Goal: Task Accomplishment & Management: Use online tool/utility

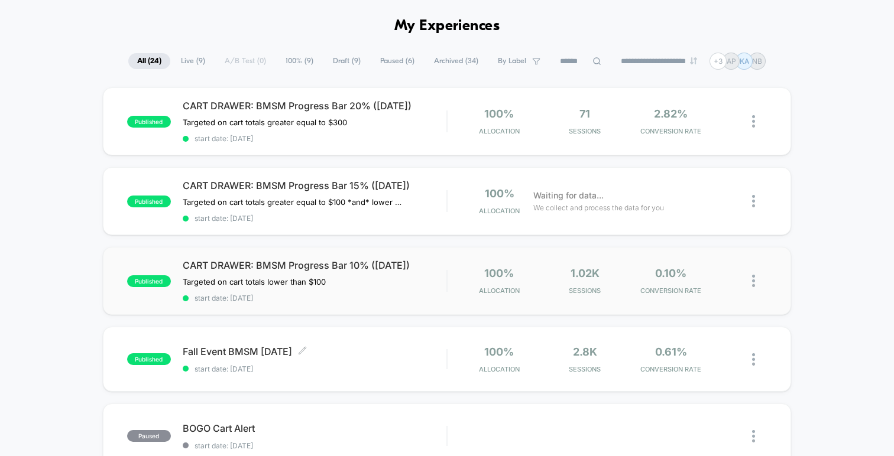
scroll to position [40, 0]
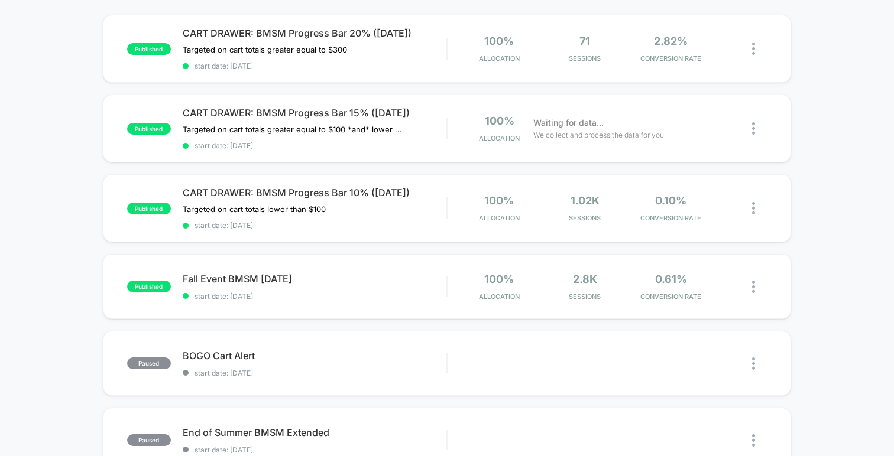
scroll to position [106, 0]
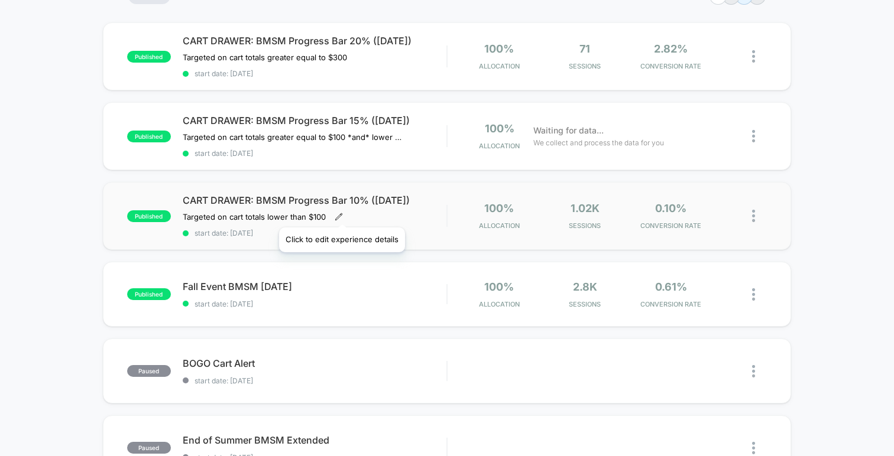
click at [341, 213] on icon at bounding box center [339, 217] width 8 height 8
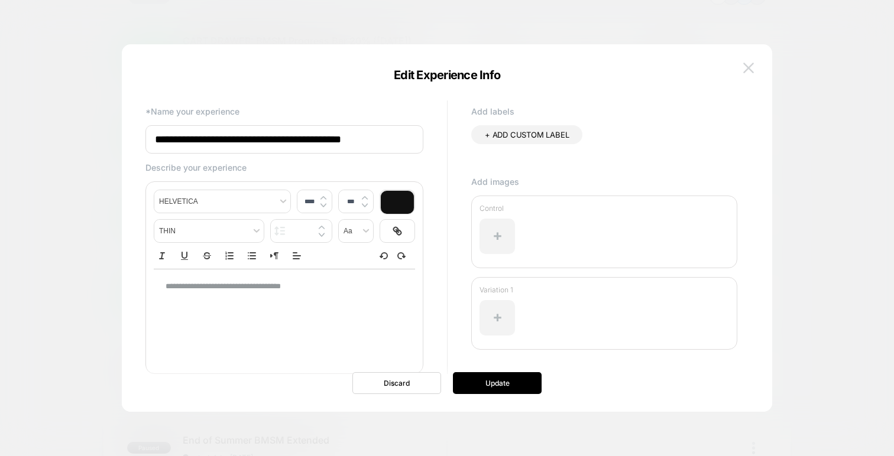
scroll to position [0, 0]
click at [750, 70] on img at bounding box center [748, 68] width 11 height 10
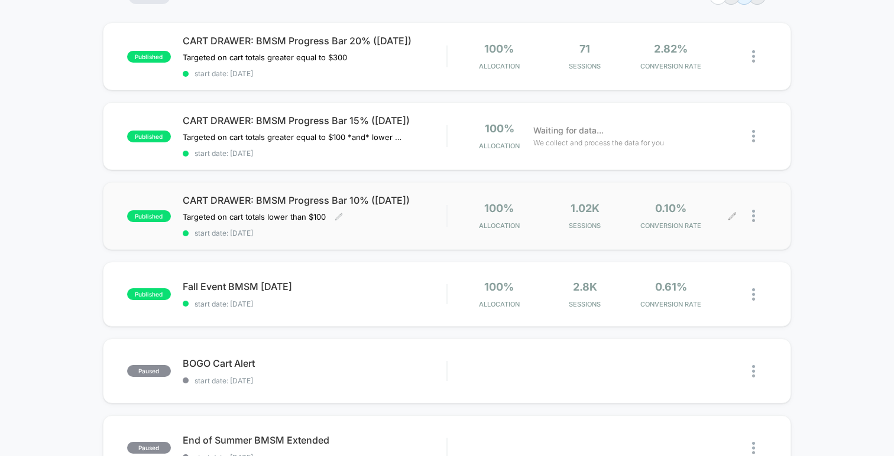
click at [730, 215] on icon at bounding box center [732, 215] width 7 height 7
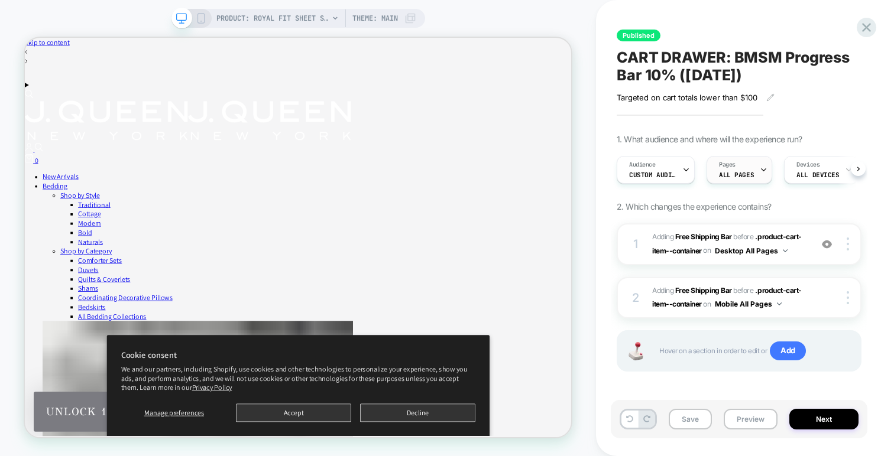
click at [743, 175] on span "ALL PAGES" at bounding box center [736, 175] width 35 height 8
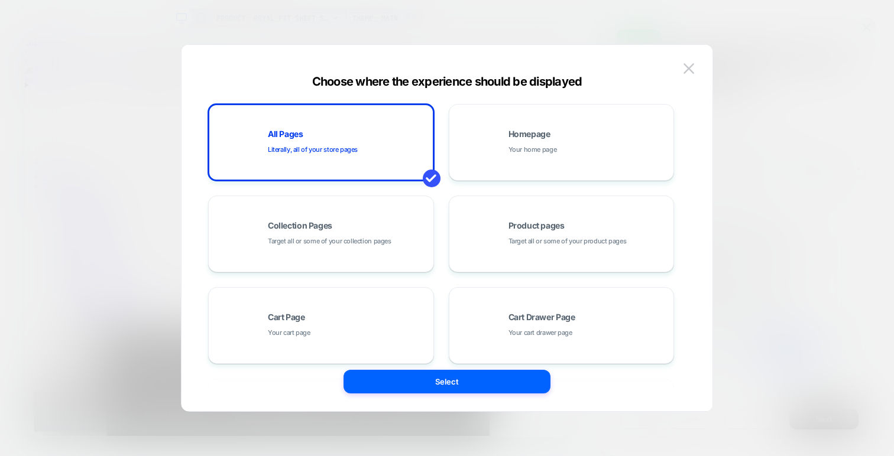
click at [744, 103] on div at bounding box center [447, 228] width 894 height 456
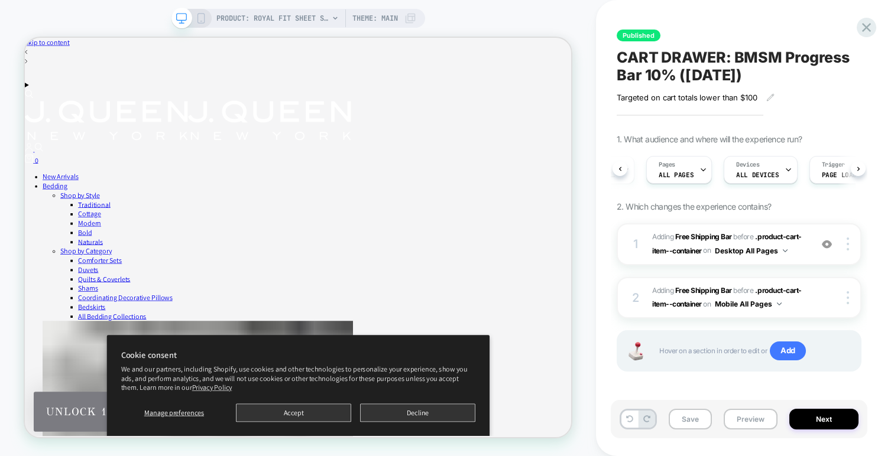
scroll to position [0, 114]
click at [709, 166] on div "Devices ALL DEVICES" at bounding box center [704, 170] width 66 height 27
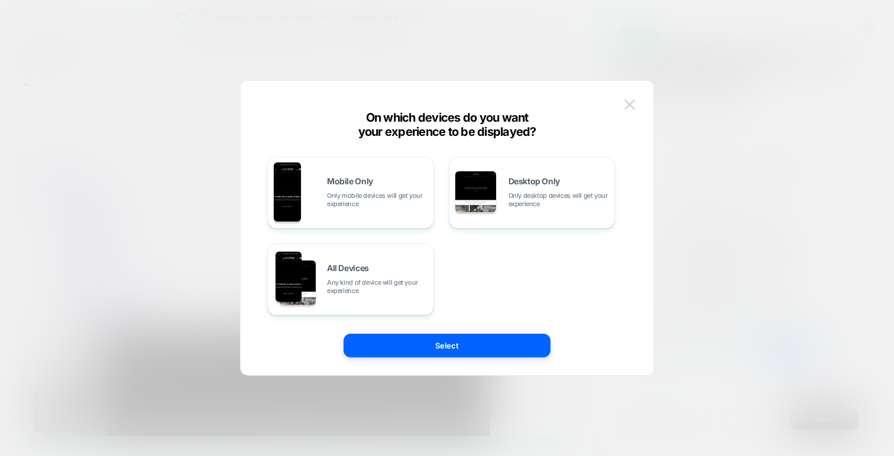
click at [629, 108] on img at bounding box center [629, 104] width 11 height 10
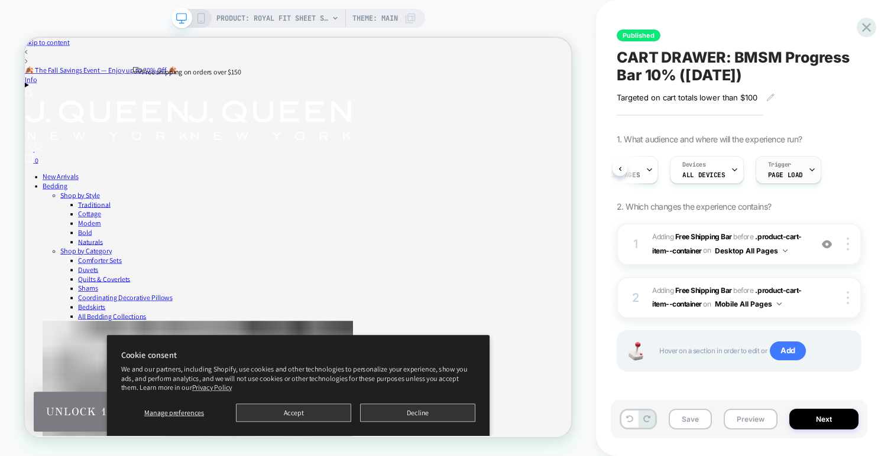
click at [780, 167] on span "Trigger" at bounding box center [779, 165] width 23 height 8
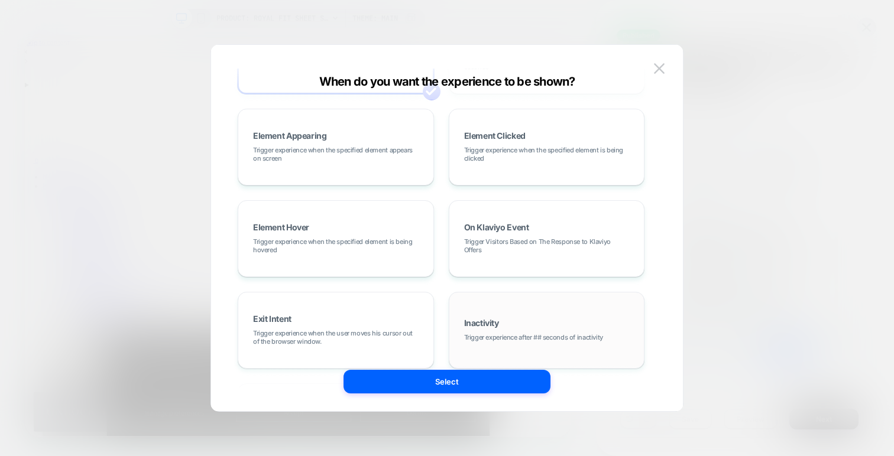
scroll to position [0, 0]
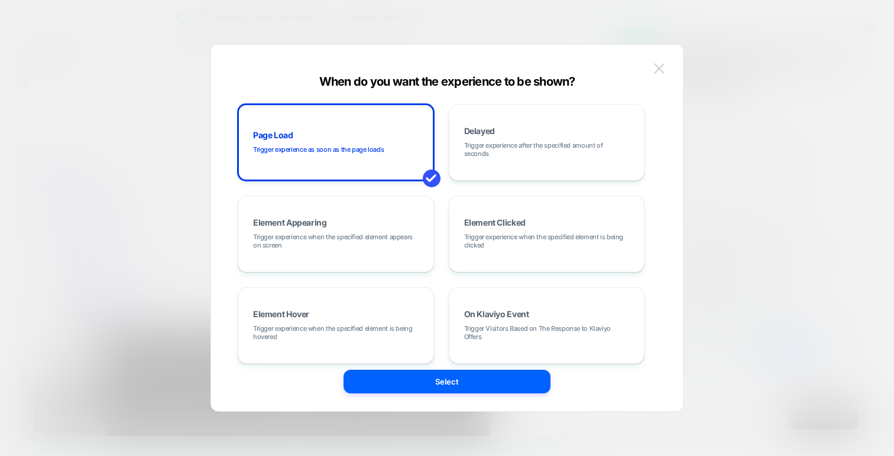
click at [660, 73] on img at bounding box center [659, 68] width 11 height 10
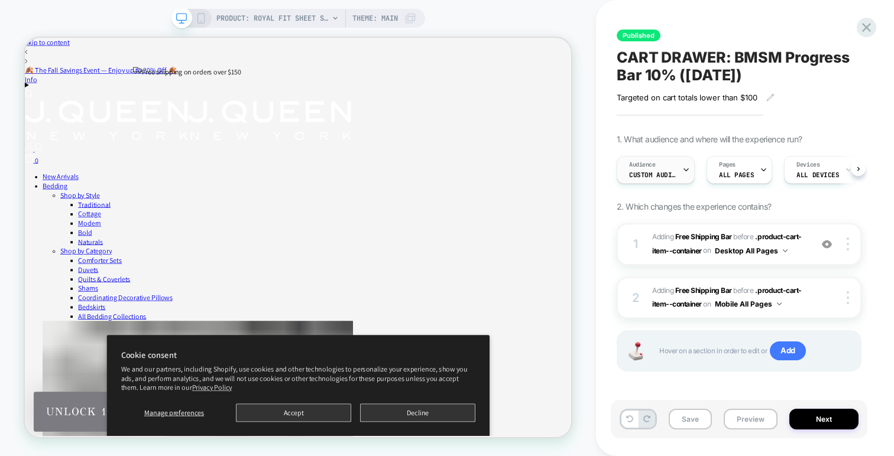
click at [681, 173] on div "Audience Custom Audience" at bounding box center [652, 170] width 71 height 27
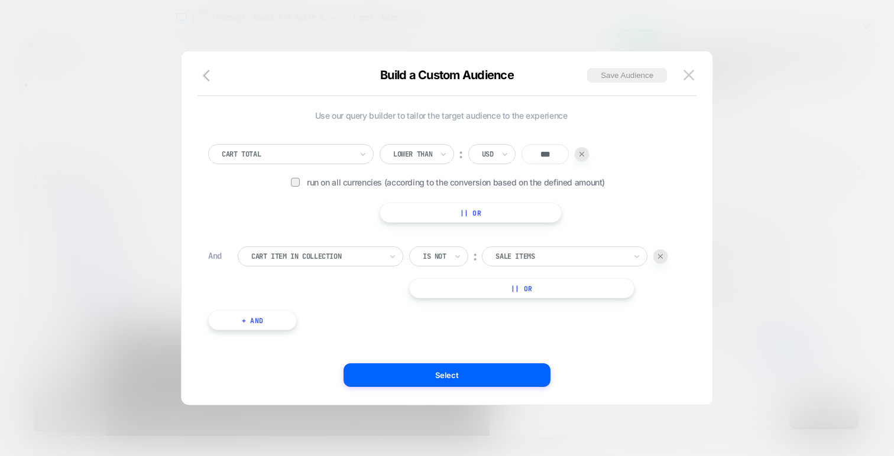
click at [535, 292] on button "|| Or" at bounding box center [521, 289] width 225 height 20
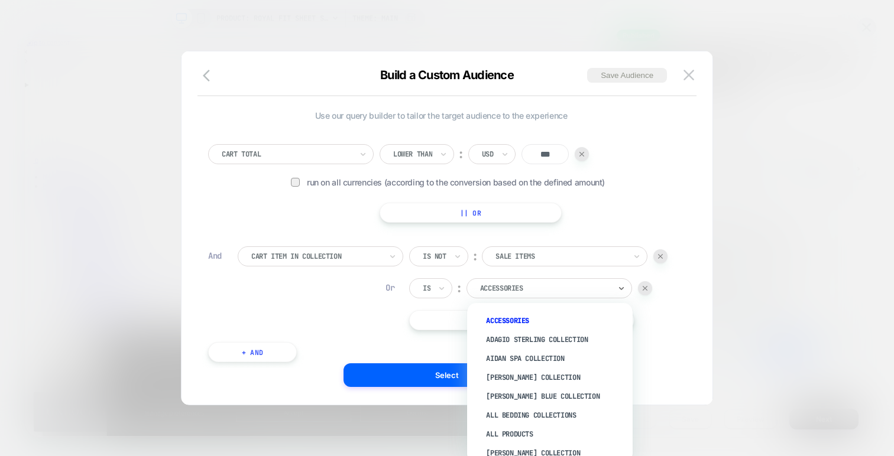
click at [533, 290] on div at bounding box center [545, 288] width 130 height 11
click at [432, 293] on div "Is" at bounding box center [427, 288] width 10 height 13
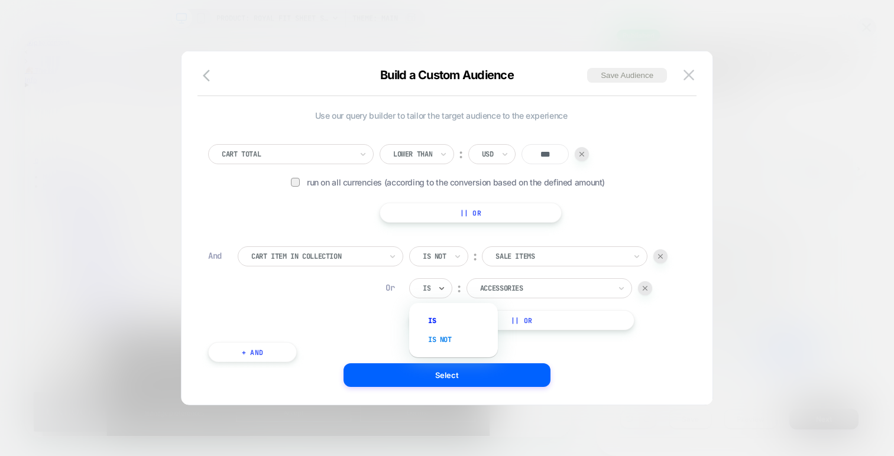
click at [445, 332] on div "Is not" at bounding box center [459, 340] width 77 height 19
click at [509, 292] on div at bounding box center [561, 288] width 130 height 11
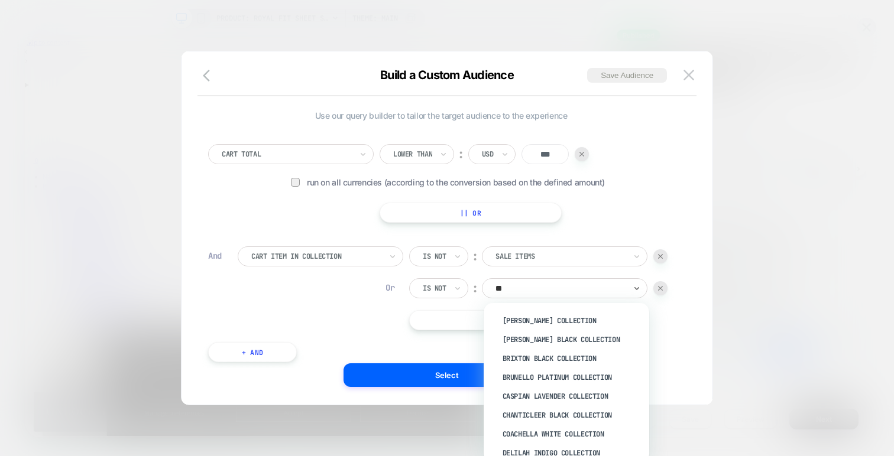
type input "***"
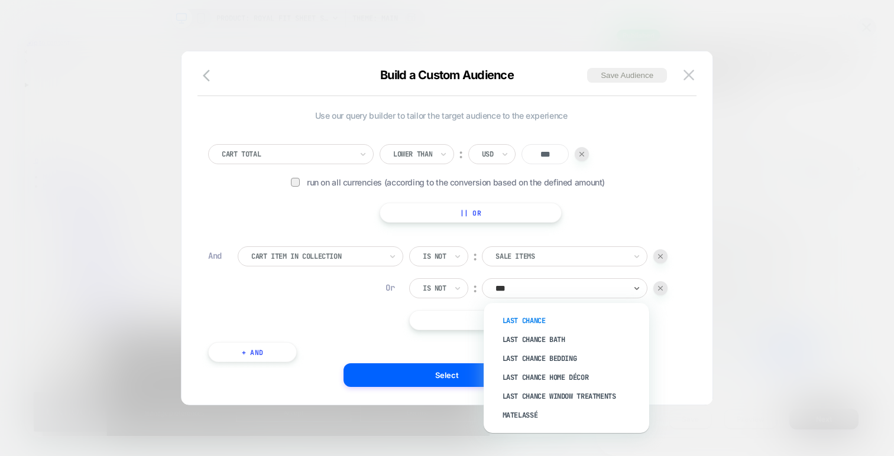
click at [530, 320] on div "Last Chance" at bounding box center [573, 321] width 154 height 19
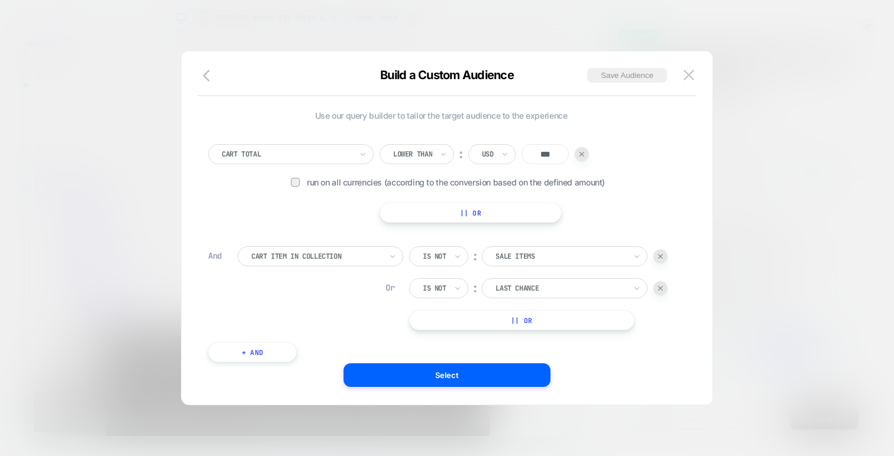
click at [441, 317] on button "|| Or" at bounding box center [521, 320] width 225 height 20
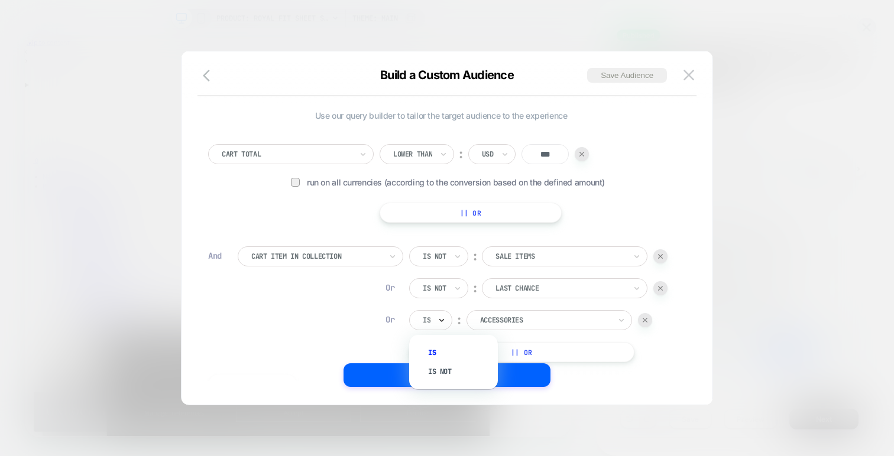
click at [445, 318] on icon at bounding box center [442, 321] width 8 height 12
click at [451, 369] on div "Is not" at bounding box center [459, 371] width 77 height 19
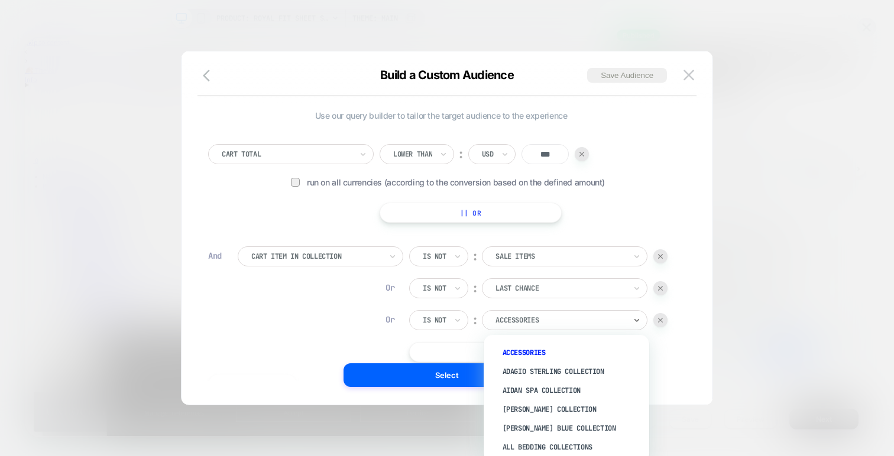
click at [507, 325] on div at bounding box center [561, 320] width 130 height 11
type input "***"
click at [523, 373] on div "Last Chance Bath" at bounding box center [573, 371] width 154 height 19
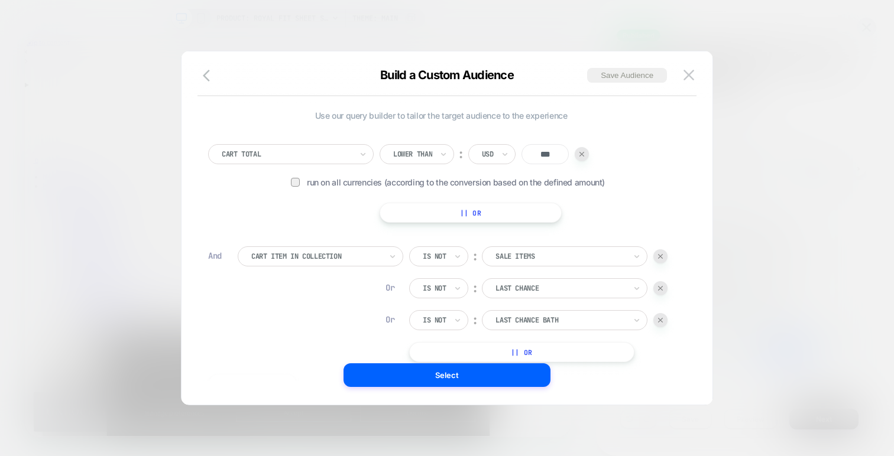
click at [493, 348] on button "|| Or" at bounding box center [521, 352] width 225 height 20
click at [449, 355] on div "Is" at bounding box center [430, 352] width 43 height 20
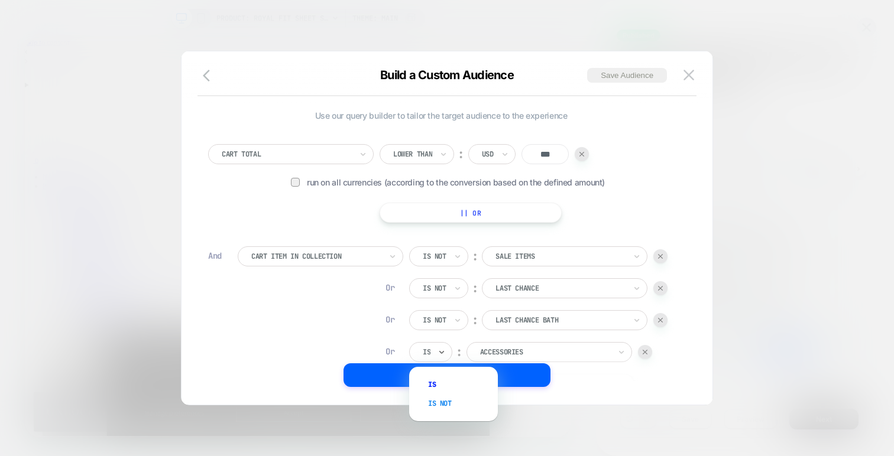
click at [448, 407] on div "Is not" at bounding box center [459, 403] width 77 height 19
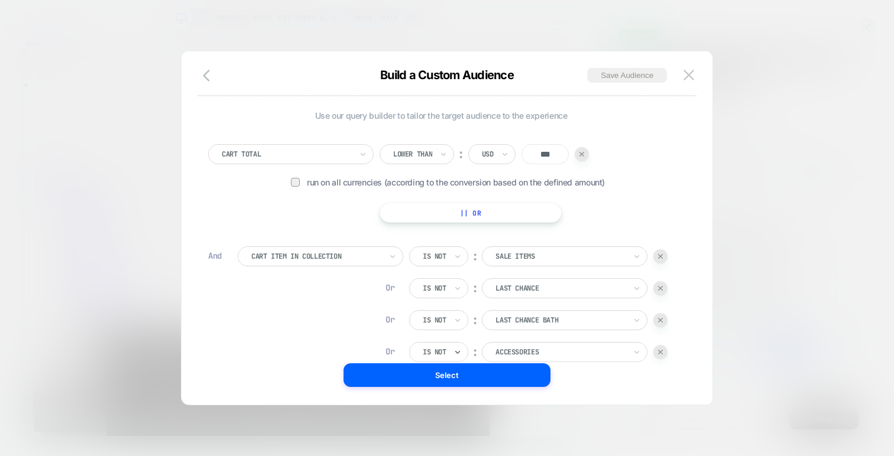
click at [517, 357] on div at bounding box center [561, 352] width 130 height 11
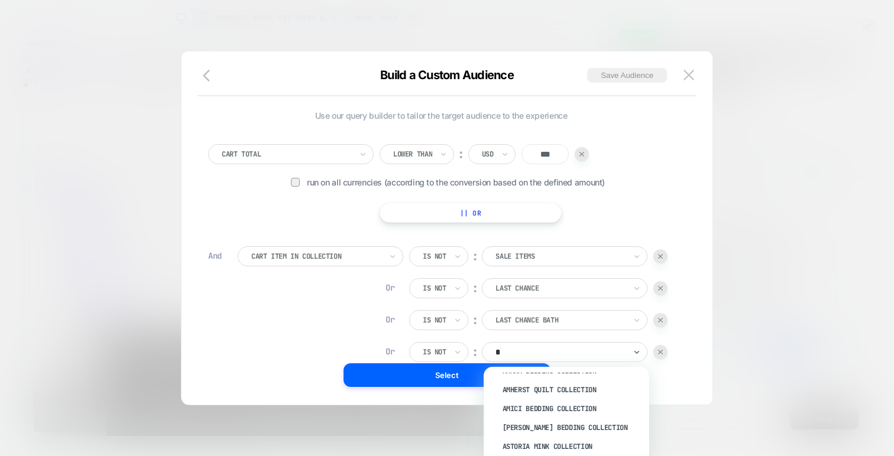
scroll to position [127, 0]
type input "***"
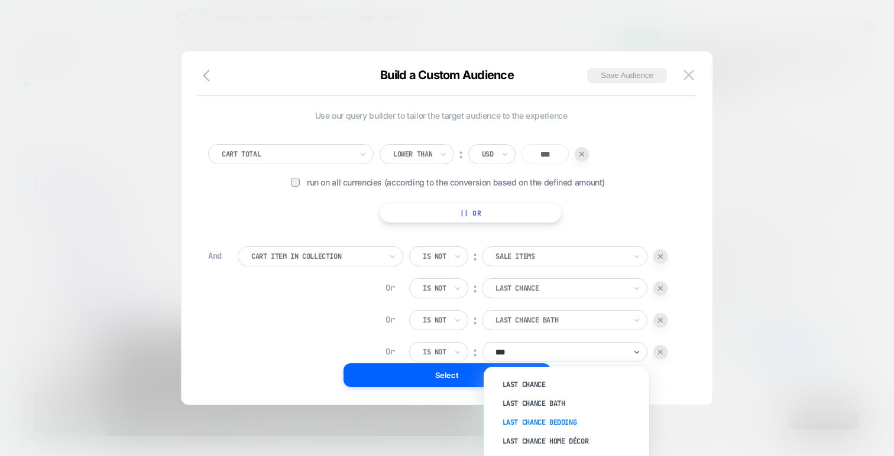
click at [561, 421] on div "Last Chance Bedding" at bounding box center [573, 422] width 154 height 19
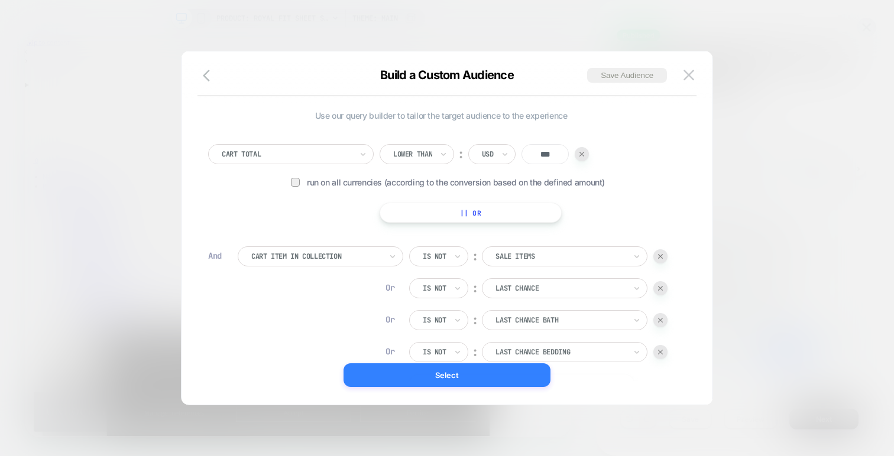
click at [526, 374] on button "Select" at bounding box center [447, 376] width 207 height 24
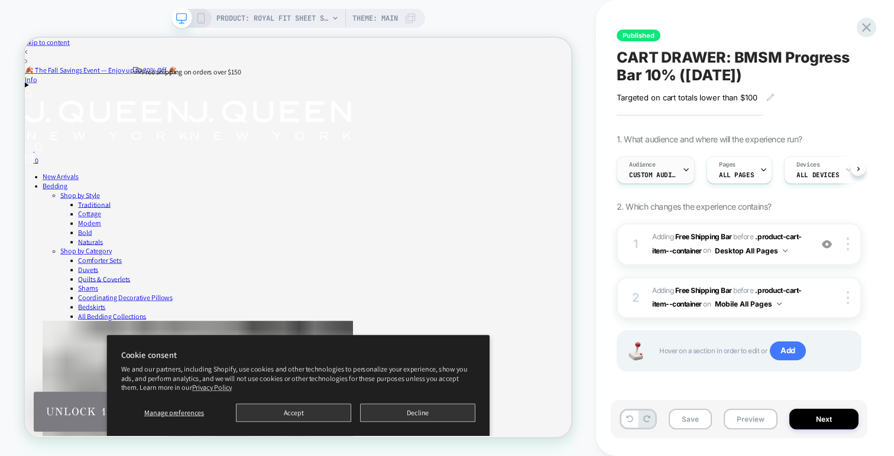
click at [675, 165] on div "Audience Custom Audience" at bounding box center [652, 170] width 71 height 27
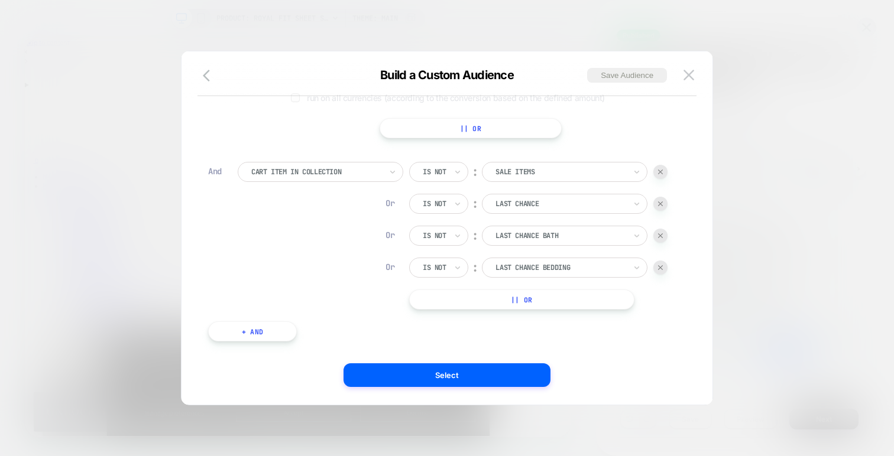
scroll to position [92, 0]
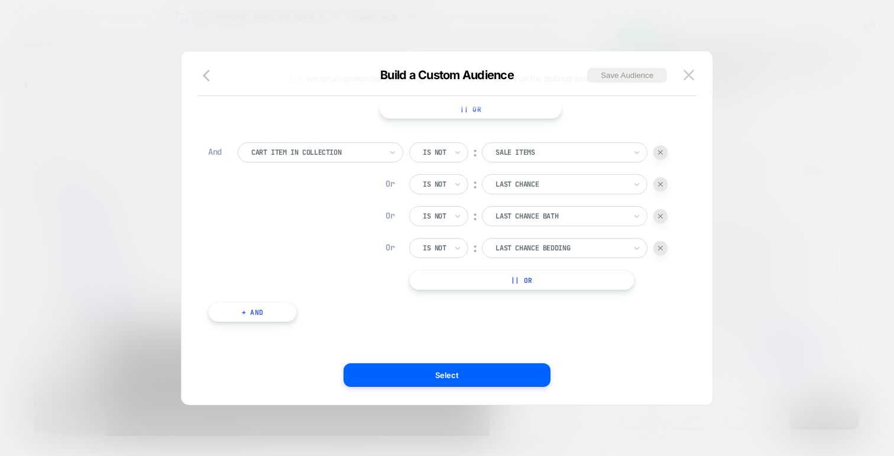
click at [542, 286] on button "|| Or" at bounding box center [521, 280] width 225 height 20
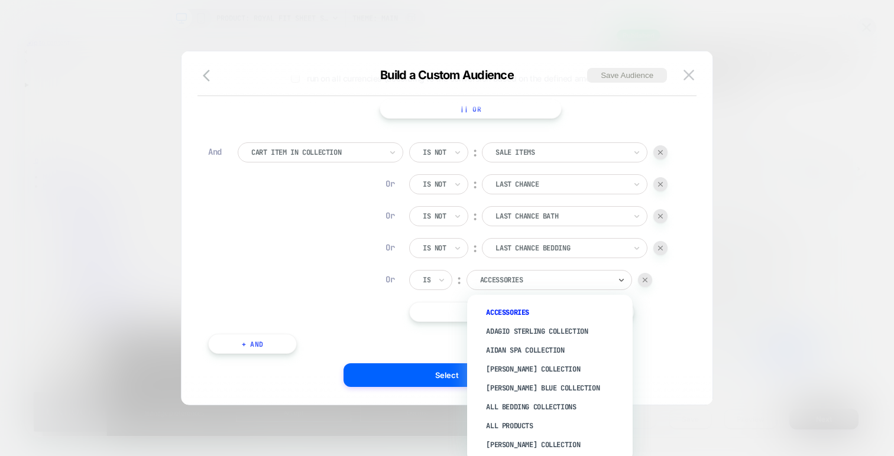
click at [541, 284] on div at bounding box center [545, 280] width 130 height 11
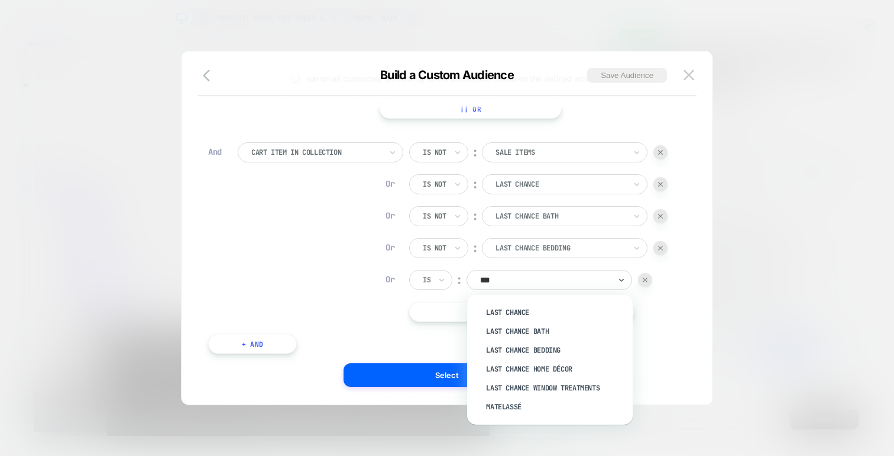
type input "****"
click at [565, 364] on div "Last Chance Home Décor" at bounding box center [556, 369] width 154 height 19
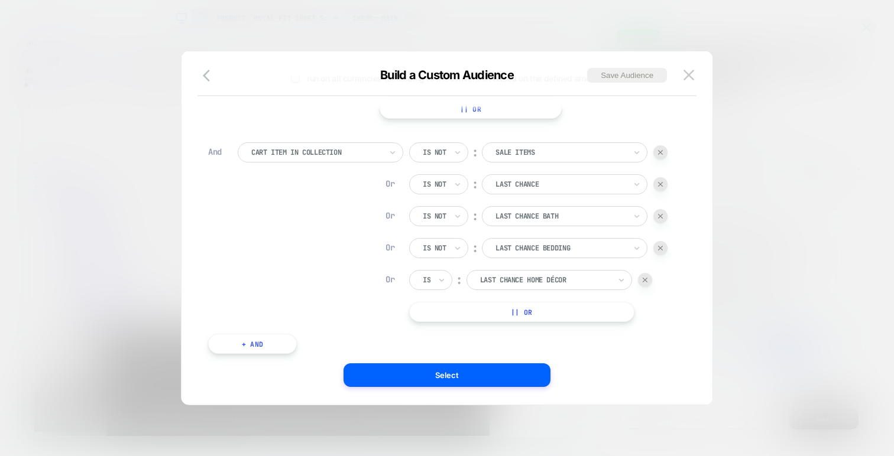
click at [546, 316] on button "|| Or" at bounding box center [521, 312] width 225 height 20
click at [552, 300] on div "Is not ︰ Sale Items Or Is not ︰ Last Chance Or Is not ︰ Last Chance Bath Or Is …" at bounding box center [538, 249] width 258 height 212
click at [553, 314] on div at bounding box center [545, 312] width 130 height 11
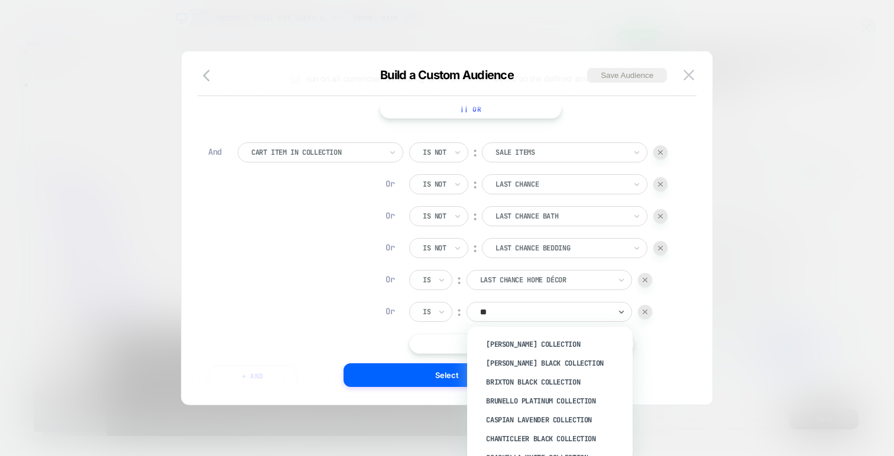
type input "***"
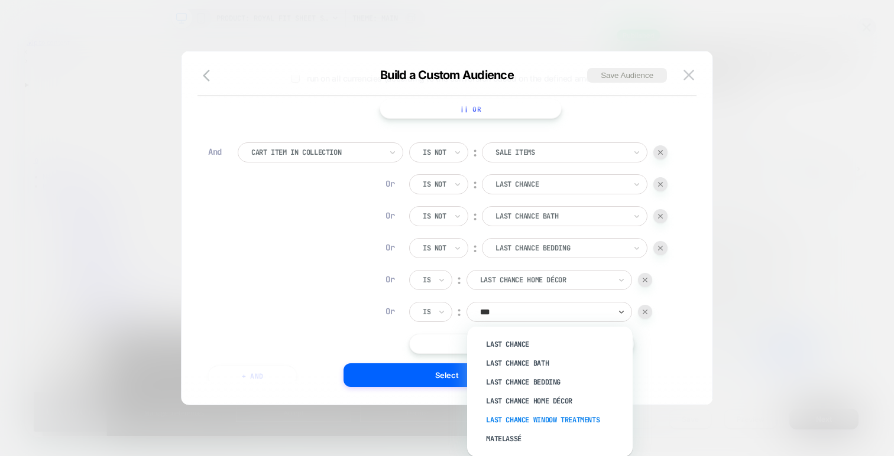
click at [558, 422] on div "Last Chance Window Treatments" at bounding box center [556, 420] width 154 height 19
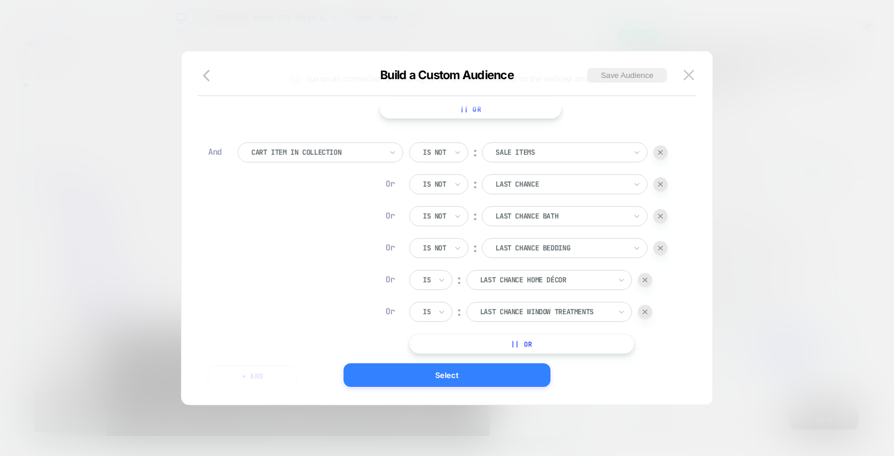
click at [522, 374] on button "Select" at bounding box center [447, 376] width 207 height 24
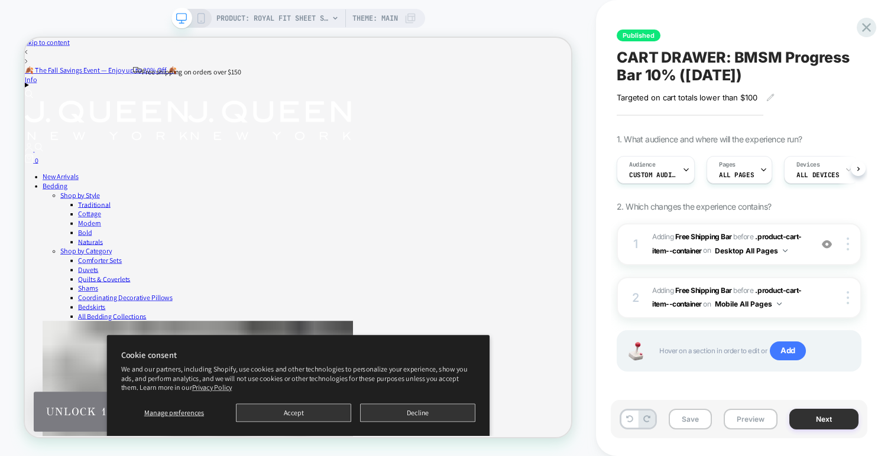
click at [812, 423] on button "Next" at bounding box center [823, 419] width 69 height 21
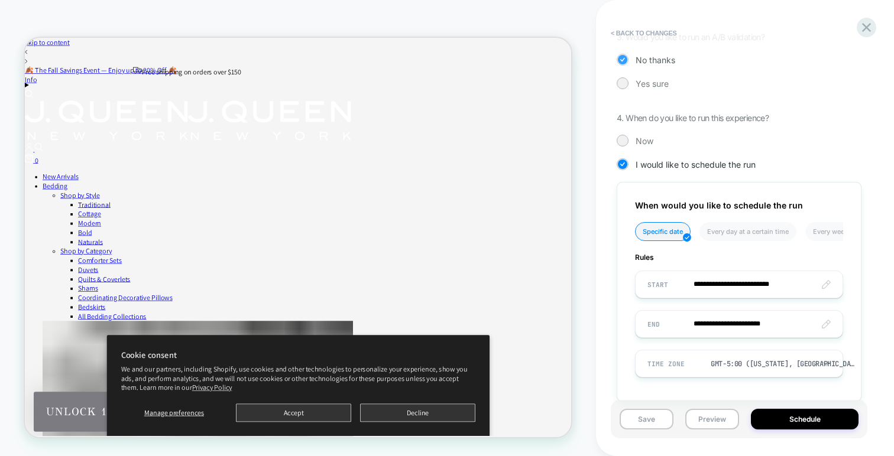
scroll to position [328, 0]
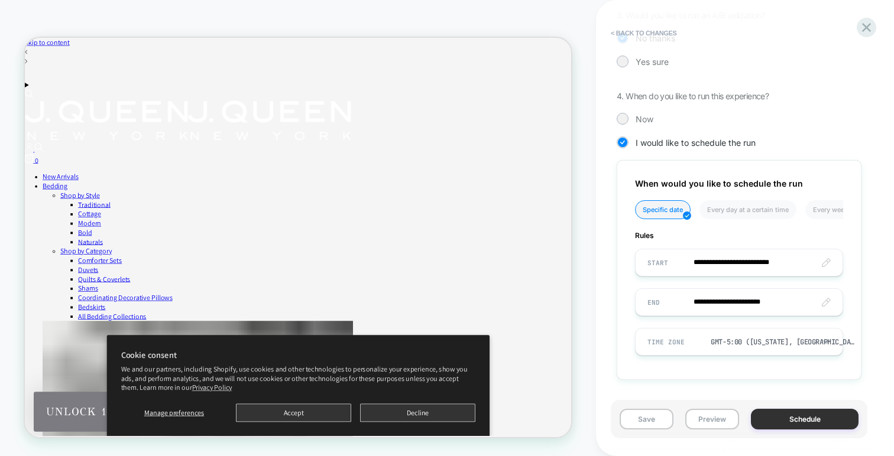
click at [790, 419] on button "Schedule" at bounding box center [805, 419] width 108 height 21
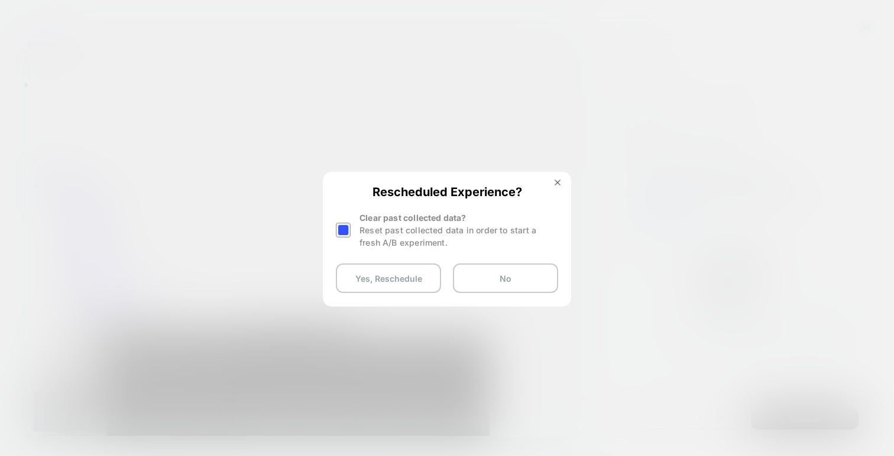
click at [365, 229] on div "Reset past collected data in order to start a fresh A/B experiment." at bounding box center [459, 236] width 199 height 25
click at [334, 231] on div "Rescheduled Experience? Clear past collected data? Reset past collected data in…" at bounding box center [447, 239] width 246 height 132
click at [342, 231] on div at bounding box center [343, 230] width 15 height 15
click at [369, 276] on button "Yes, Reschedule" at bounding box center [388, 279] width 105 height 30
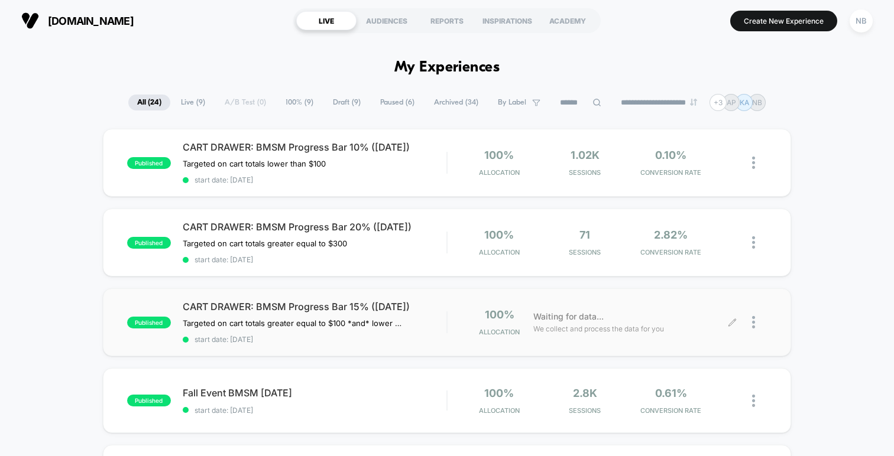
click at [733, 319] on icon at bounding box center [732, 322] width 9 height 9
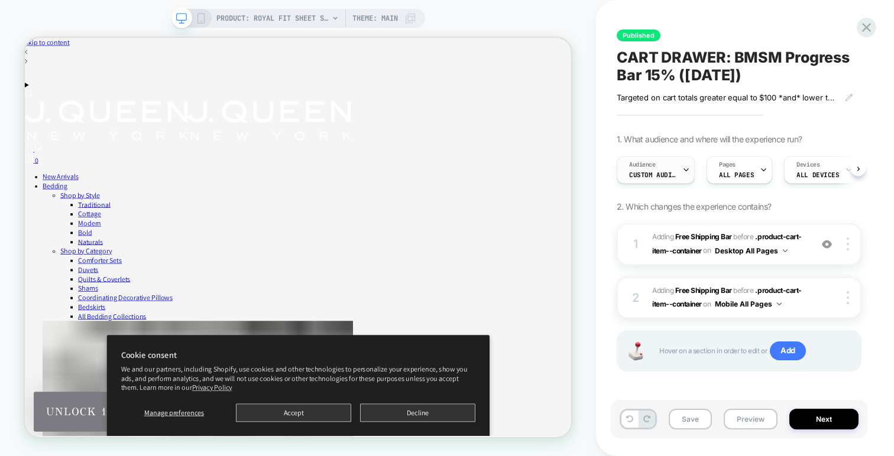
click at [663, 169] on div "Audience Custom Audience" at bounding box center [652, 170] width 71 height 27
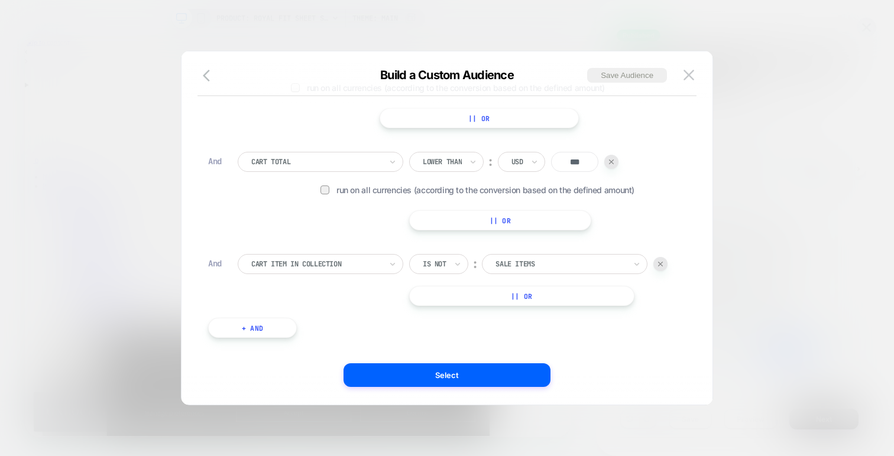
scroll to position [99, 0]
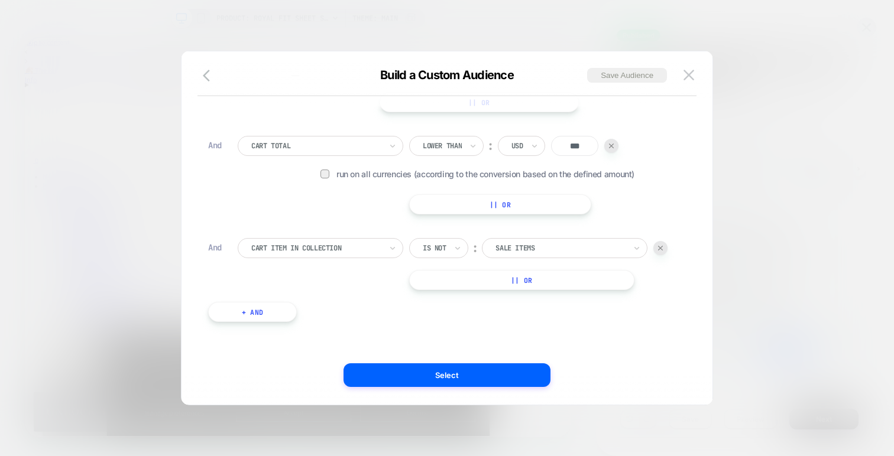
click at [519, 283] on button "|| Or" at bounding box center [521, 280] width 225 height 20
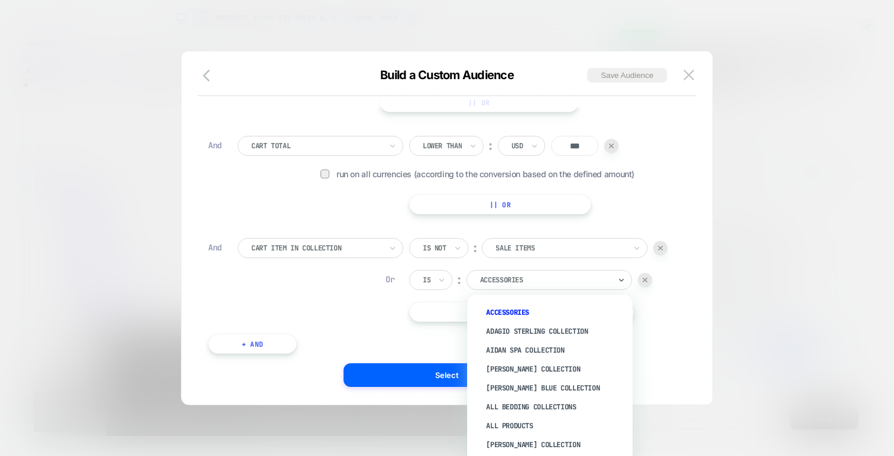
click at [528, 281] on div at bounding box center [545, 280] width 130 height 11
click at [446, 277] on div "Is" at bounding box center [430, 280] width 43 height 20
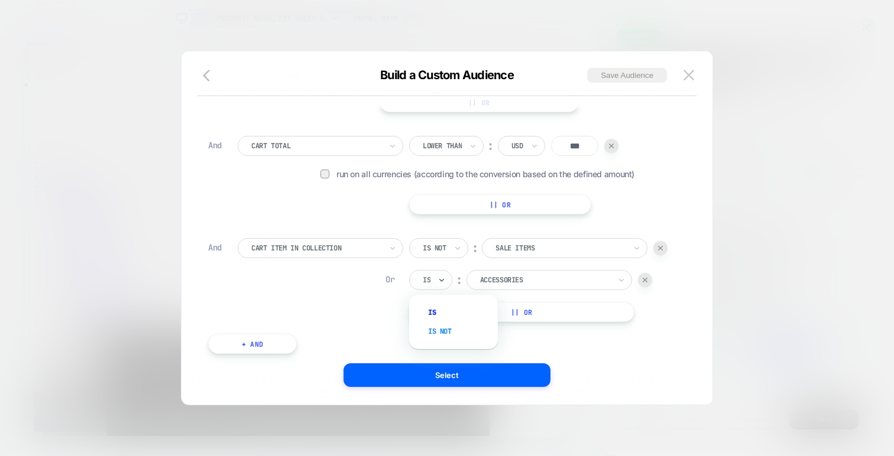
click at [445, 329] on div "Is not" at bounding box center [459, 331] width 77 height 19
click at [513, 283] on div at bounding box center [561, 280] width 130 height 11
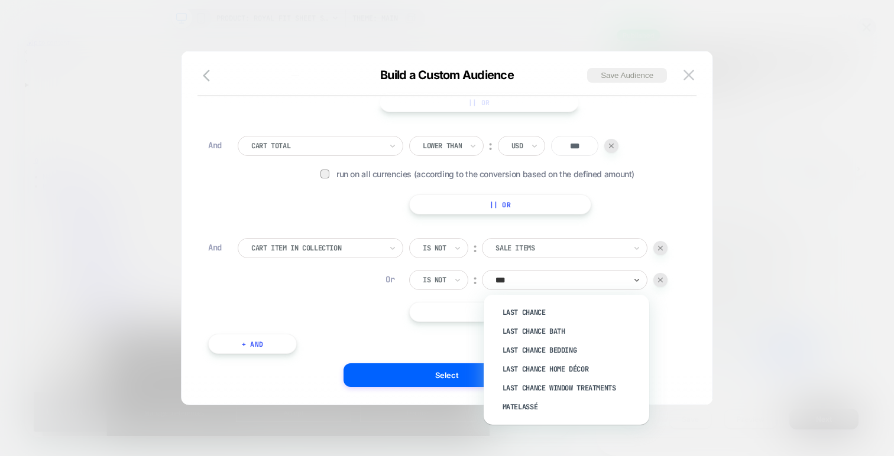
type input "****"
click at [526, 314] on div "Last Chance" at bounding box center [573, 312] width 154 height 19
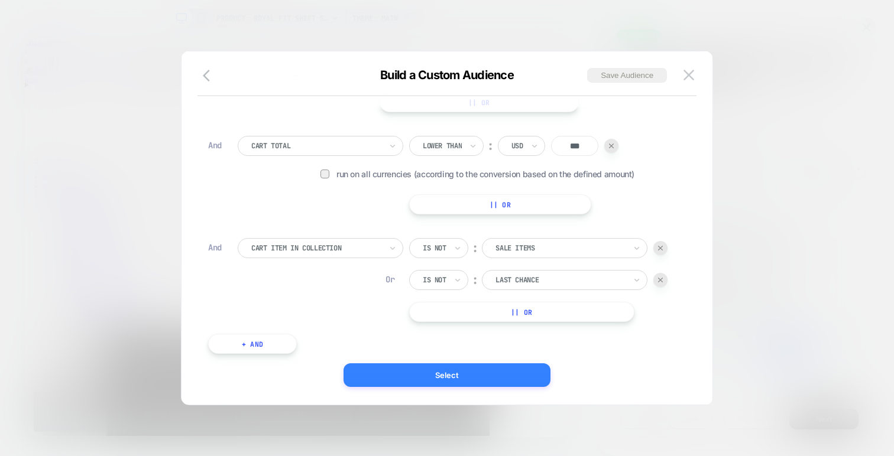
click at [511, 384] on button "Select" at bounding box center [447, 376] width 207 height 24
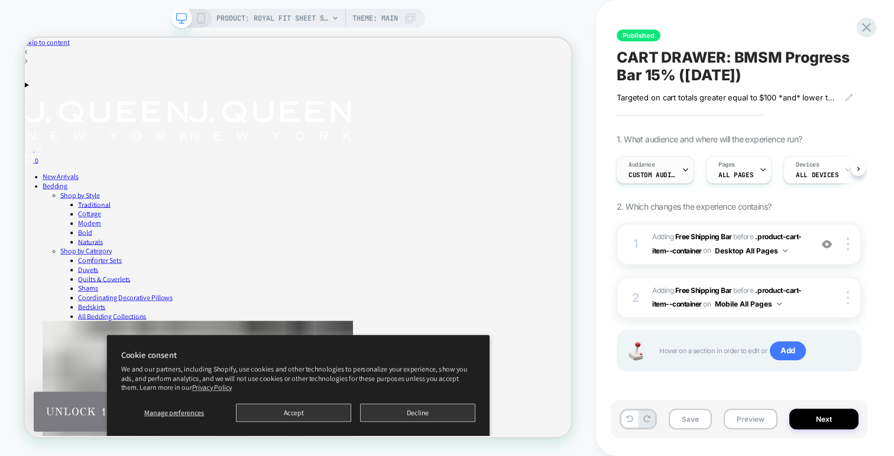
click at [680, 168] on div "Audience Custom Audience" at bounding box center [652, 170] width 71 height 27
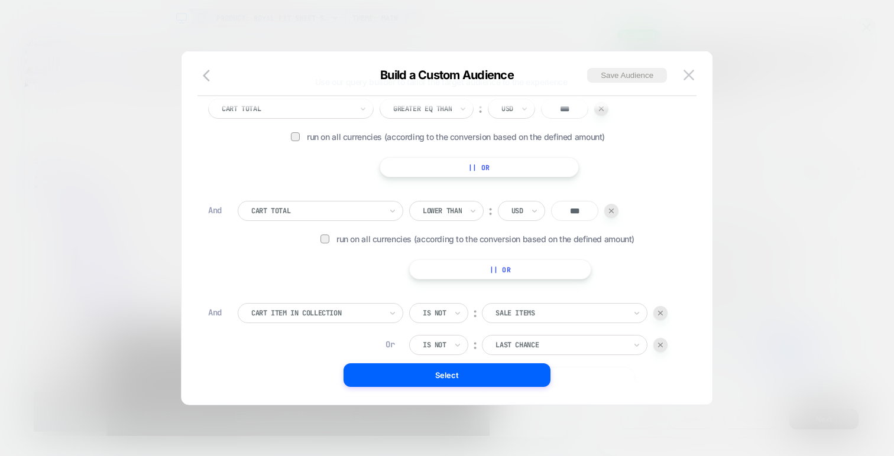
scroll to position [0, 0]
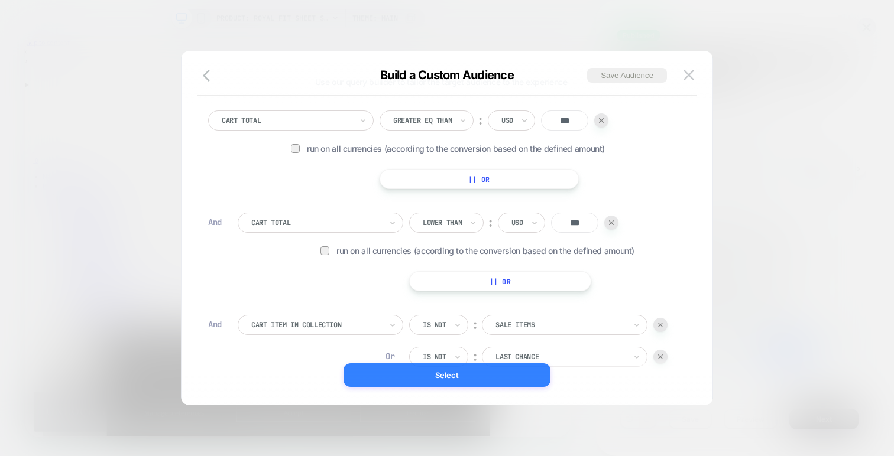
click at [506, 369] on button "Select" at bounding box center [447, 376] width 207 height 24
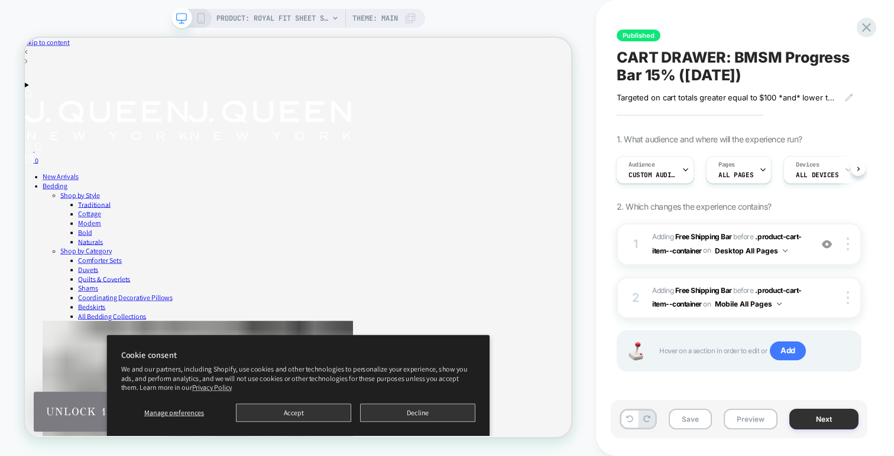
click at [817, 417] on button "Next" at bounding box center [823, 419] width 69 height 21
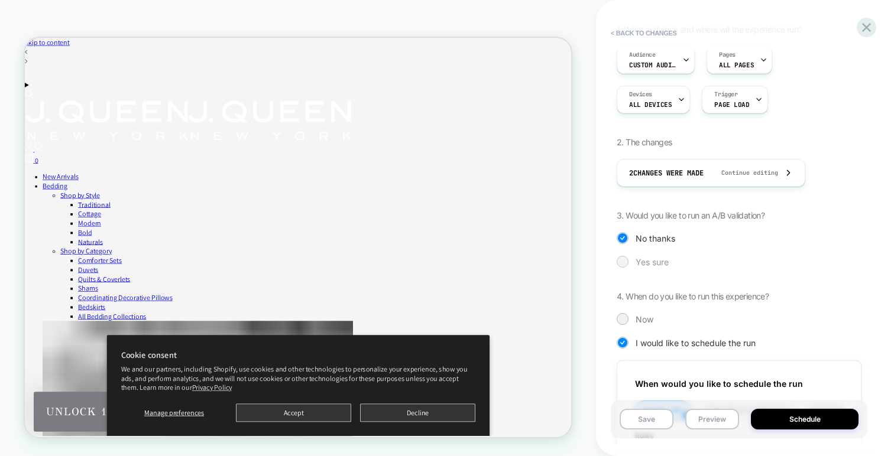
scroll to position [160, 0]
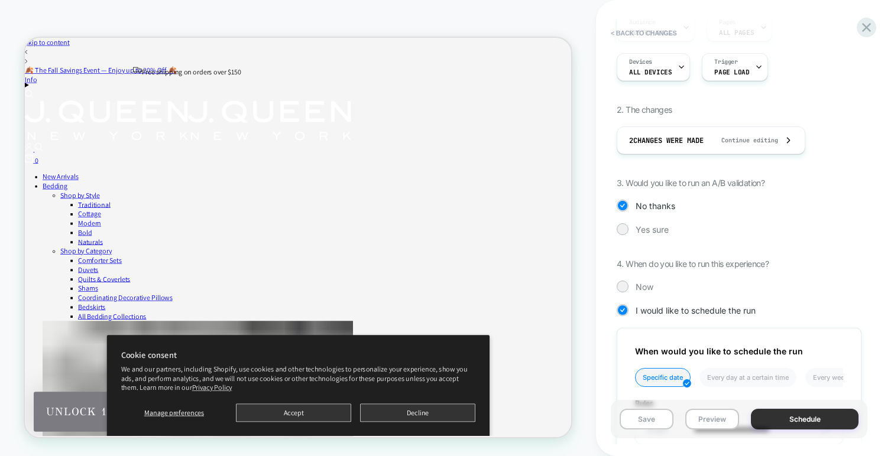
click at [785, 413] on button "Schedule" at bounding box center [805, 419] width 108 height 21
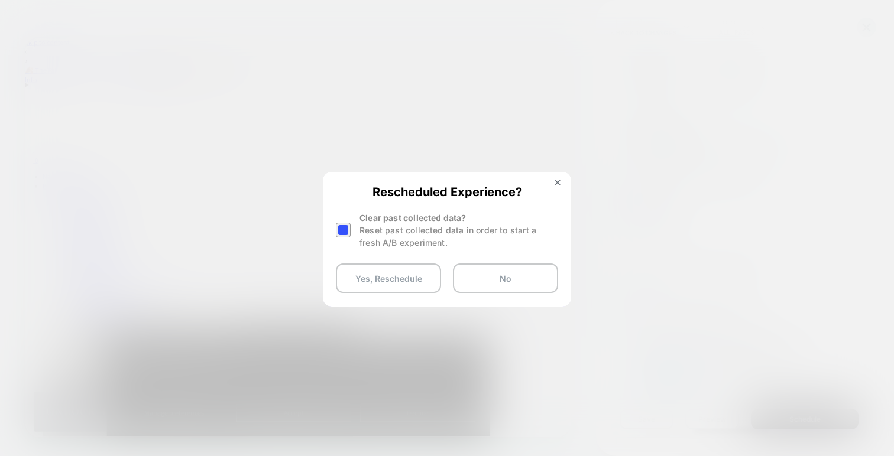
click at [340, 227] on div at bounding box center [343, 230] width 15 height 15
click at [373, 268] on button "Yes, Reschedule" at bounding box center [388, 279] width 105 height 30
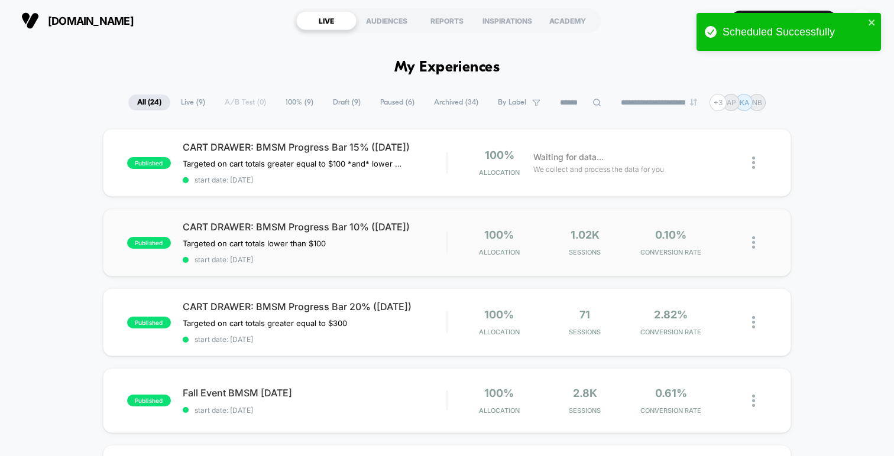
click at [752, 245] on img at bounding box center [753, 243] width 3 height 12
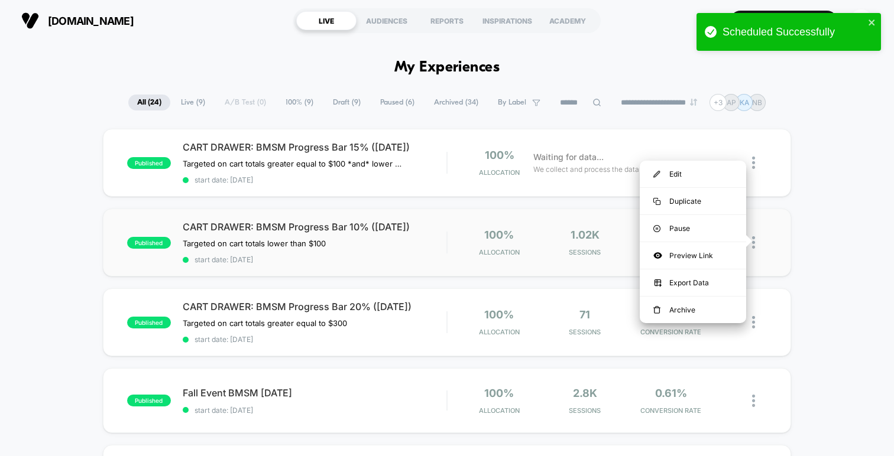
click at [785, 256] on div "published CART DRAWER: BMSM Progress Bar 10% (SEP 2025) Targeted on cart totals…" at bounding box center [447, 243] width 688 height 68
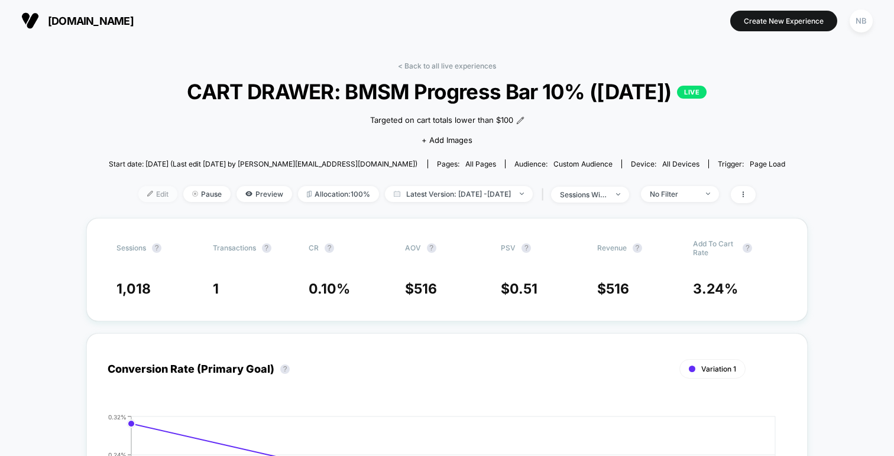
click at [145, 195] on span "Edit" at bounding box center [157, 194] width 39 height 16
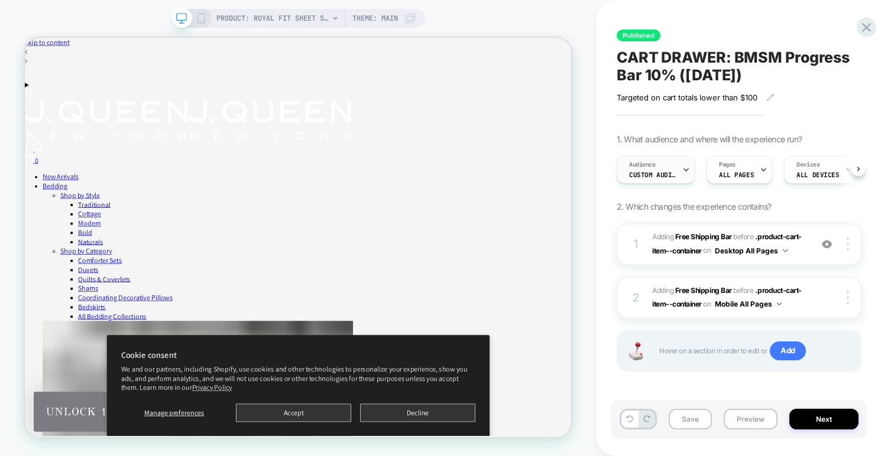
click at [681, 163] on div "Audience Custom Audience" at bounding box center [652, 170] width 71 height 27
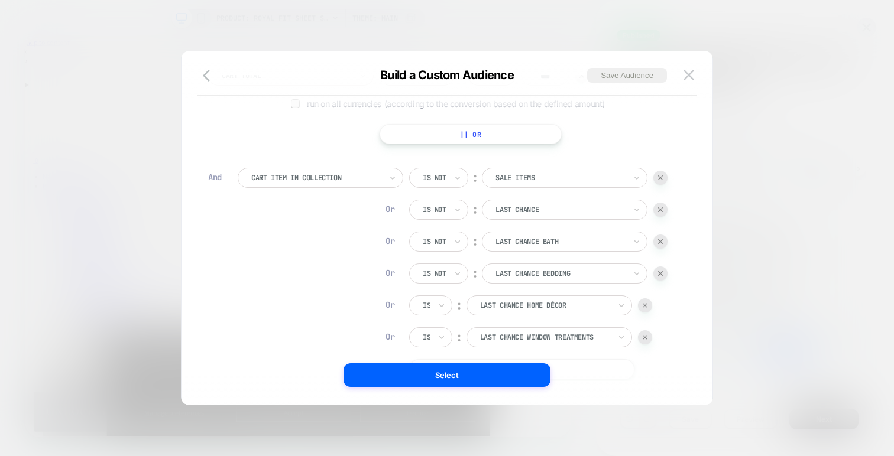
scroll to position [156, 0]
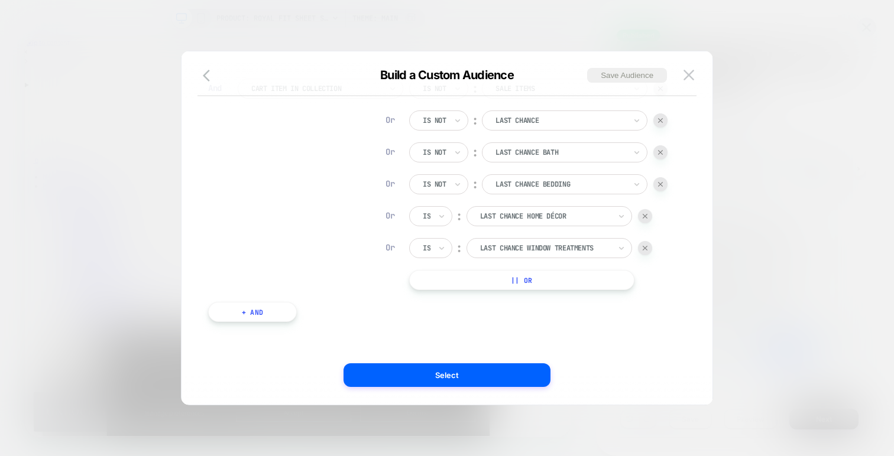
click at [663, 156] on div at bounding box center [660, 152] width 14 height 14
click at [643, 247] on img at bounding box center [645, 248] width 5 height 5
click at [662, 248] on img at bounding box center [660, 248] width 5 height 5
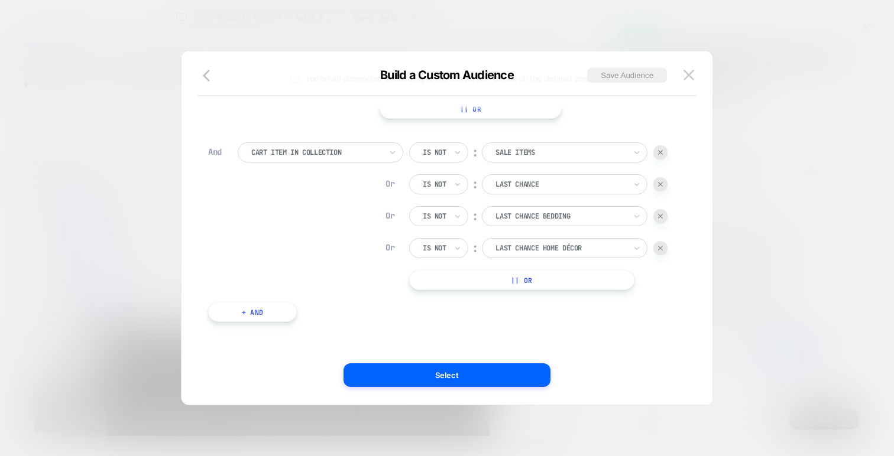
scroll to position [60, 0]
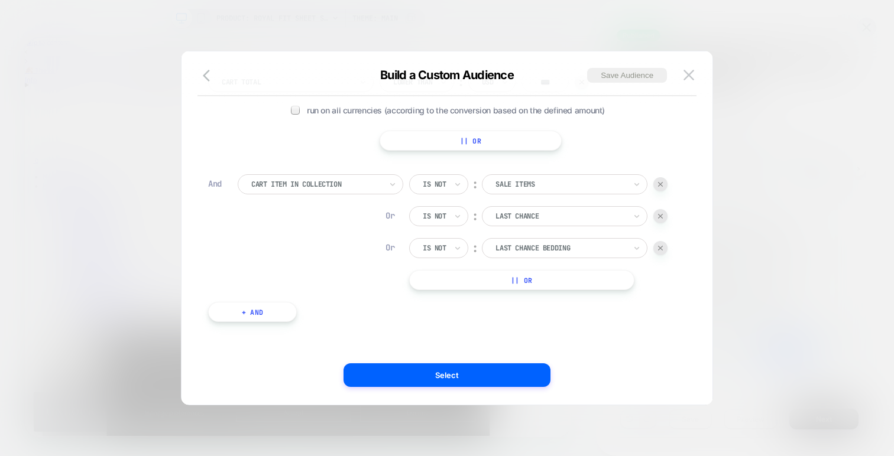
click at [663, 246] on img at bounding box center [660, 248] width 5 height 5
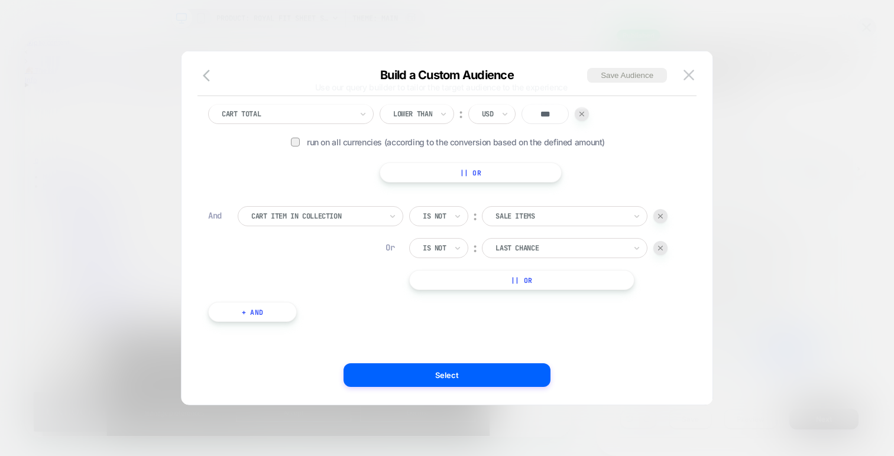
click at [471, 387] on div "Use our query builder to tailor the target audience to the experience Cart Tota…" at bounding box center [447, 234] width 496 height 342
click at [472, 381] on button "Select" at bounding box center [447, 376] width 207 height 24
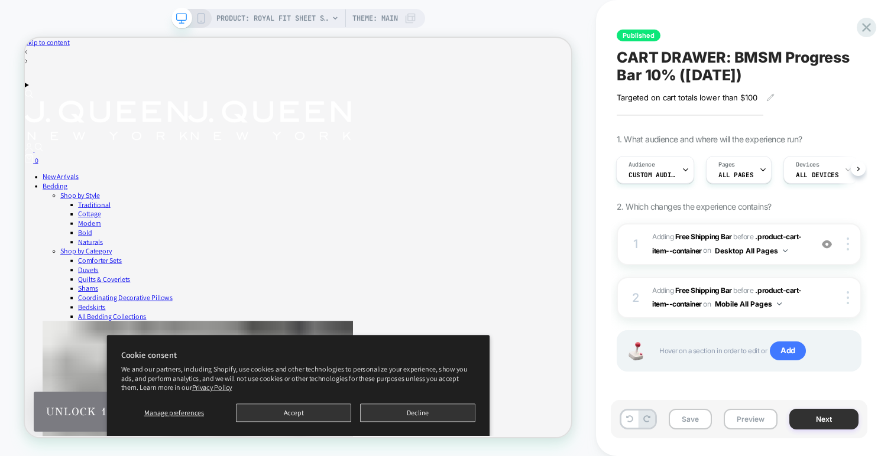
click at [802, 417] on button "Next" at bounding box center [823, 419] width 69 height 21
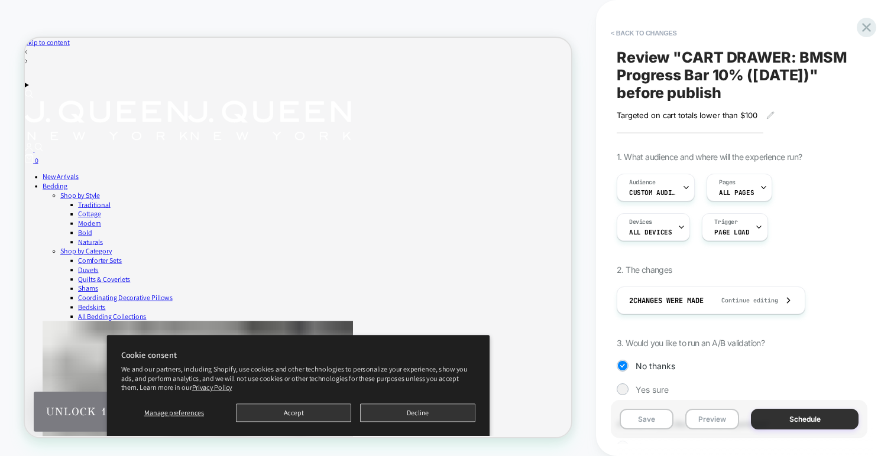
click at [796, 425] on button "Schedule" at bounding box center [805, 419] width 108 height 21
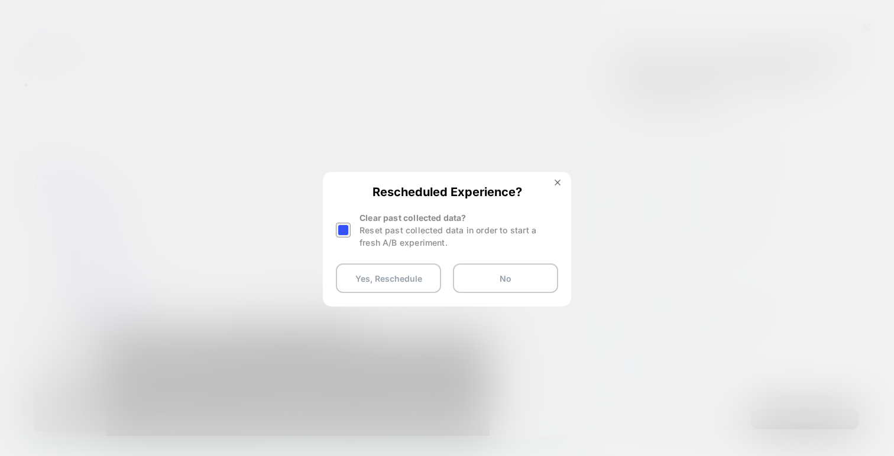
click at [358, 226] on div "Clear past collected data? Reset past collected data in order to start a fresh …" at bounding box center [447, 230] width 222 height 37
click at [335, 232] on div "Rescheduled Experience? Clear past collected data? Reset past collected data in…" at bounding box center [447, 239] width 246 height 132
click at [345, 232] on div at bounding box center [343, 230] width 15 height 15
click at [394, 279] on button "Yes, Reschedule" at bounding box center [388, 279] width 105 height 30
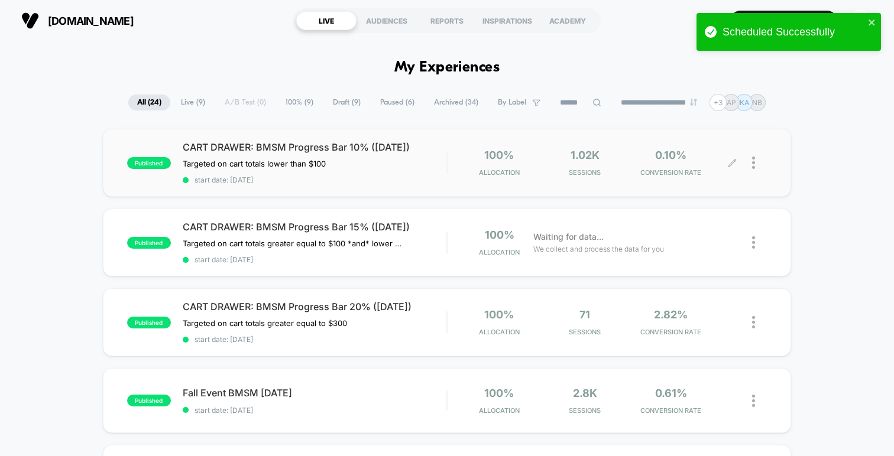
click at [752, 169] on div at bounding box center [759, 163] width 15 height 28
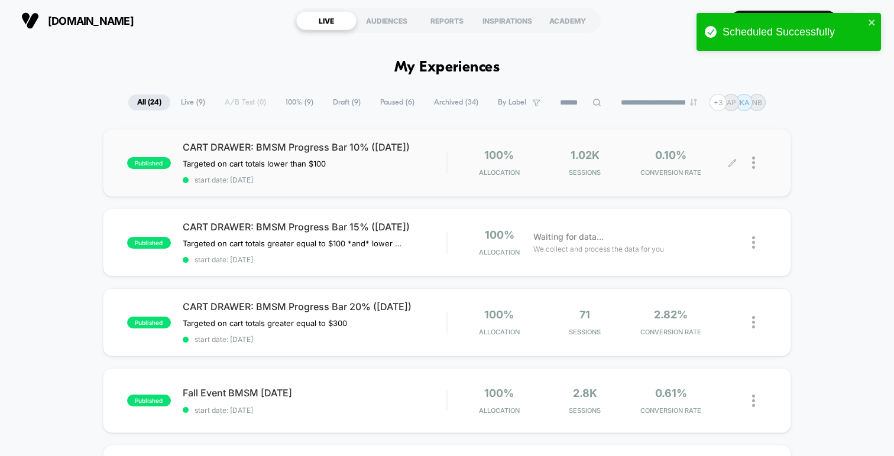
click at [733, 163] on icon at bounding box center [732, 162] width 7 height 7
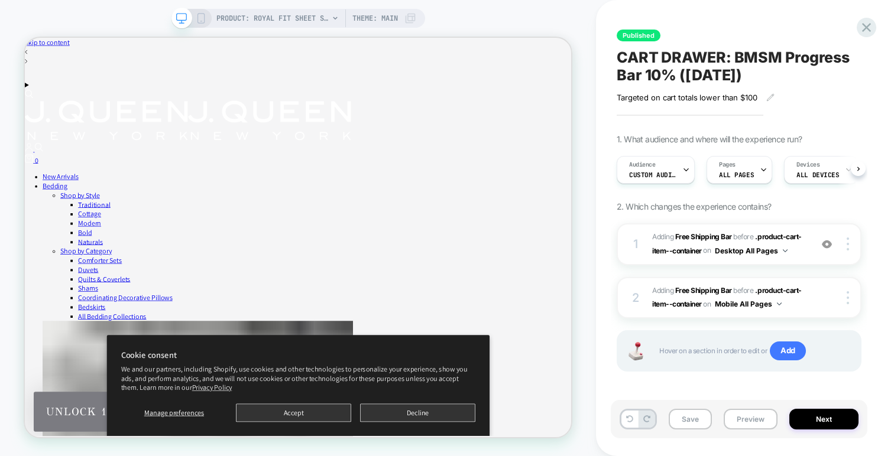
click at [671, 169] on div "PRODUCT: Royal Fit Sheet Set [300tc cotton] PRODUCT: Royal Fit Sheet Set [300tc…" at bounding box center [447, 228] width 894 height 456
click at [672, 179] on div "Audience Custom Audience" at bounding box center [652, 170] width 71 height 27
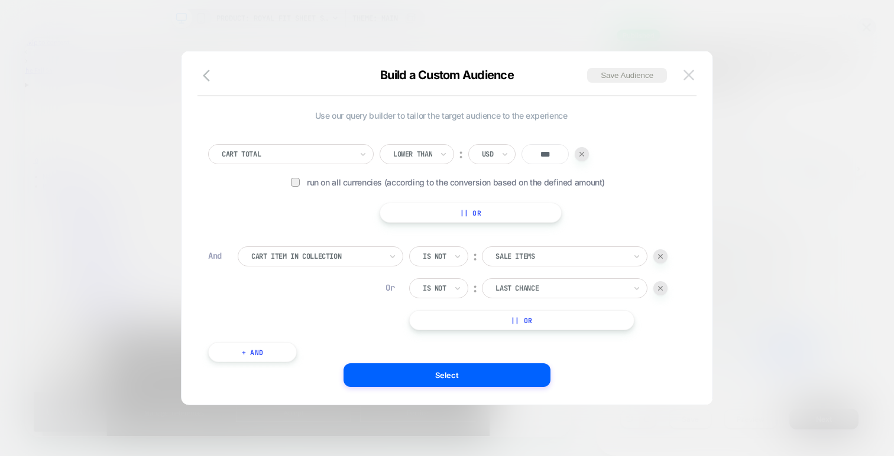
click at [694, 72] on img at bounding box center [689, 75] width 11 height 10
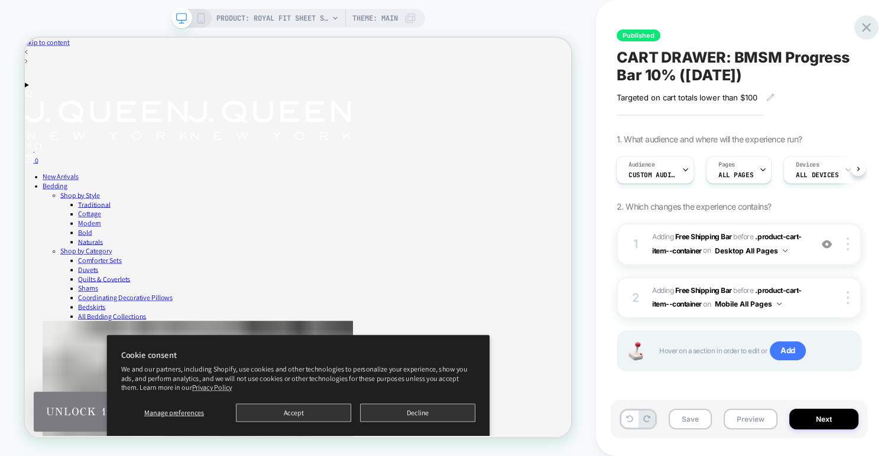
click at [866, 28] on icon at bounding box center [866, 27] width 9 height 9
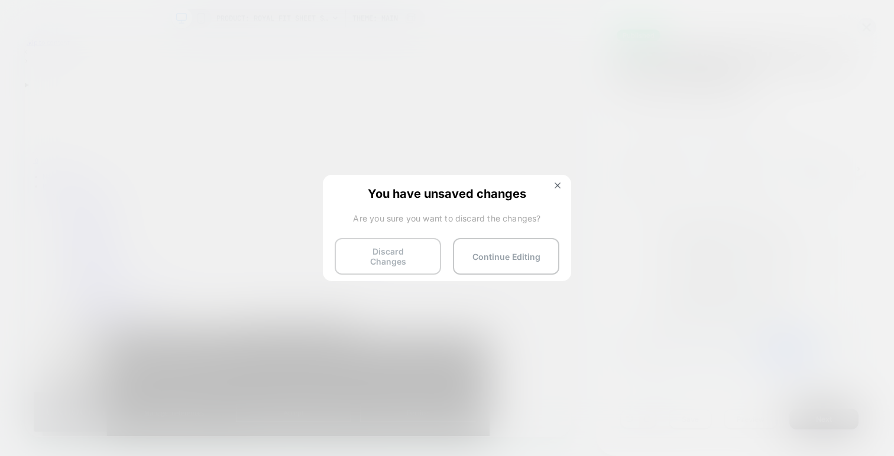
click at [394, 260] on button "Discard Changes" at bounding box center [388, 256] width 106 height 37
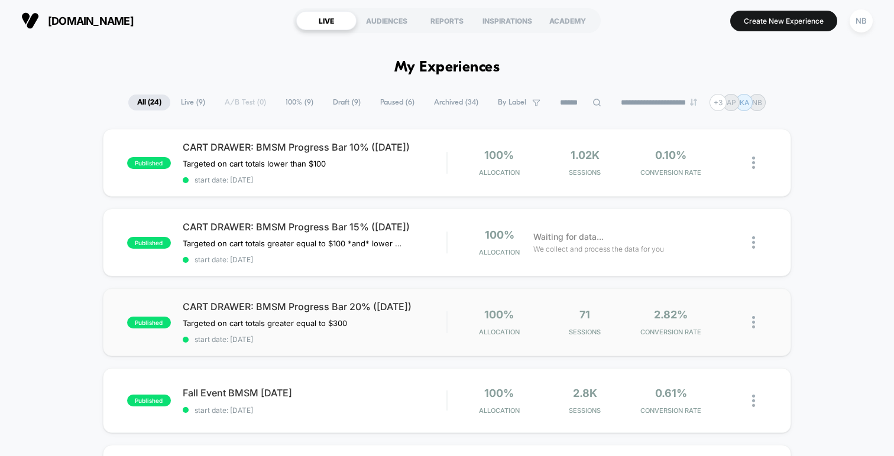
click at [757, 319] on div at bounding box center [759, 323] width 15 height 28
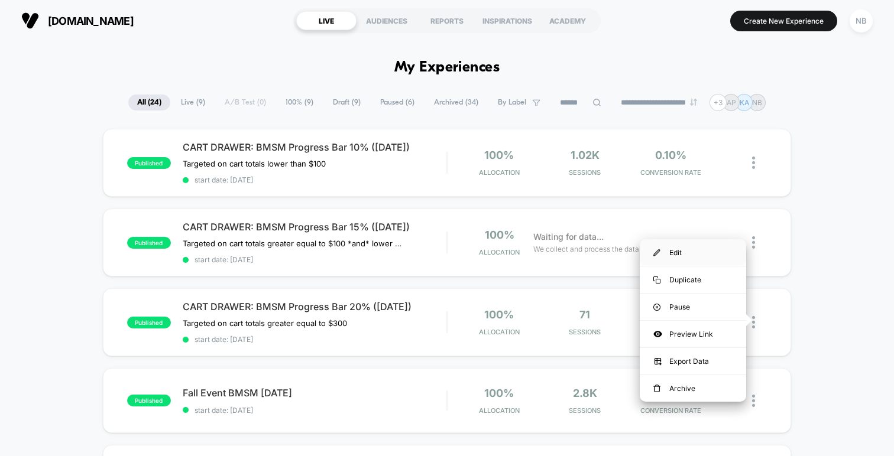
click at [692, 255] on div "Edit" at bounding box center [693, 252] width 106 height 27
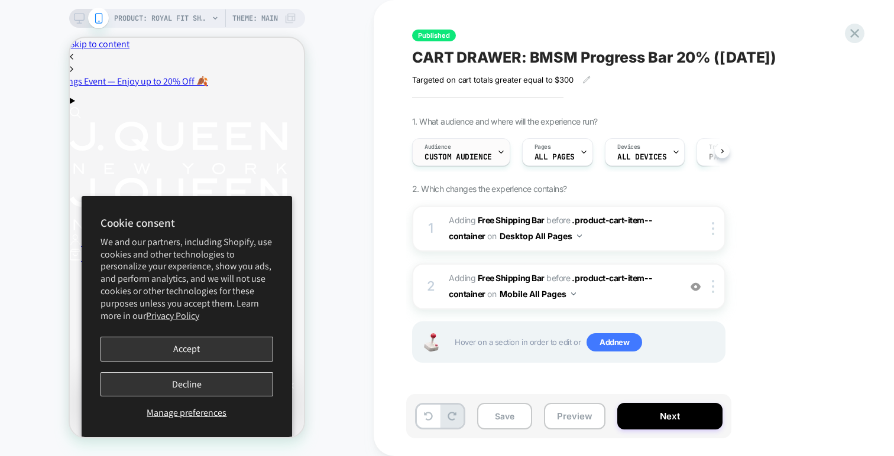
scroll to position [0, 1]
click at [487, 155] on span "Custom Audience" at bounding box center [457, 157] width 67 height 8
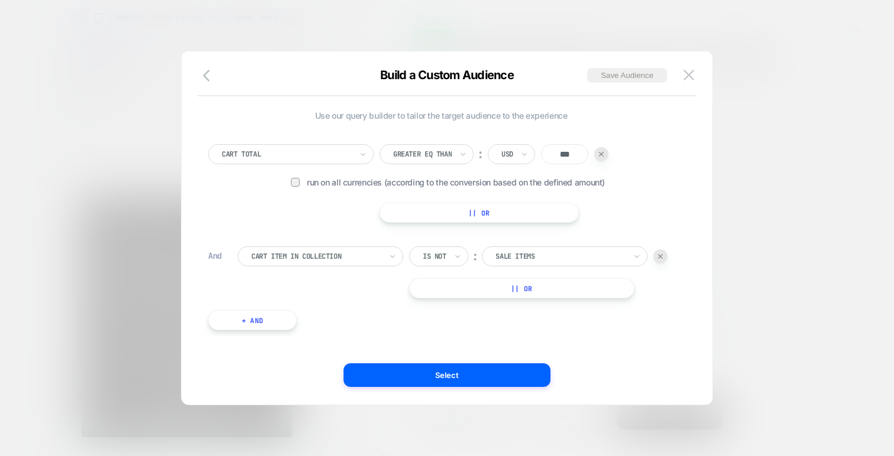
click at [463, 287] on button "|| Or" at bounding box center [521, 289] width 225 height 20
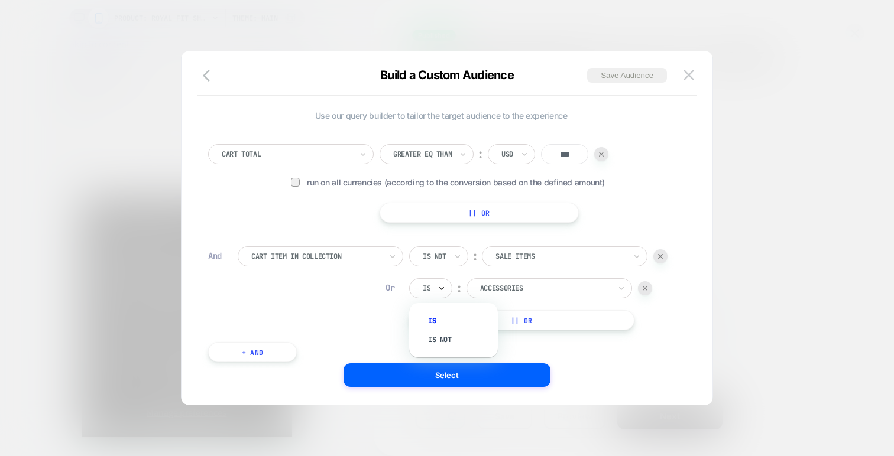
click at [445, 289] on icon at bounding box center [442, 289] width 8 height 12
click at [445, 338] on div "Is not" at bounding box center [459, 340] width 77 height 19
click at [502, 293] on div at bounding box center [561, 288] width 130 height 11
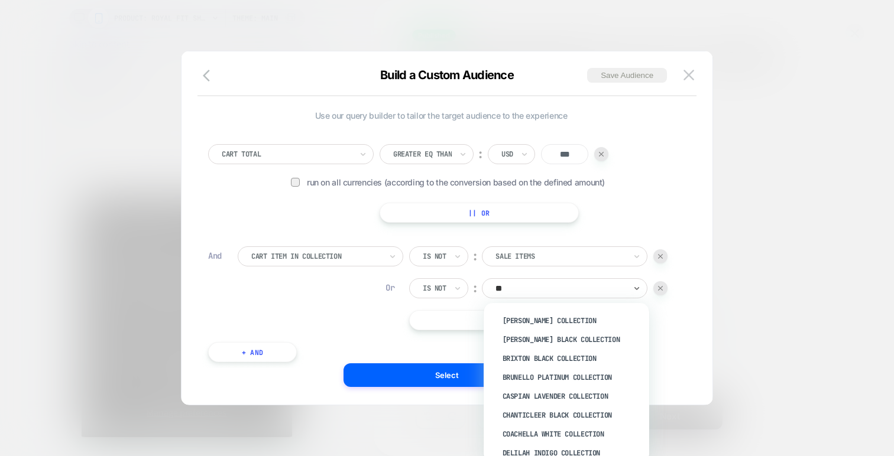
type input "***"
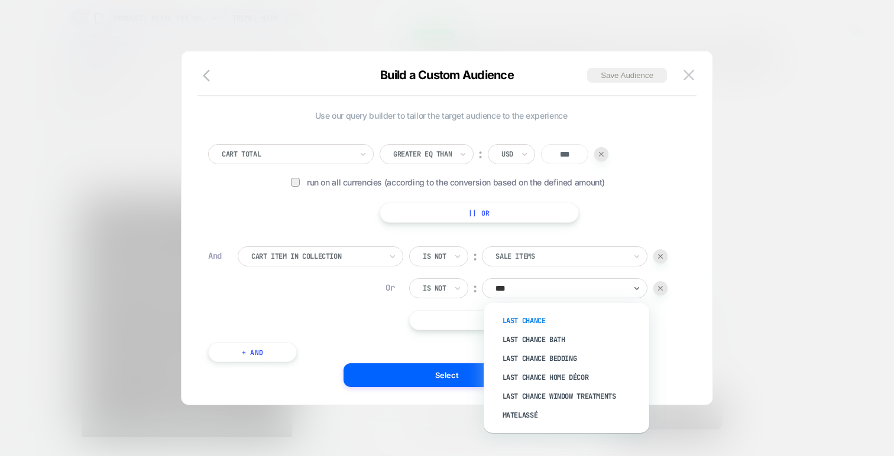
click at [531, 315] on div "Last Chance" at bounding box center [573, 321] width 154 height 19
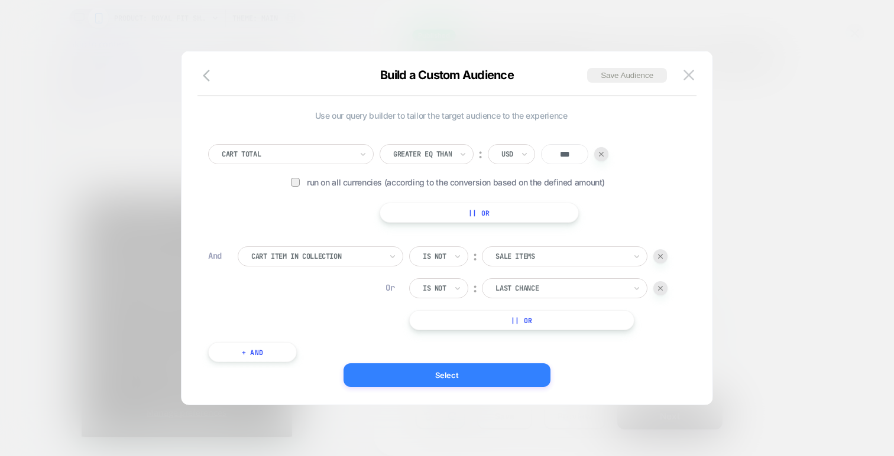
click at [500, 369] on button "Select" at bounding box center [447, 376] width 207 height 24
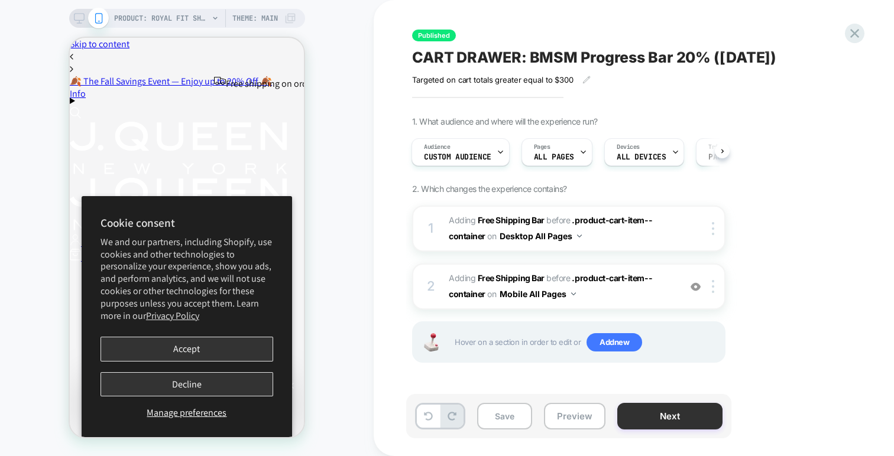
click at [635, 419] on button "Next" at bounding box center [669, 416] width 105 height 27
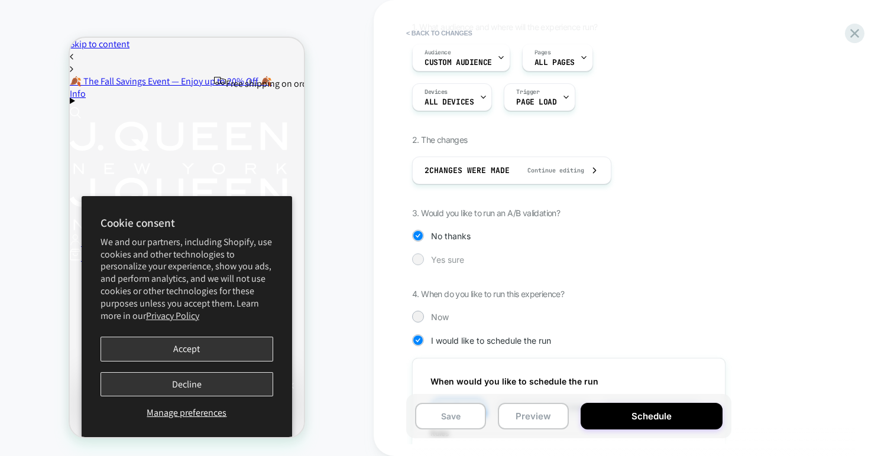
scroll to position [190, 0]
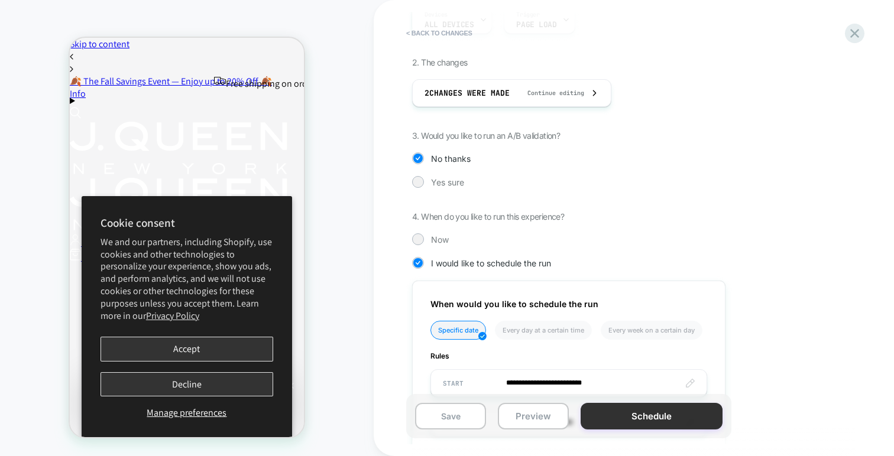
click at [605, 417] on button "Schedule" at bounding box center [652, 416] width 142 height 27
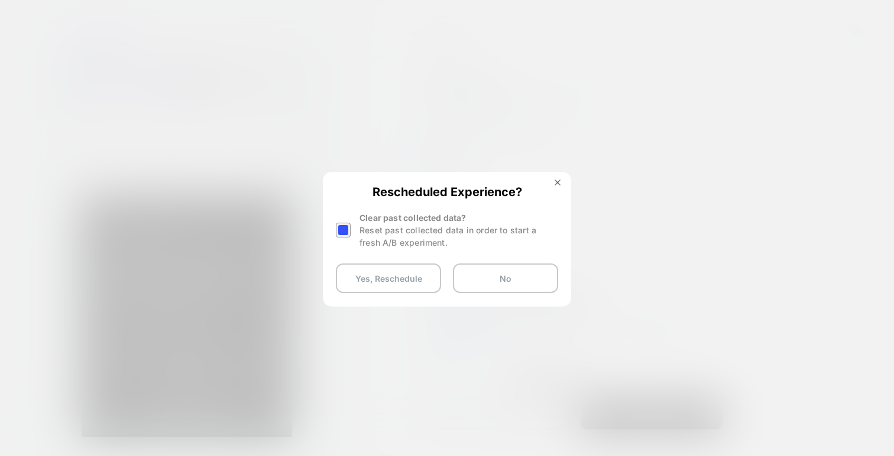
click at [390, 231] on div "Reset past collected data in order to start a fresh A/B experiment." at bounding box center [459, 236] width 199 height 25
click at [341, 236] on div at bounding box center [343, 230] width 15 height 15
click at [364, 276] on button "Yes, Reschedule" at bounding box center [388, 279] width 105 height 30
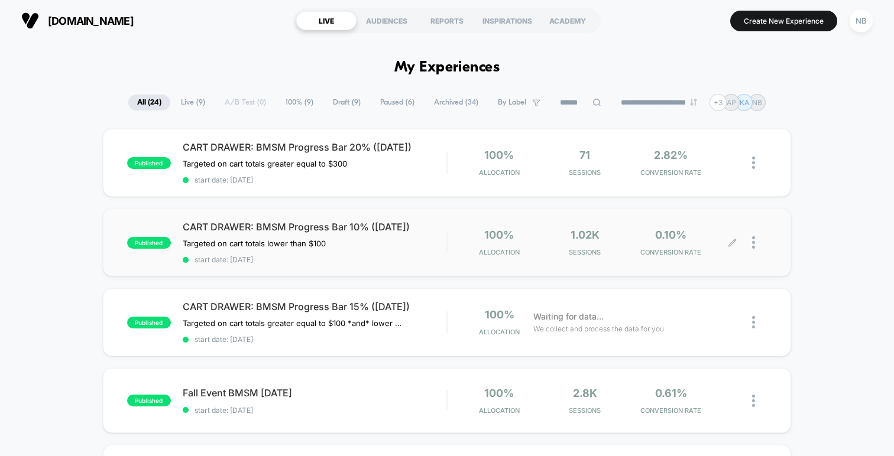
click at [756, 241] on div at bounding box center [759, 243] width 15 height 28
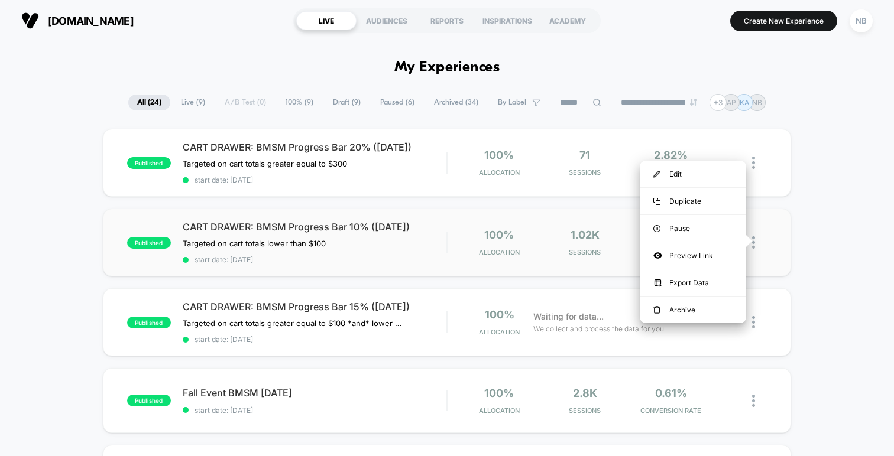
click at [783, 248] on div "published CART DRAWER: BMSM Progress Bar 10% (SEP 2025) Targeted on cart totals…" at bounding box center [447, 243] width 688 height 68
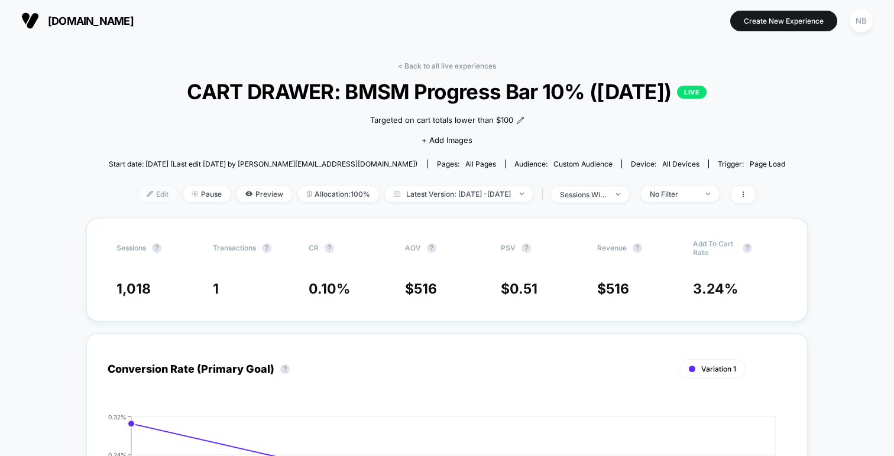
click at [141, 197] on span "Edit" at bounding box center [157, 194] width 39 height 16
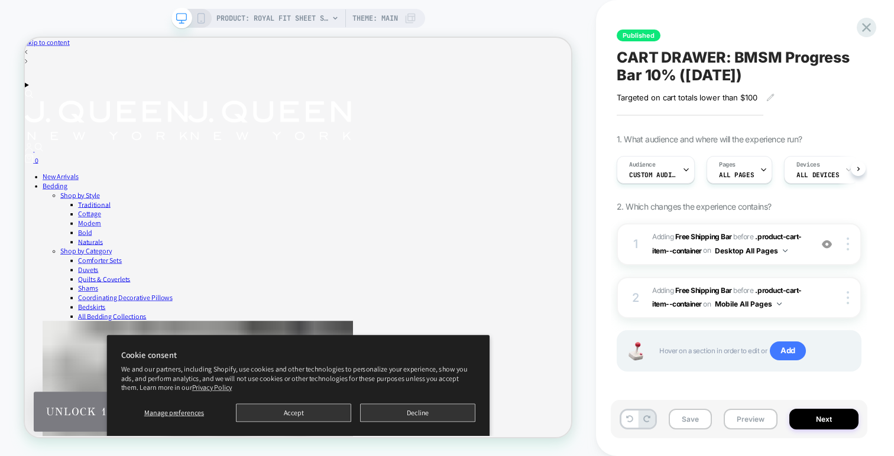
scroll to position [0, 1]
click at [684, 164] on div at bounding box center [686, 170] width 8 height 27
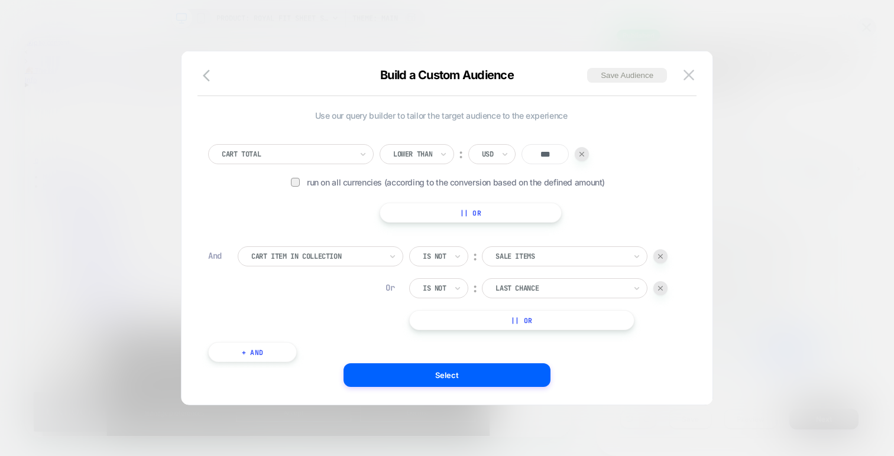
click at [665, 291] on div at bounding box center [660, 288] width 14 height 14
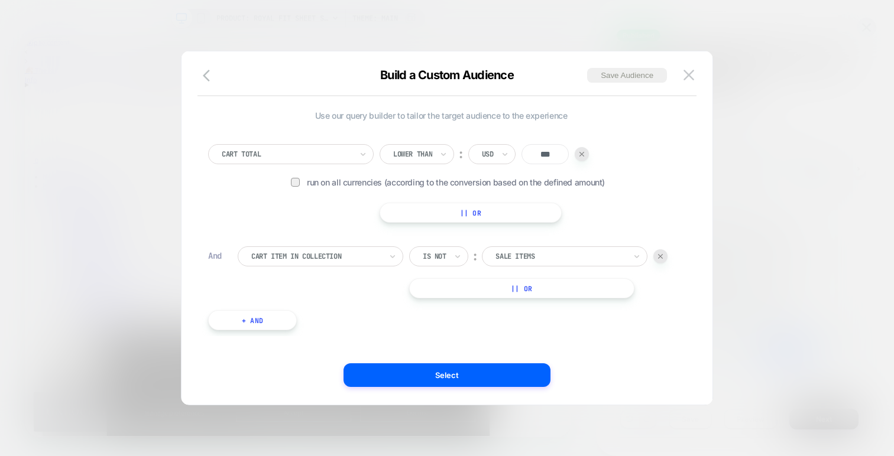
click at [254, 324] on button "+ And" at bounding box center [252, 320] width 89 height 20
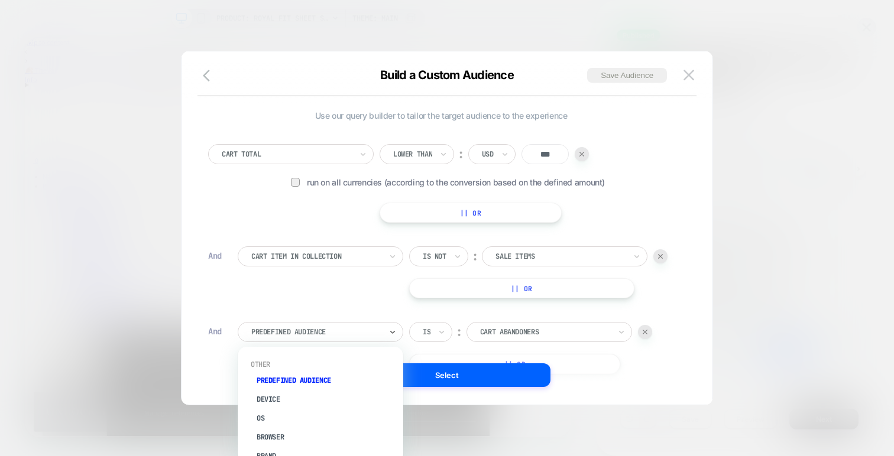
click at [294, 329] on div at bounding box center [316, 332] width 130 height 11
type input "******"
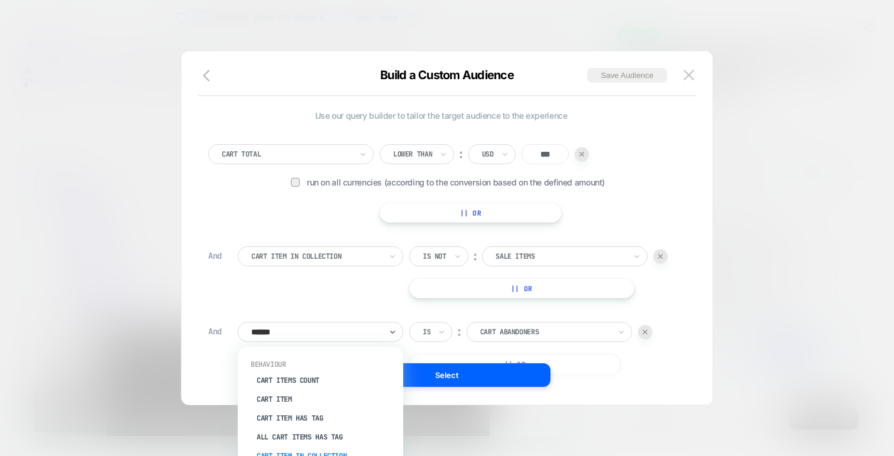
click at [316, 450] on div "Cart Item In Collection" at bounding box center [327, 456] width 154 height 19
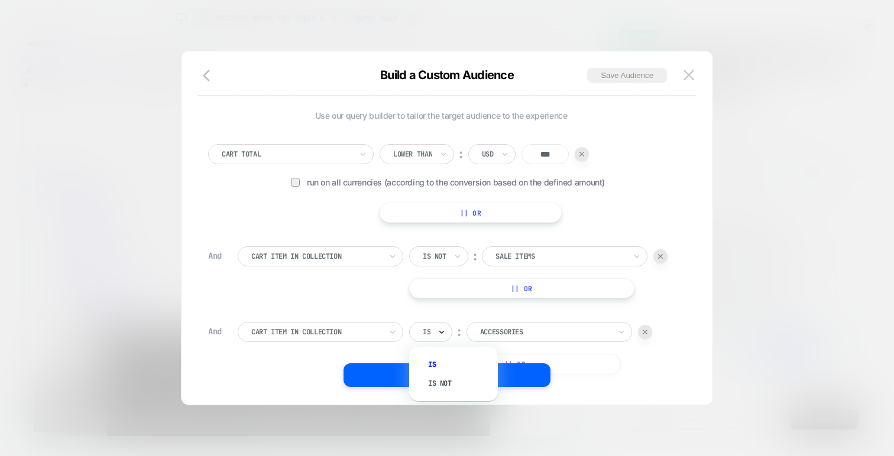
click at [438, 332] on icon at bounding box center [442, 332] width 8 height 12
click at [441, 378] on div "Is not" at bounding box center [459, 383] width 77 height 19
click at [516, 337] on div at bounding box center [561, 332] width 130 height 11
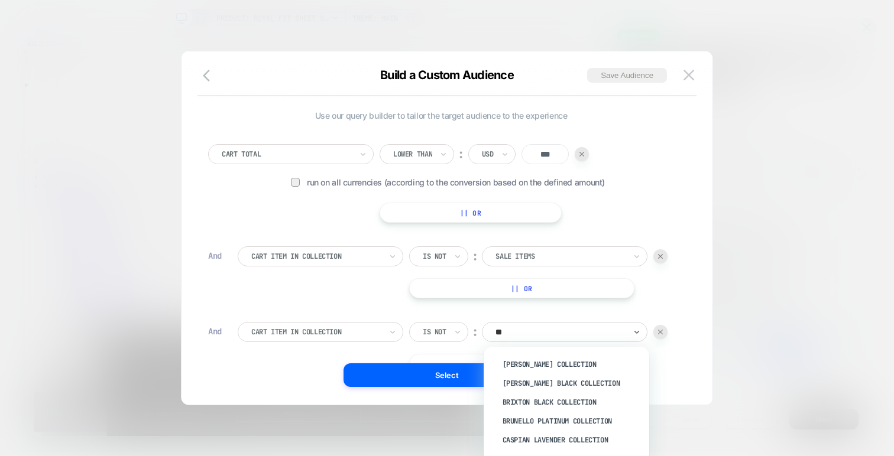
type input "***"
click at [523, 365] on div "Last Chance" at bounding box center [573, 364] width 154 height 19
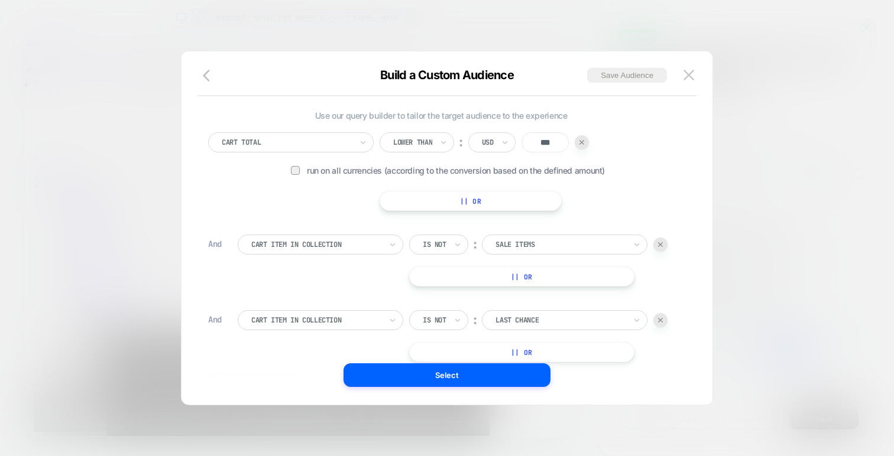
scroll to position [12, 0]
click at [505, 374] on button "Select" at bounding box center [447, 376] width 207 height 24
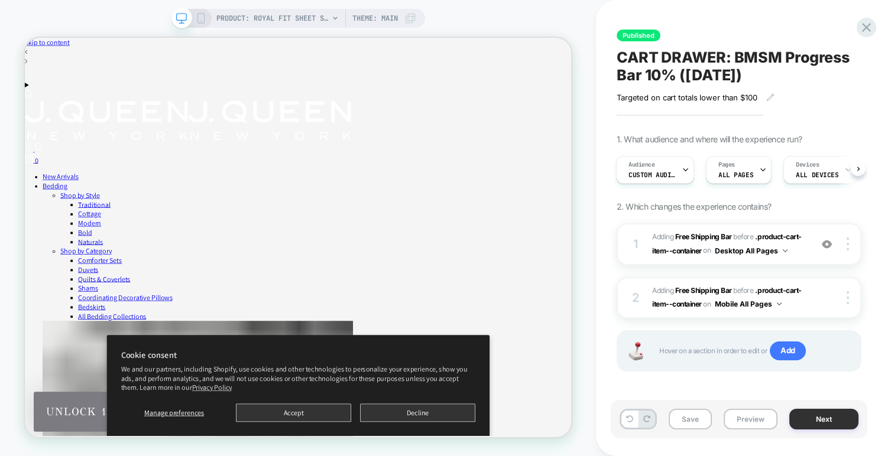
click at [837, 425] on button "Next" at bounding box center [823, 419] width 69 height 21
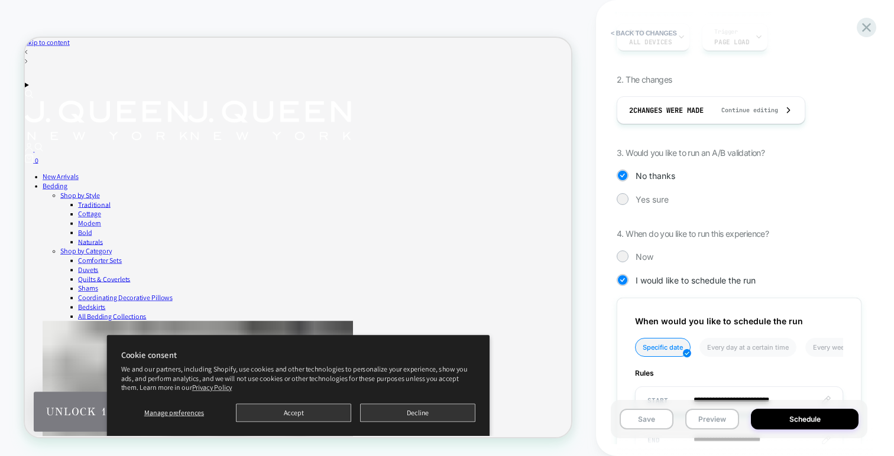
scroll to position [276, 0]
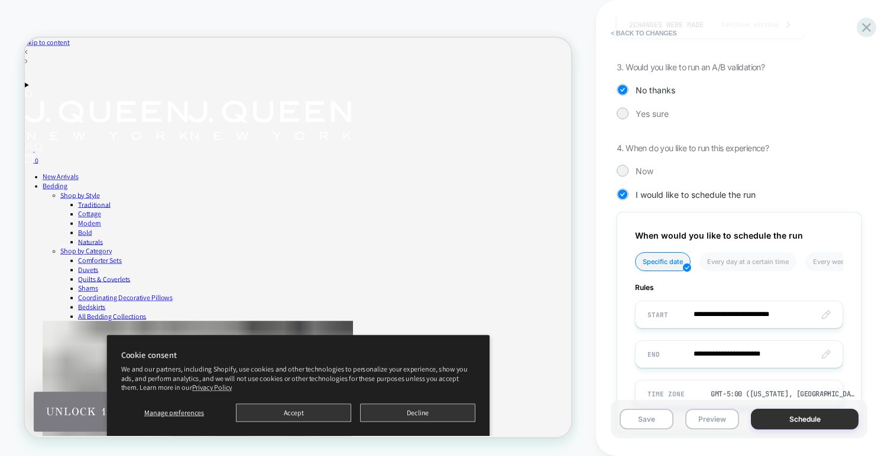
click at [786, 420] on button "Schedule" at bounding box center [805, 419] width 108 height 21
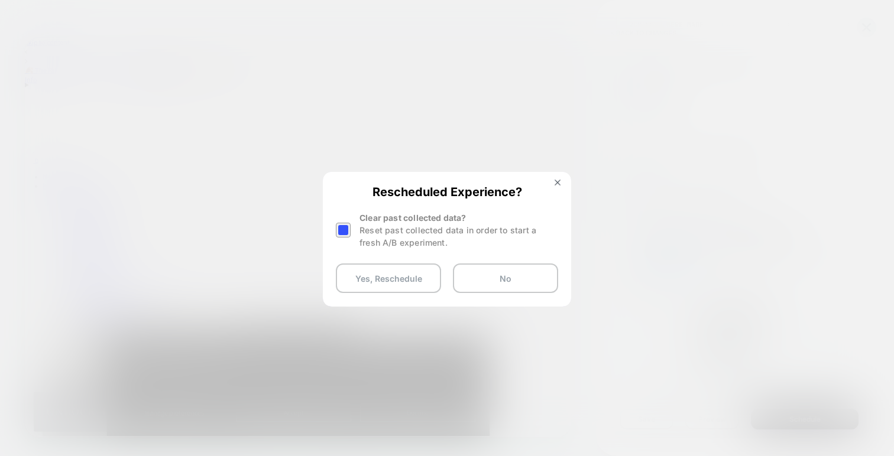
click at [361, 231] on div "Reset past collected data in order to start a fresh A/B experiment." at bounding box center [459, 236] width 199 height 25
click at [330, 231] on div "Rescheduled Experience? Clear past collected data? Reset past collected data in…" at bounding box center [447, 239] width 246 height 132
click at [342, 231] on div at bounding box center [343, 230] width 15 height 15
click at [356, 270] on button "Yes, Reschedule" at bounding box center [388, 279] width 105 height 30
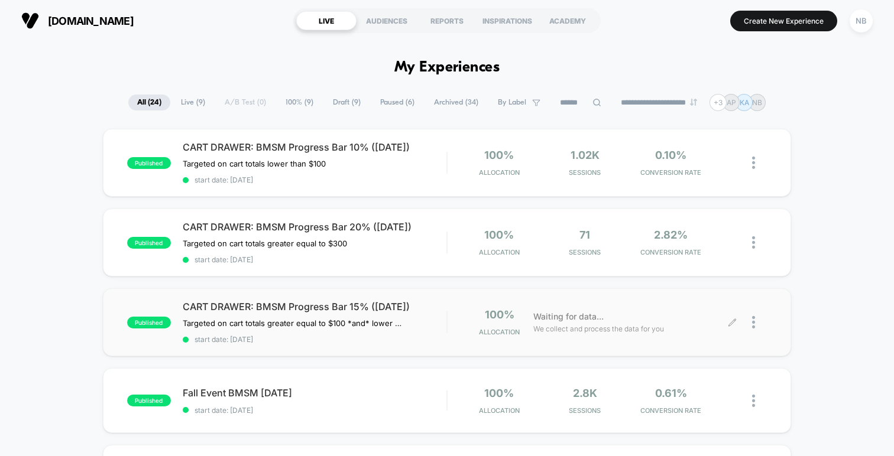
click at [734, 322] on icon at bounding box center [732, 322] width 9 height 9
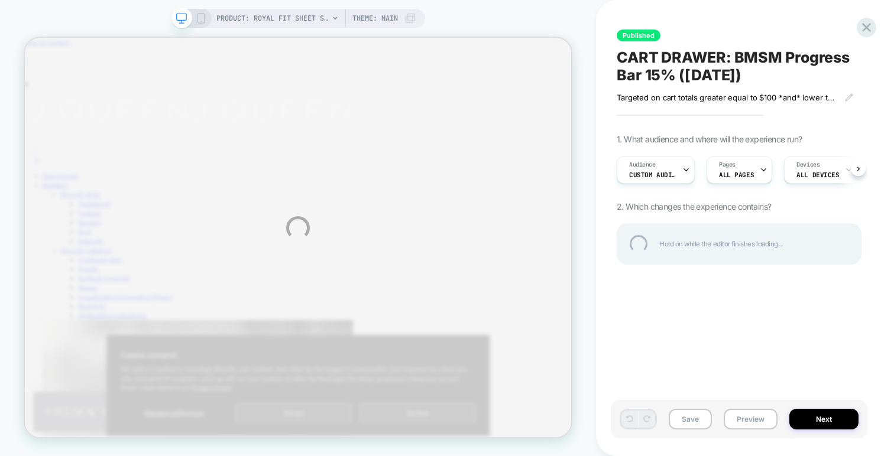
click at [679, 166] on div "PRODUCT: Royal Fit Sheet Set [300tc cotton] PRODUCT: Royal Fit Sheet Set [300tc…" at bounding box center [447, 228] width 894 height 456
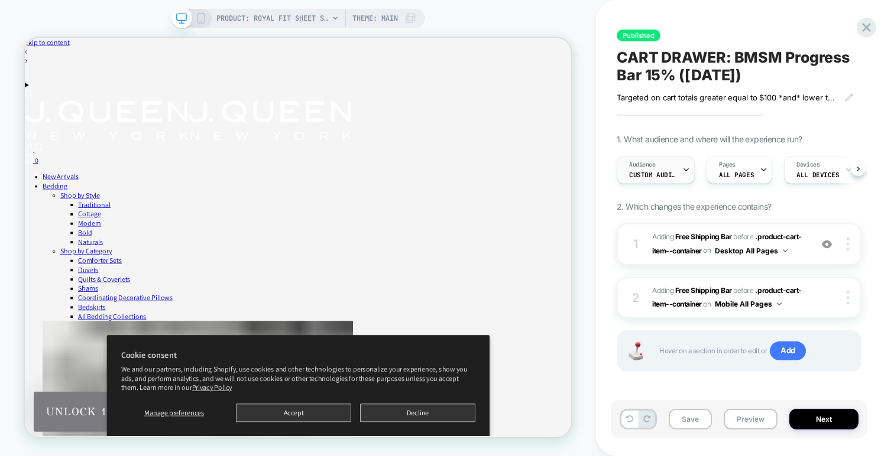
click at [688, 170] on icon at bounding box center [686, 170] width 8 height 8
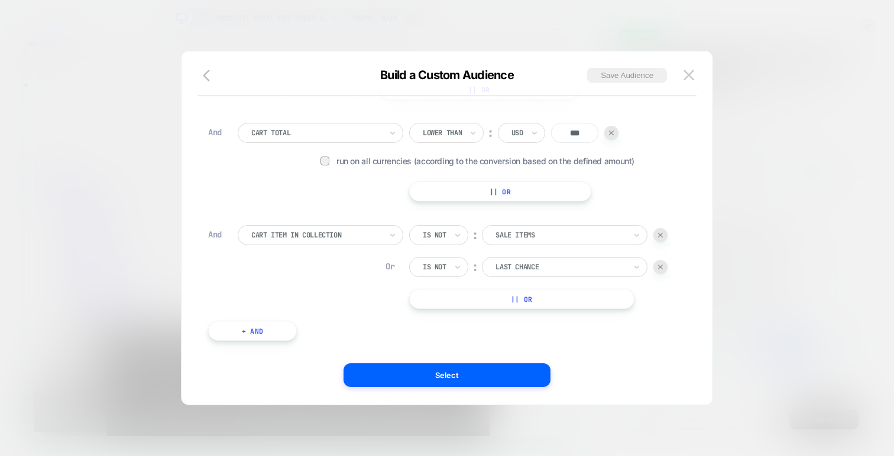
scroll to position [131, 0]
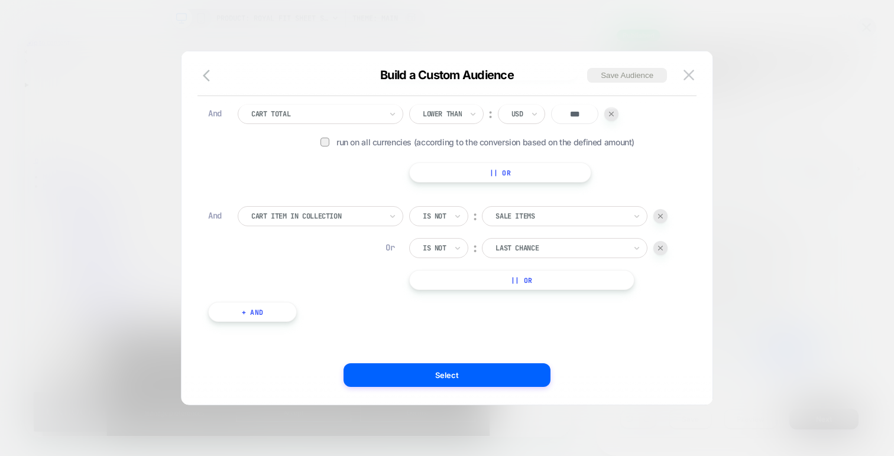
click at [666, 250] on div at bounding box center [660, 248] width 14 height 14
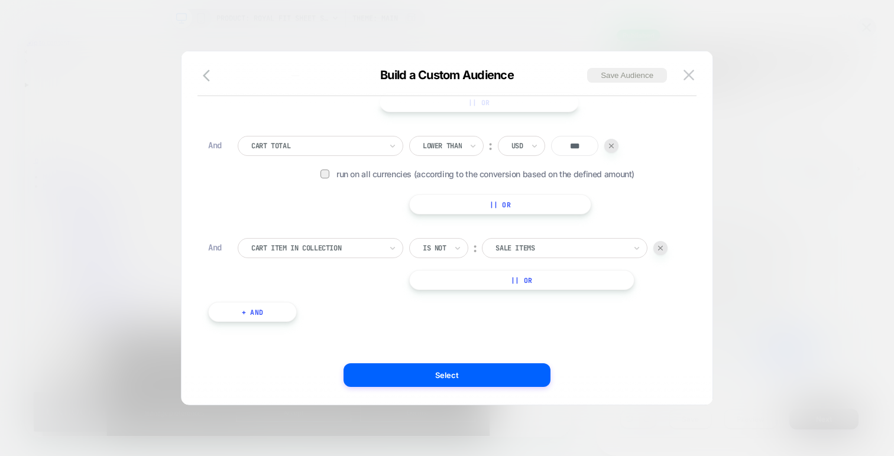
click at [273, 316] on button "+ And" at bounding box center [252, 312] width 89 height 20
click at [307, 325] on div at bounding box center [316, 324] width 130 height 11
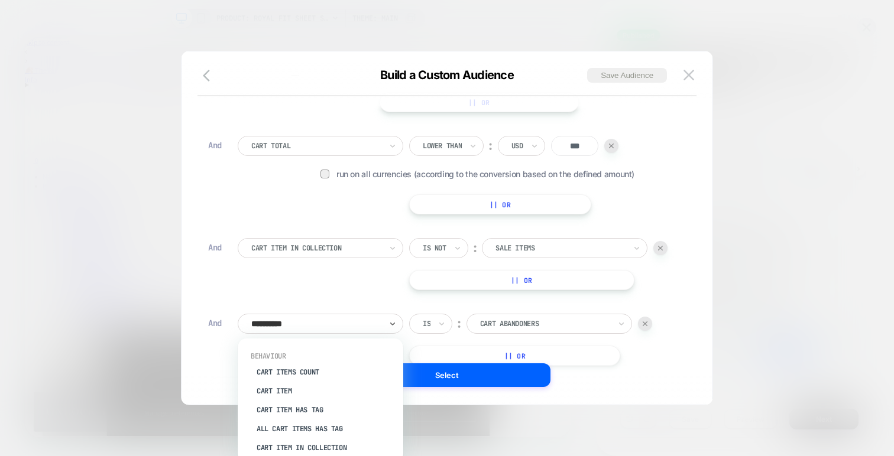
type input "**********"
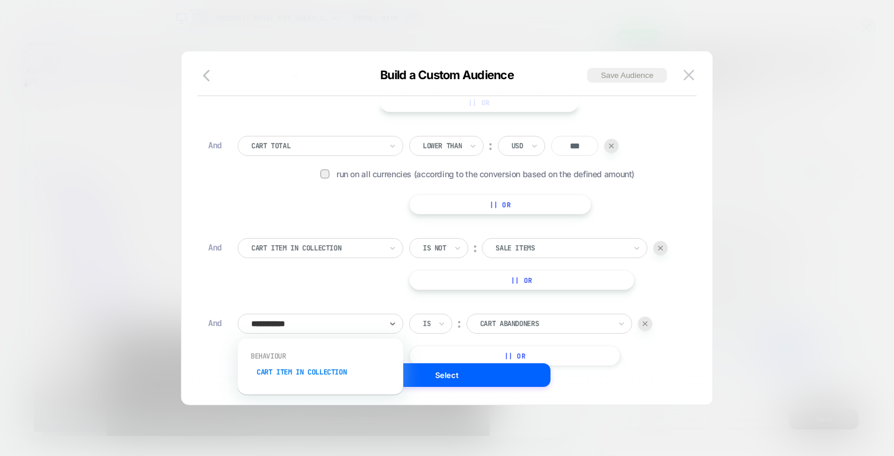
click at [318, 376] on div "Cart Item In Collection" at bounding box center [327, 372] width 154 height 19
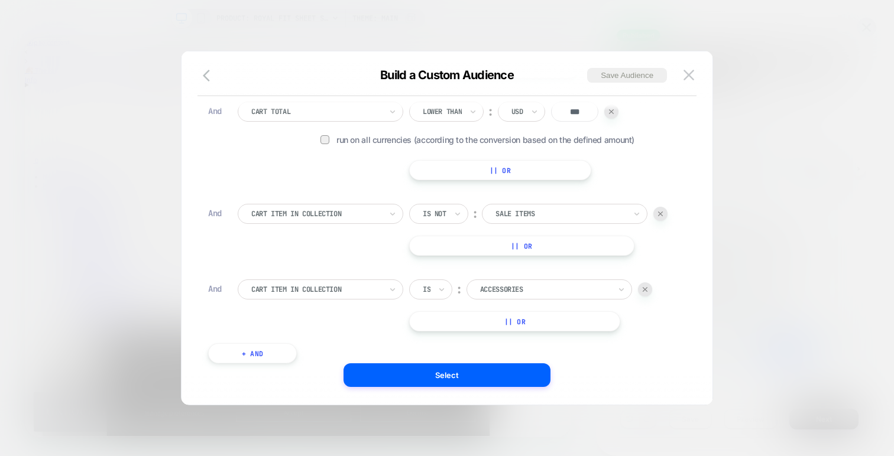
scroll to position [174, 0]
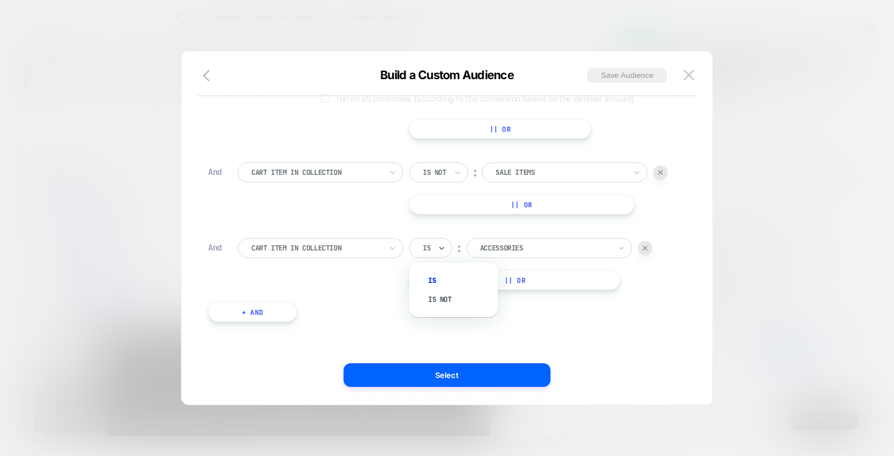
click at [437, 255] on div "Is" at bounding box center [430, 248] width 43 height 20
click at [437, 297] on div "Is not" at bounding box center [459, 299] width 77 height 19
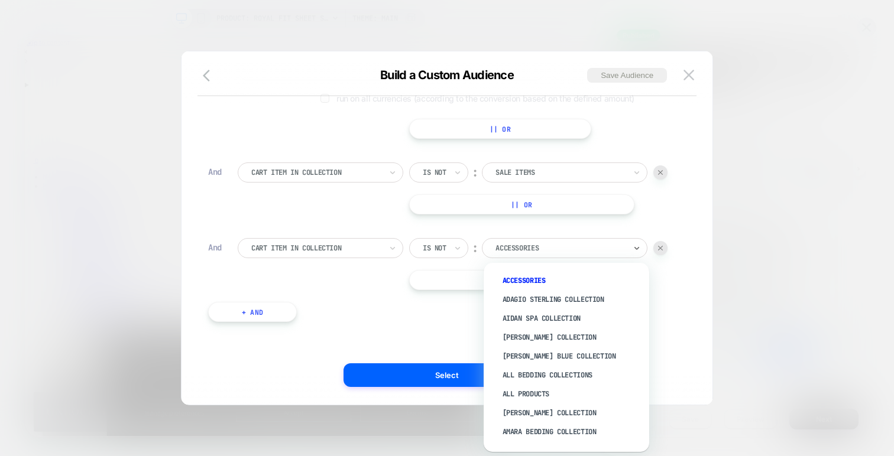
click at [512, 249] on div at bounding box center [561, 248] width 130 height 11
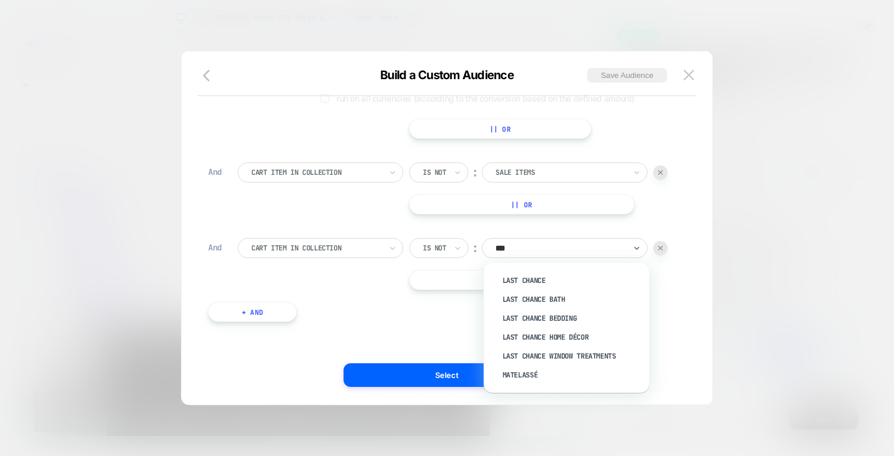
type input "****"
click at [524, 278] on div "Last Chance" at bounding box center [573, 280] width 154 height 19
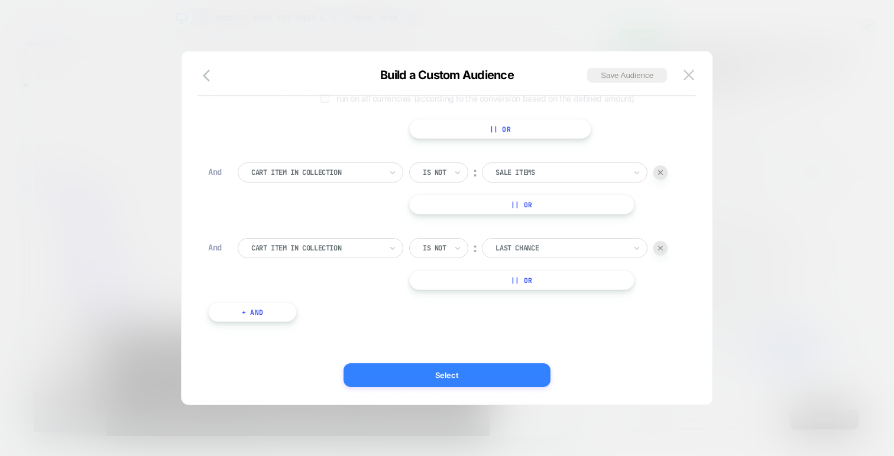
click at [474, 381] on button "Select" at bounding box center [447, 376] width 207 height 24
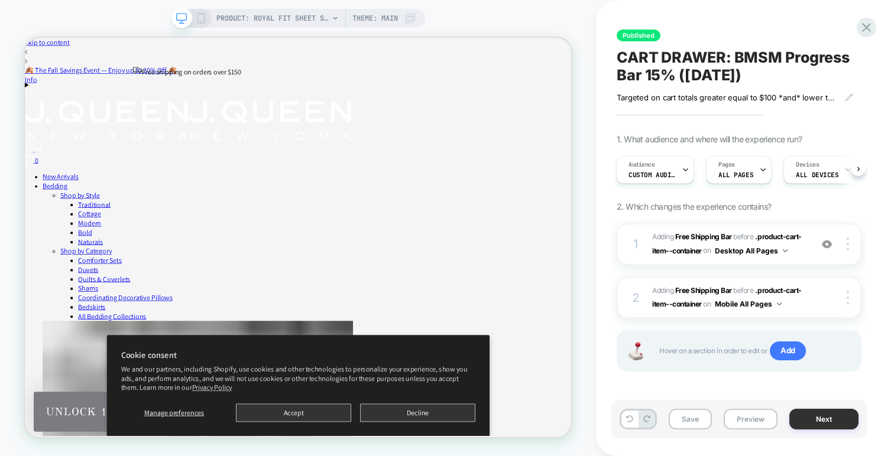
click at [798, 417] on button "Next" at bounding box center [823, 419] width 69 height 21
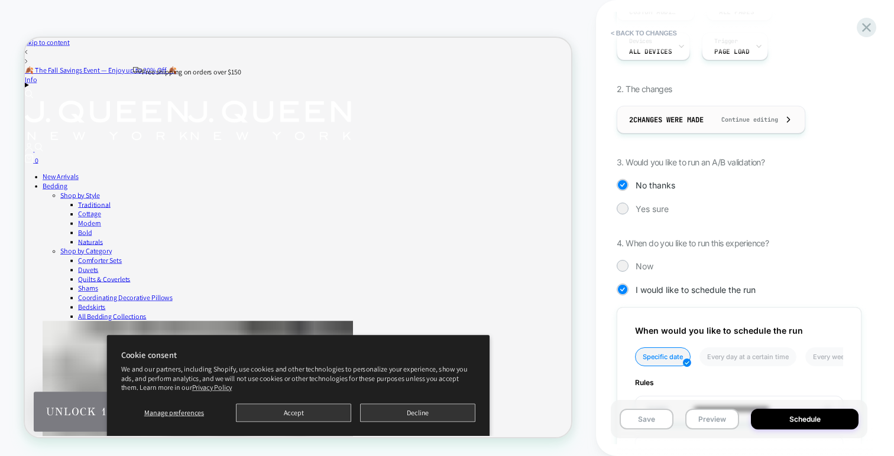
scroll to position [328, 0]
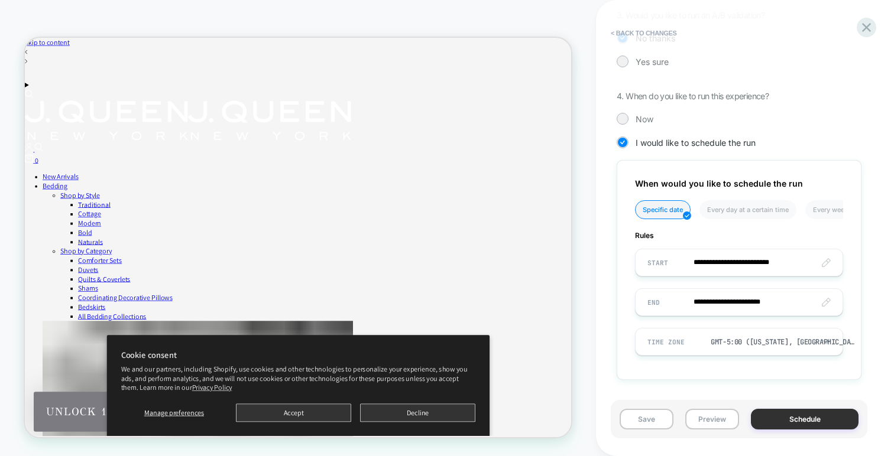
click at [782, 423] on button "Schedule" at bounding box center [805, 419] width 108 height 21
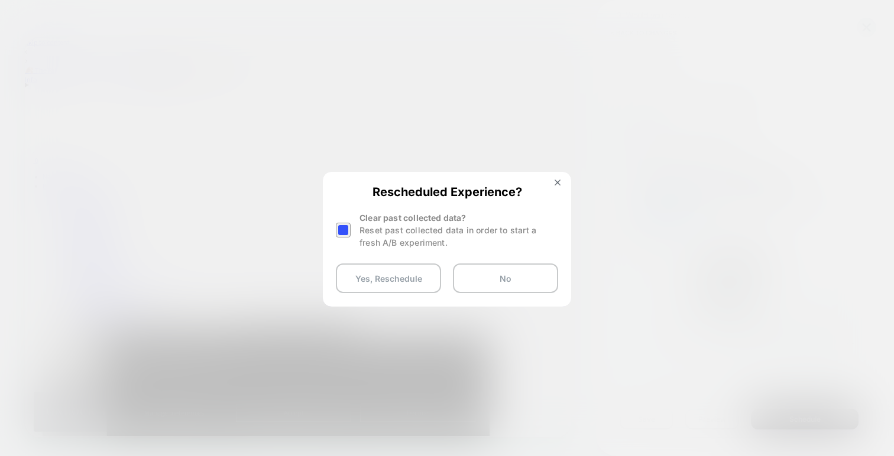
click at [345, 231] on div at bounding box center [343, 230] width 15 height 15
click at [373, 276] on button "Yes, Reschedule" at bounding box center [388, 279] width 105 height 30
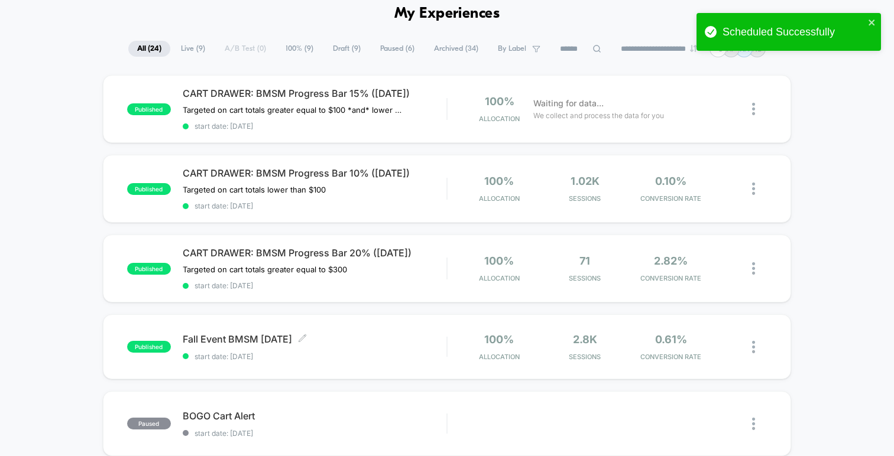
scroll to position [48, 0]
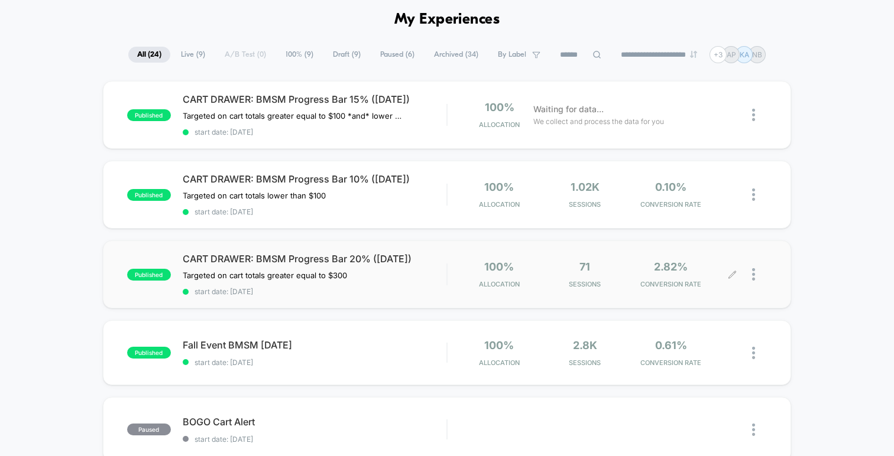
click at [730, 274] on icon at bounding box center [732, 274] width 9 height 9
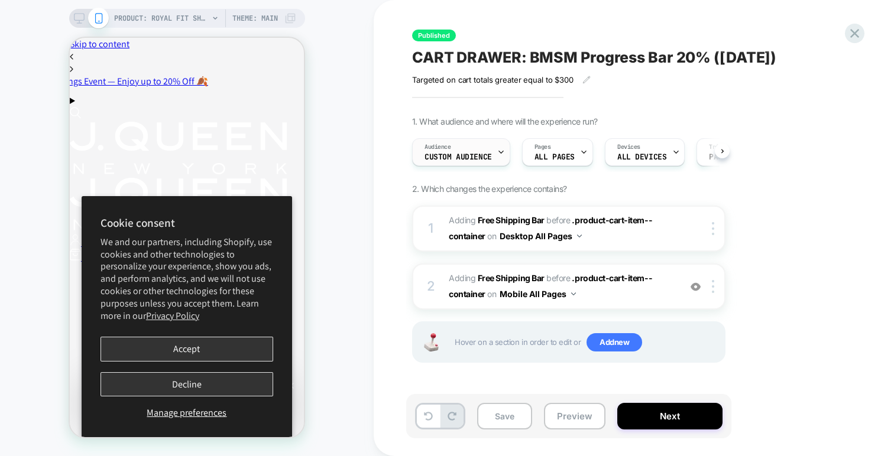
scroll to position [0, 1]
click at [484, 156] on span "Custom Audience" at bounding box center [457, 157] width 67 height 8
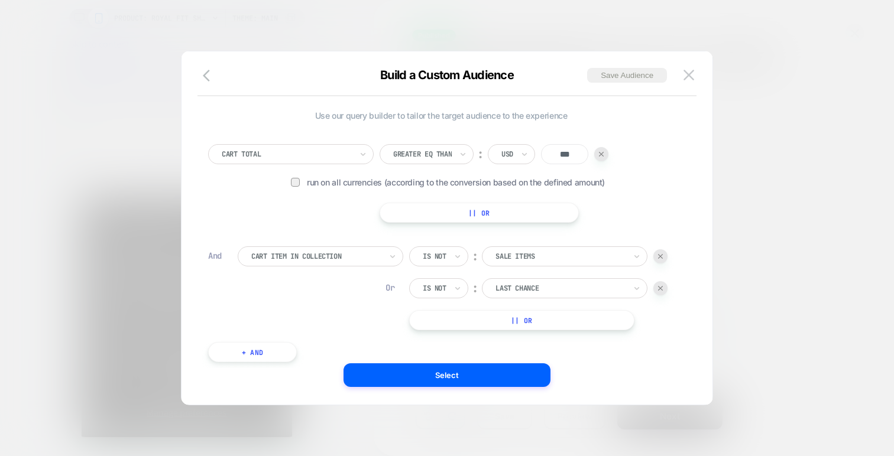
scroll to position [12, 0]
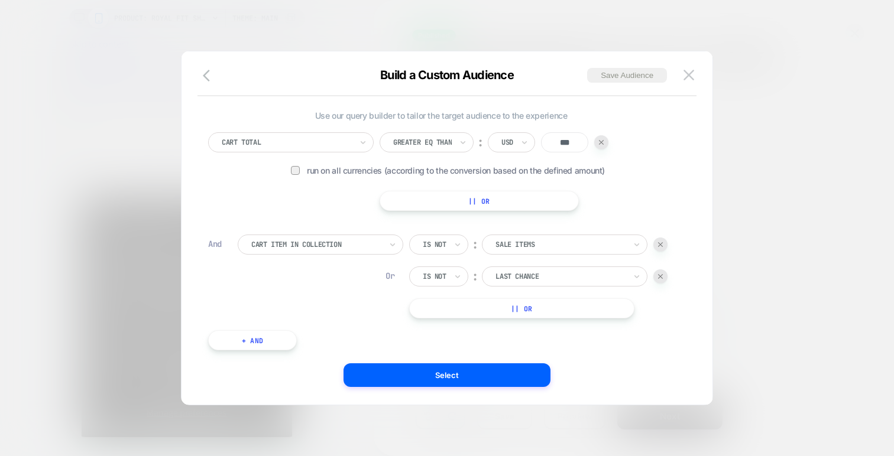
click at [661, 277] on img at bounding box center [660, 276] width 5 height 5
click at [256, 303] on button "+ And" at bounding box center [252, 309] width 89 height 20
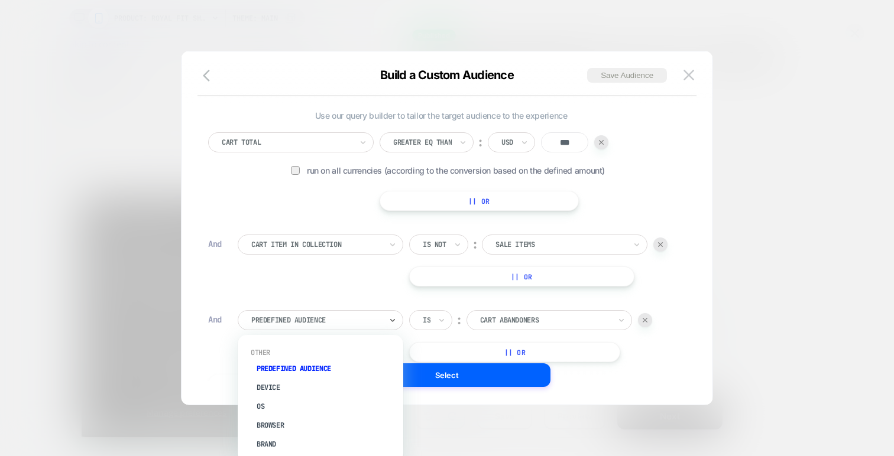
click at [296, 319] on div at bounding box center [316, 320] width 130 height 11
type input "*********"
click at [293, 446] on div "Cart Item In Collection" at bounding box center [327, 444] width 154 height 19
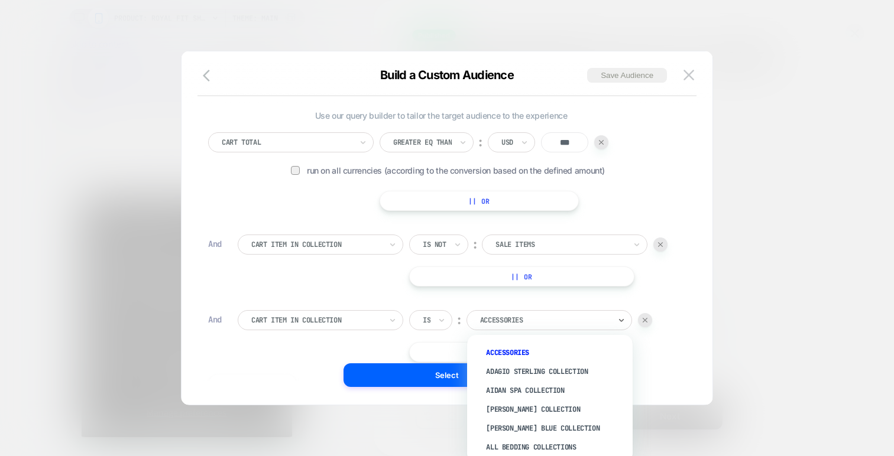
click at [516, 319] on div at bounding box center [545, 320] width 130 height 11
type input "****"
click at [549, 350] on div "Last Chance" at bounding box center [556, 353] width 154 height 19
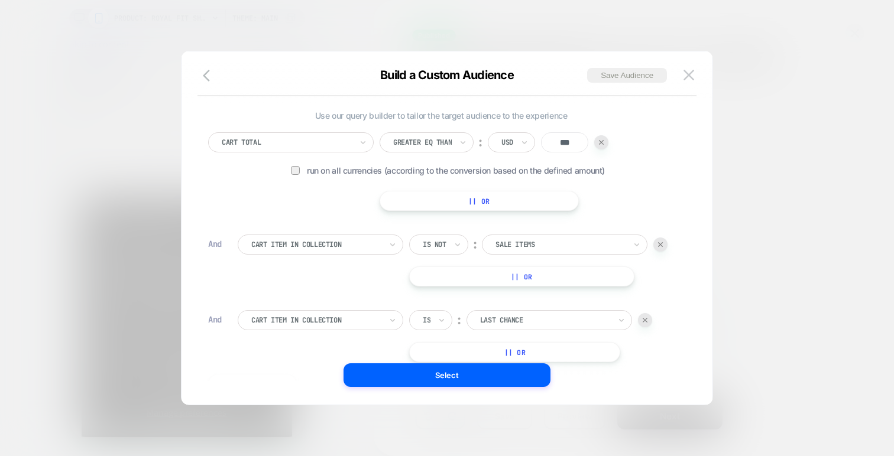
click at [436, 319] on div "Is" at bounding box center [430, 320] width 43 height 20
click at [438, 368] on div "Is not" at bounding box center [459, 371] width 77 height 19
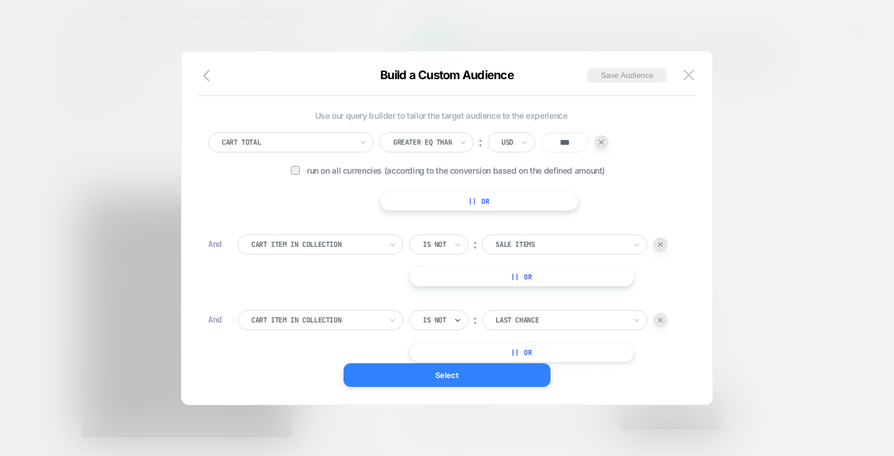
click at [452, 375] on button "Select" at bounding box center [447, 376] width 207 height 24
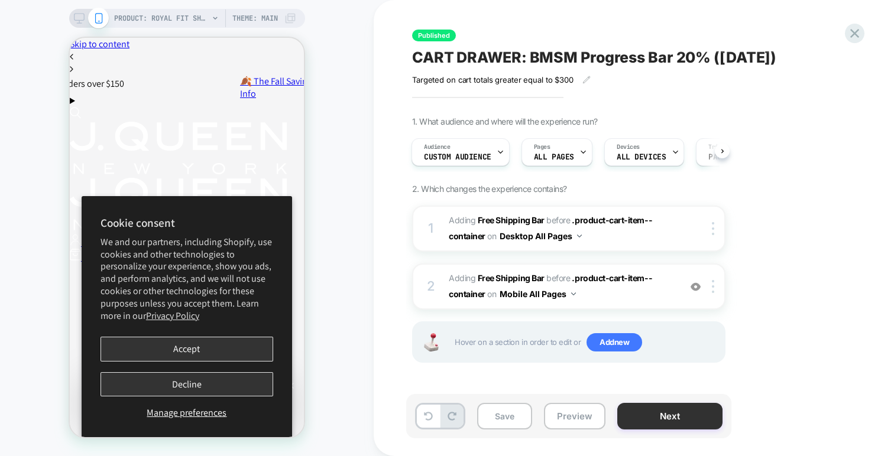
click at [655, 404] on button "Next" at bounding box center [669, 416] width 105 height 27
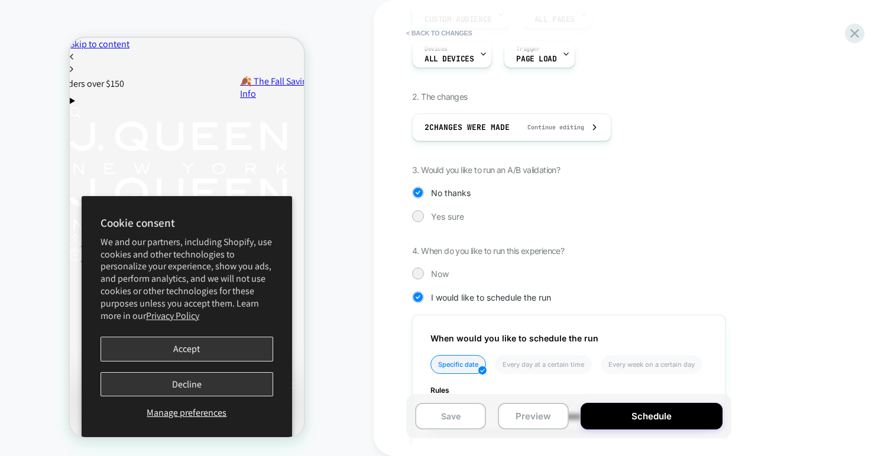
scroll to position [310, 0]
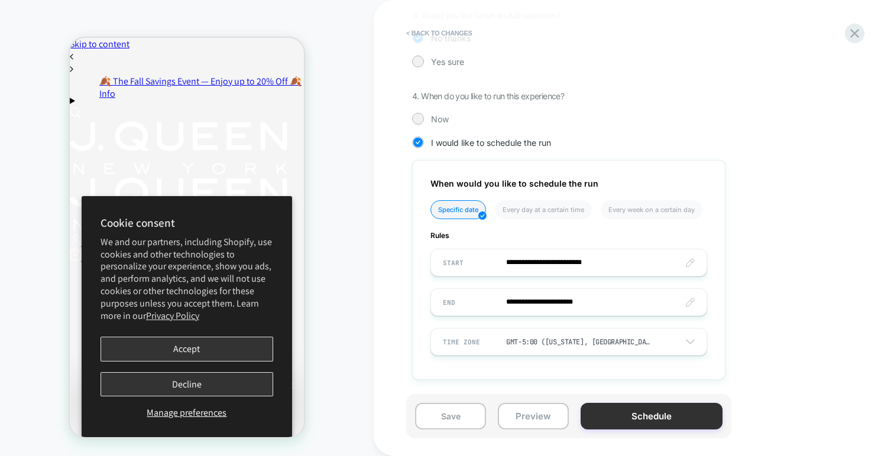
click at [636, 424] on button "Schedule" at bounding box center [652, 416] width 142 height 27
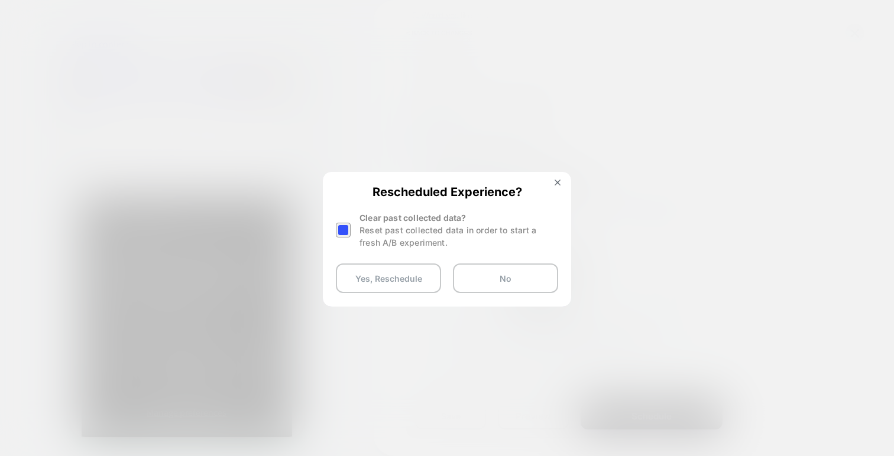
click at [342, 226] on div at bounding box center [343, 230] width 15 height 15
click at [367, 276] on button "Yes, Reschedule" at bounding box center [388, 279] width 105 height 30
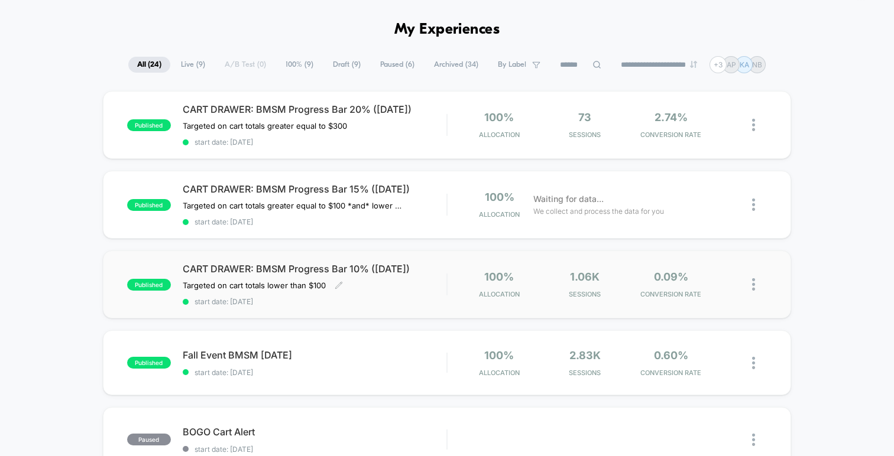
scroll to position [42, 0]
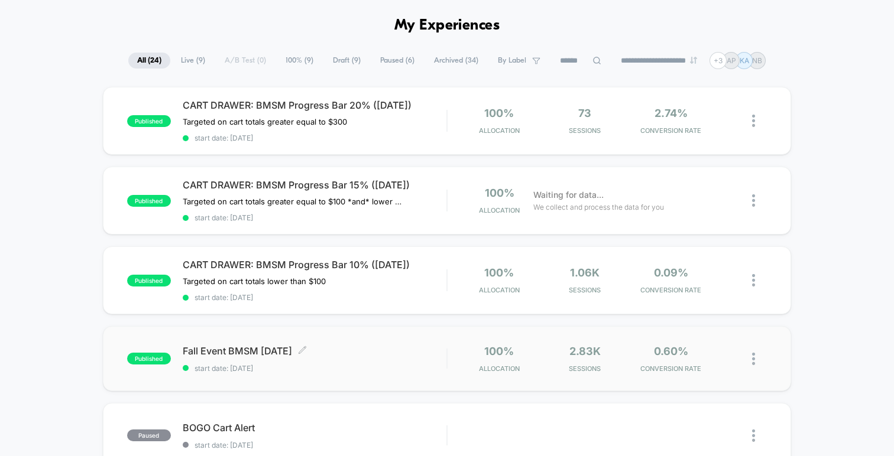
click at [413, 357] on div "Fall Event BMSM [DATE] Click to edit experience details Click to edit experienc…" at bounding box center [315, 359] width 264 height 28
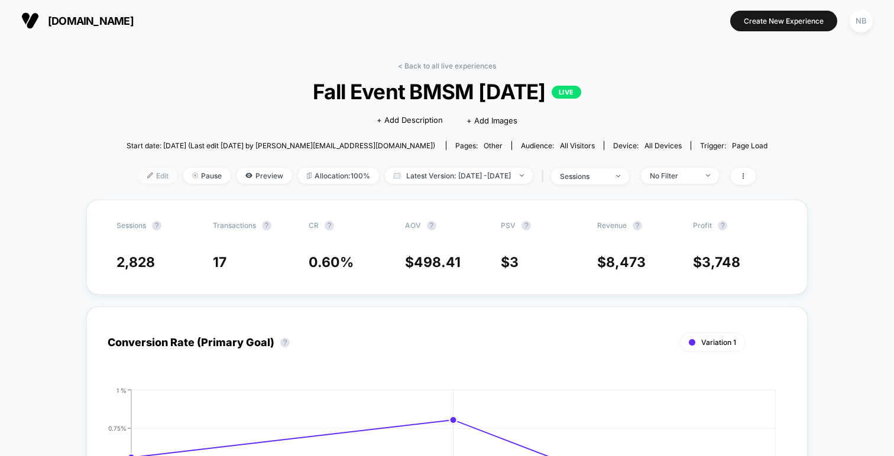
click at [138, 173] on span "Edit" at bounding box center [157, 176] width 39 height 16
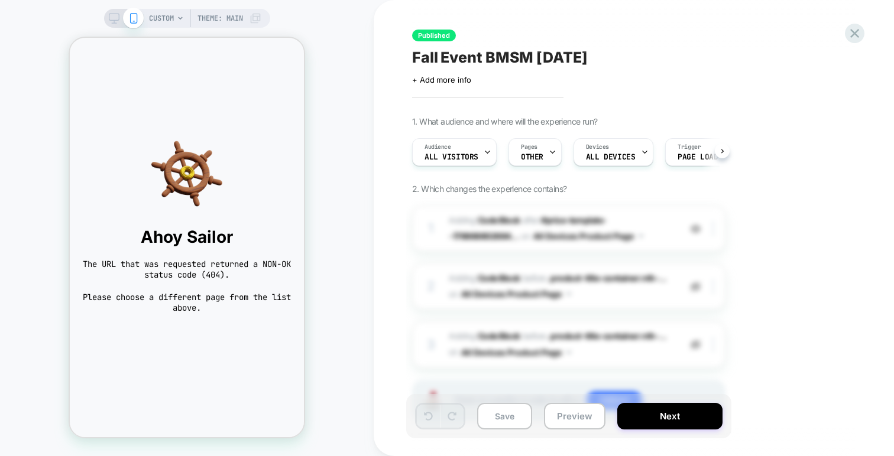
scroll to position [0, 1]
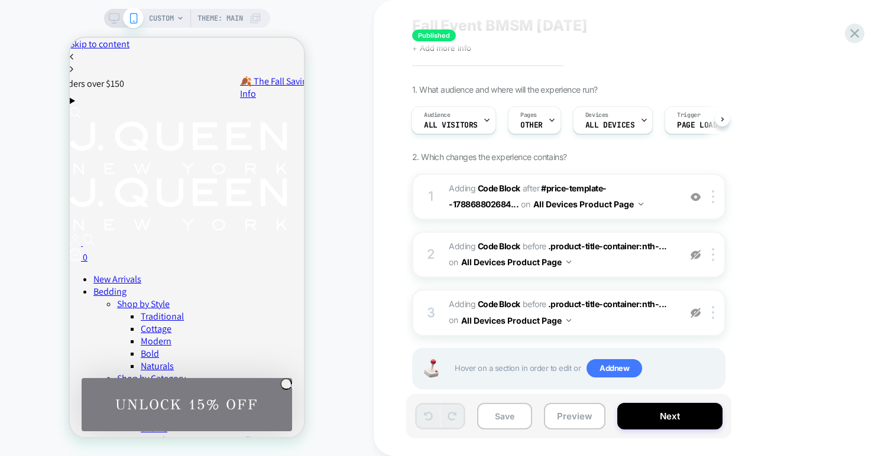
scroll to position [33, 0]
click at [654, 199] on span "Adding Code Block AFTER #price-template--178868802684... #price-template--17886…" at bounding box center [561, 196] width 225 height 32
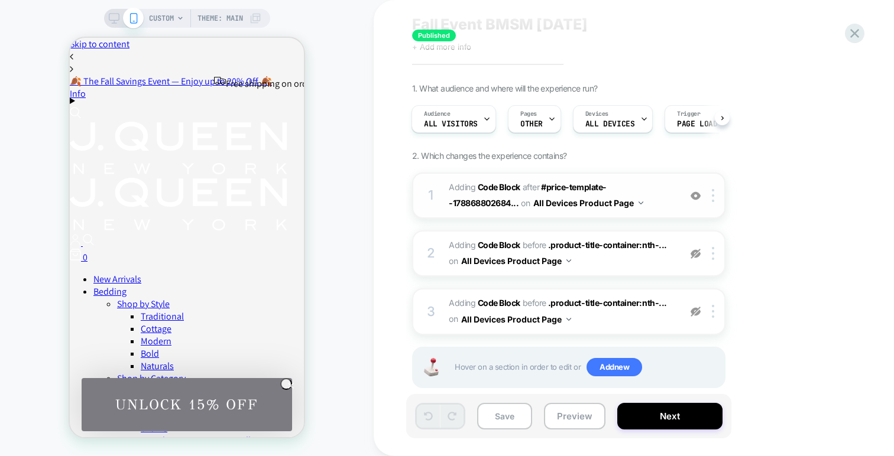
click at [619, 203] on button "All Devices Product Page" at bounding box center [588, 203] width 110 height 17
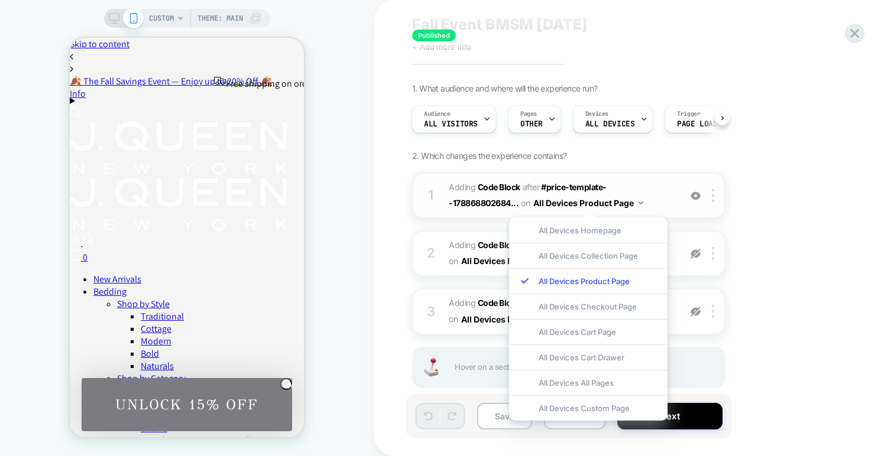
click at [648, 197] on span "Adding Code Block AFTER #price-template--178868802684... #price-template--17886…" at bounding box center [561, 196] width 225 height 32
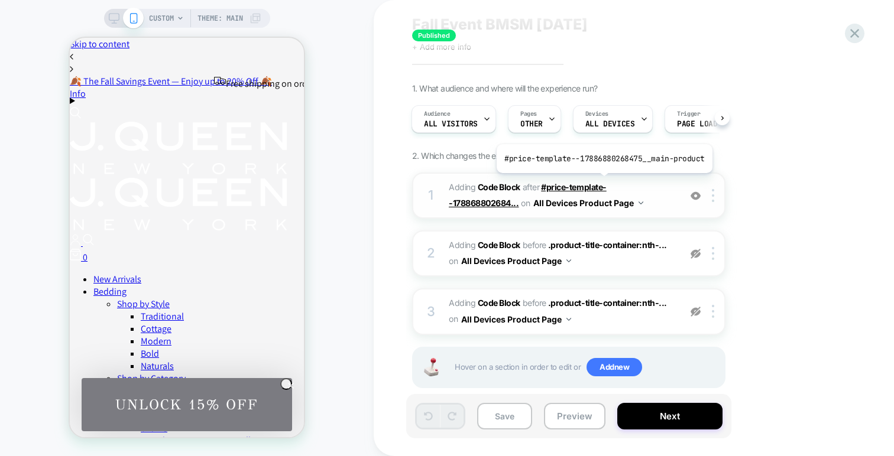
click at [602, 182] on span "#price-template--178868802684..." at bounding box center [528, 195] width 158 height 26
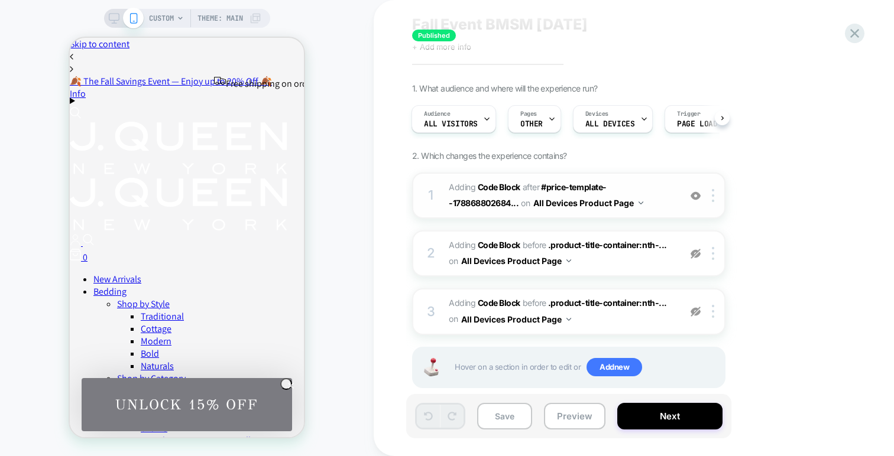
click at [628, 195] on button "All Devices Product Page" at bounding box center [588, 203] width 110 height 17
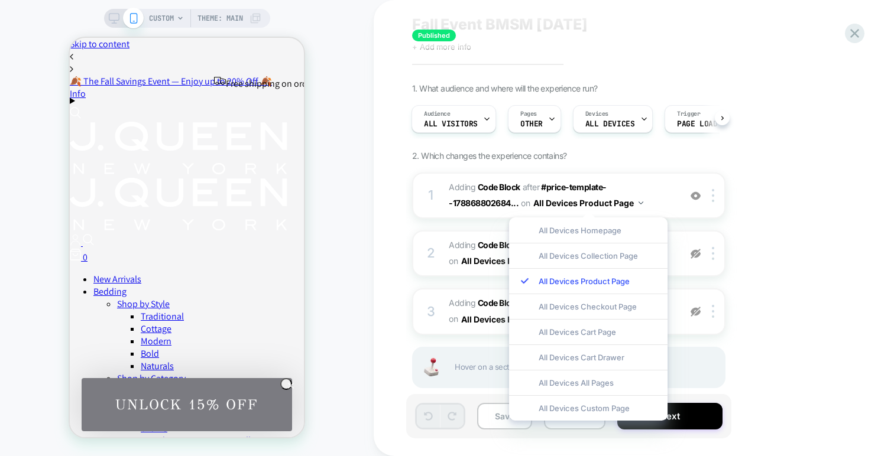
click at [111, 17] on icon at bounding box center [114, 18] width 11 height 11
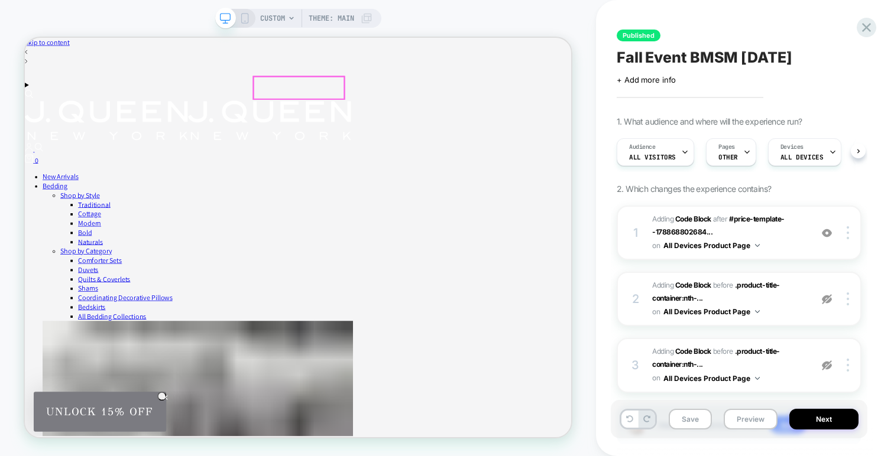
scroll to position [0, 1]
click at [422, 122] on img at bounding box center [351, 148] width 218 height 53
click at [419, 122] on img at bounding box center [351, 148] width 218 height 53
click at [350, 25] on span "Theme: MAIN" at bounding box center [332, 18] width 46 height 19
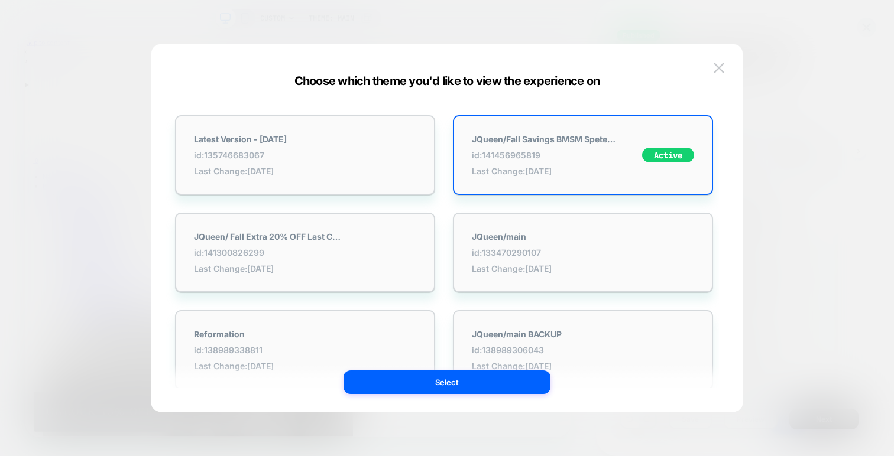
click at [119, 17] on div at bounding box center [447, 228] width 894 height 456
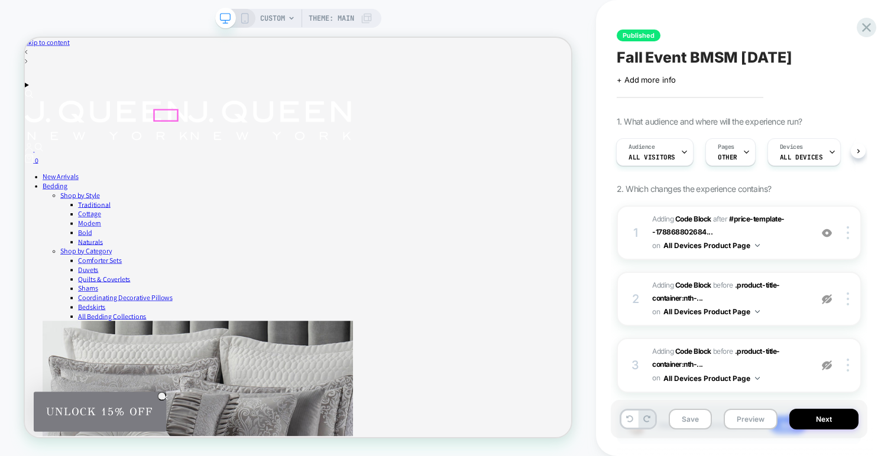
click at [82, 229] on link "Bedding" at bounding box center [64, 235] width 33 height 12
click at [328, 254] on div at bounding box center [425, 253] width 235 height 16
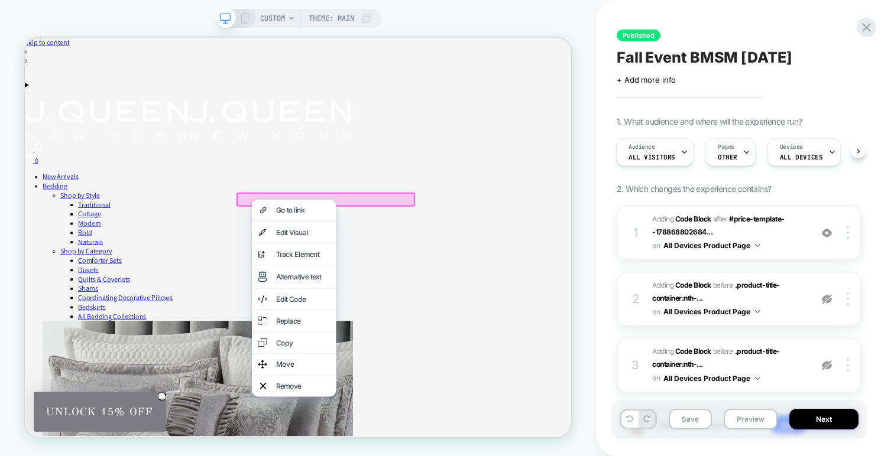
click at [82, 229] on link "Bedding" at bounding box center [64, 235] width 33 height 12
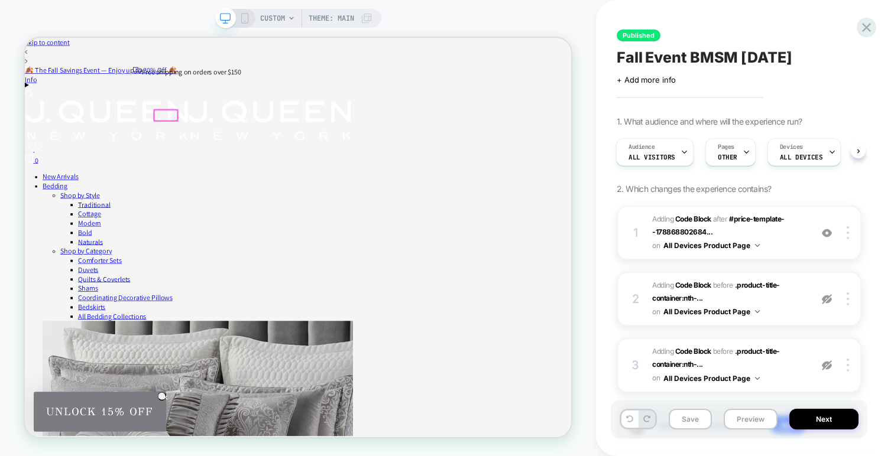
click at [218, 141] on div at bounding box center [212, 141] width 31 height 14
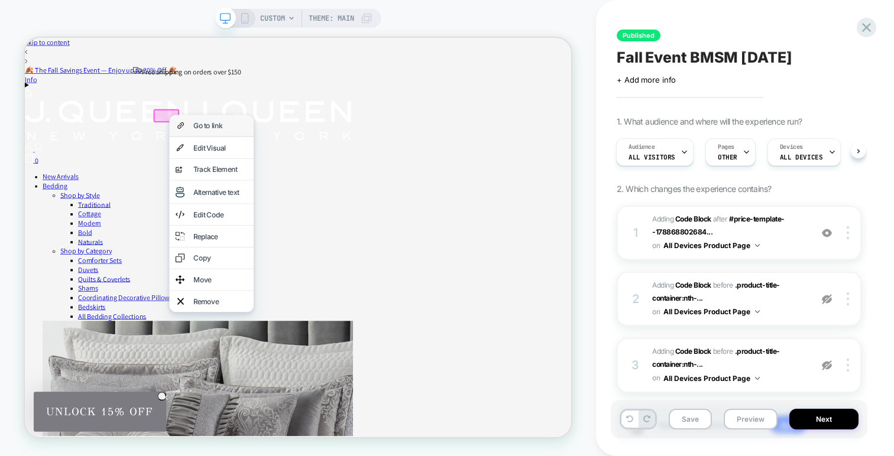
click at [241, 158] on div "Go to link" at bounding box center [274, 155] width 112 height 28
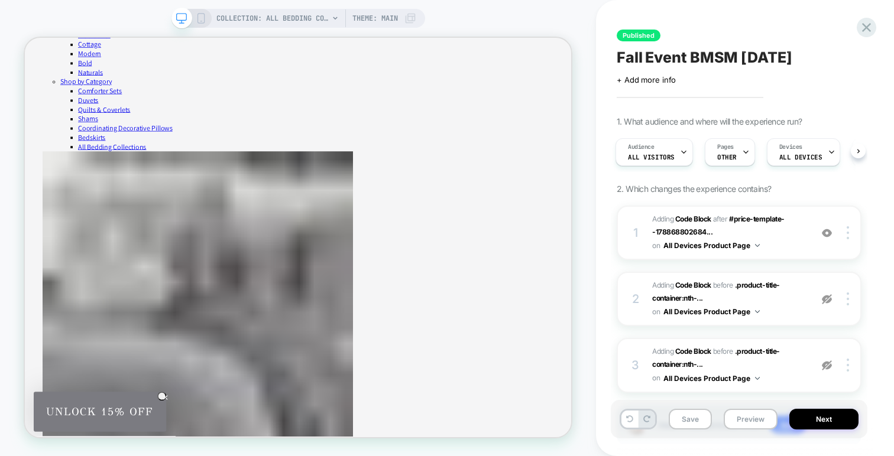
scroll to position [245, 0]
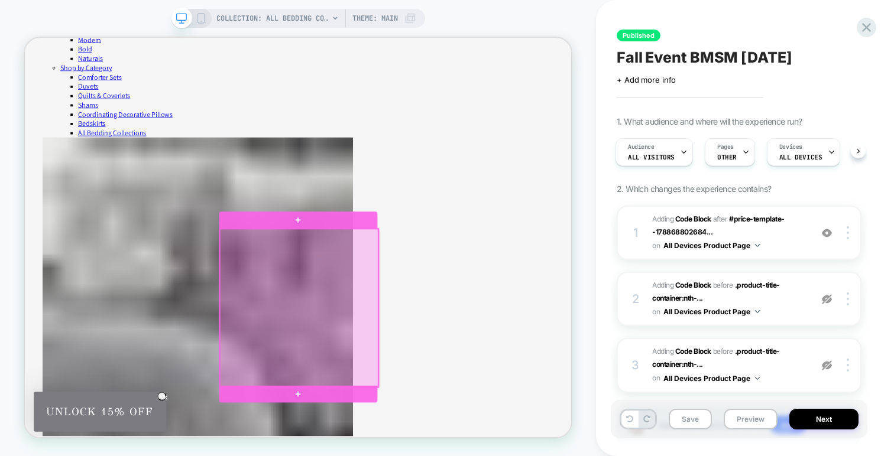
click at [402, 378] on div at bounding box center [391, 399] width 212 height 212
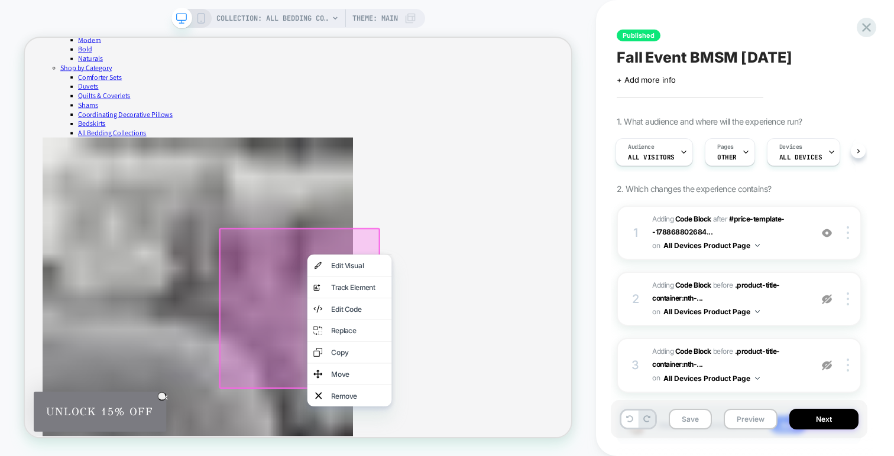
click at [358, 438] on div at bounding box center [391, 399] width 215 height 215
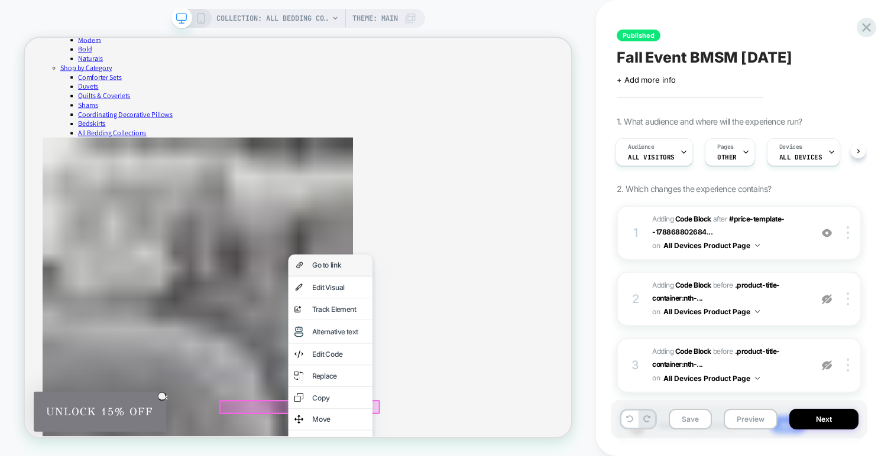
click at [433, 343] on div "Go to link" at bounding box center [444, 341] width 72 height 12
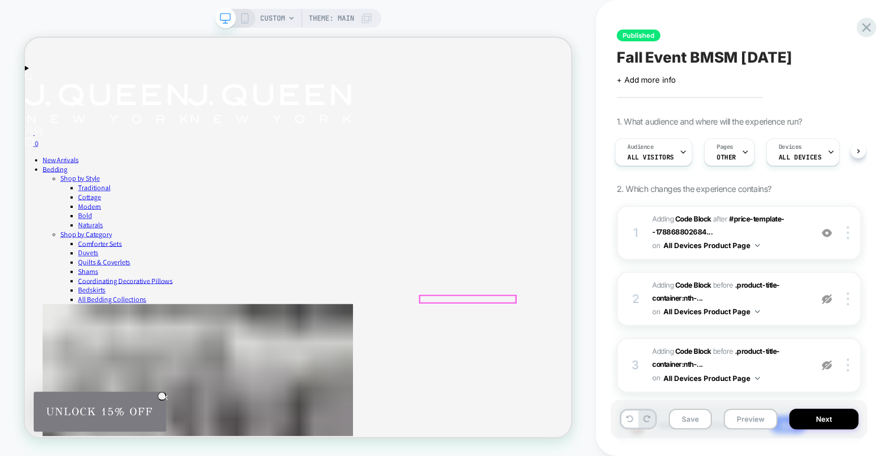
scroll to position [31, 0]
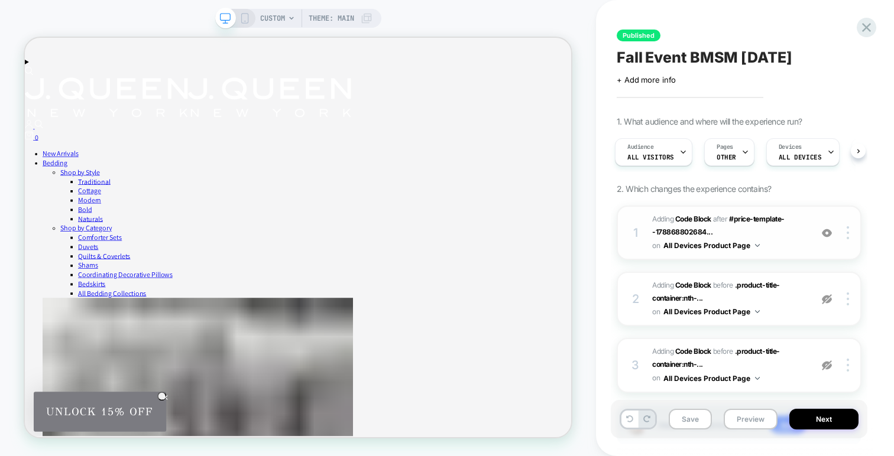
click at [750, 252] on span "Adding Code Block AFTER #price-template--178868802684... #price-template--17886…" at bounding box center [728, 233] width 153 height 40
click at [794, 245] on span "Adding Code Block AFTER #price-template--178868802684... #price-template--17886…" at bounding box center [728, 233] width 153 height 40
click at [845, 239] on div at bounding box center [849, 232] width 22 height 13
click at [636, 244] on div "1" at bounding box center [636, 232] width 12 height 21
click at [642, 250] on div "1 Adding Code Block AFTER #price-template--178868802684... #price-template--178…" at bounding box center [739, 233] width 245 height 54
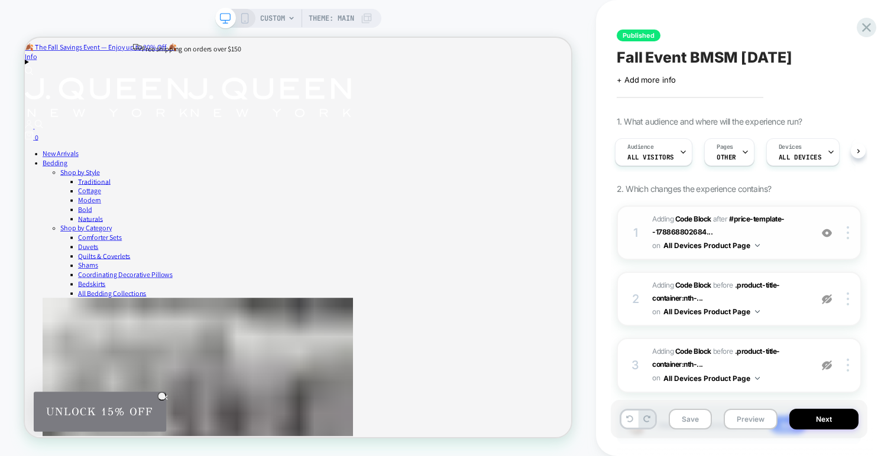
click at [633, 244] on div "1" at bounding box center [636, 232] width 12 height 21
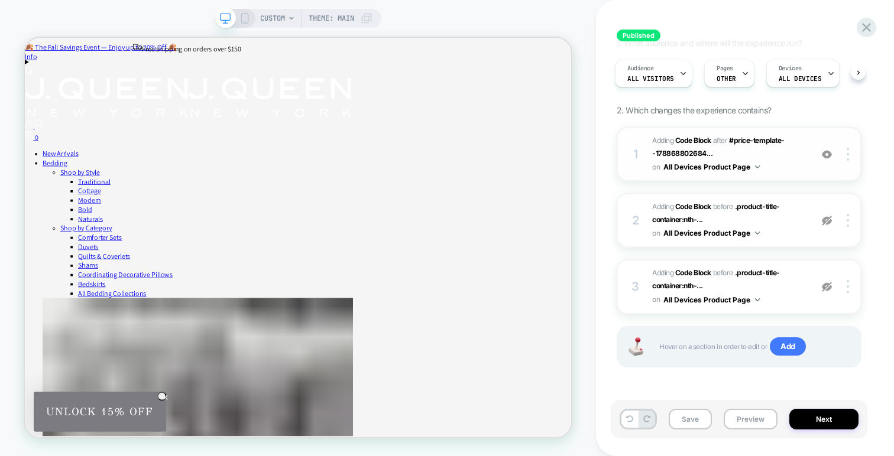
scroll to position [95, 0]
click at [792, 151] on span "Adding Code Block AFTER #price-template--178868802684... #price-template--17886…" at bounding box center [728, 154] width 153 height 40
click at [780, 155] on span "Adding Code Block AFTER #price-template--178868802684... #price-template--17886…" at bounding box center [728, 154] width 153 height 40
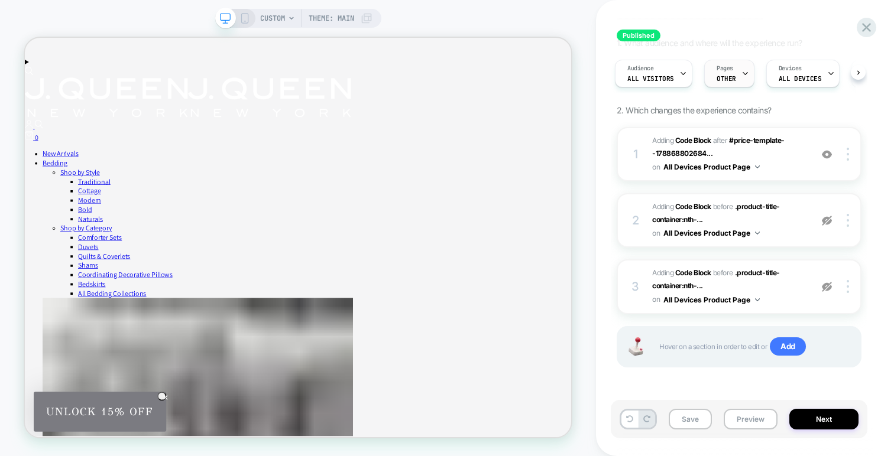
click at [742, 72] on icon at bounding box center [746, 74] width 8 height 8
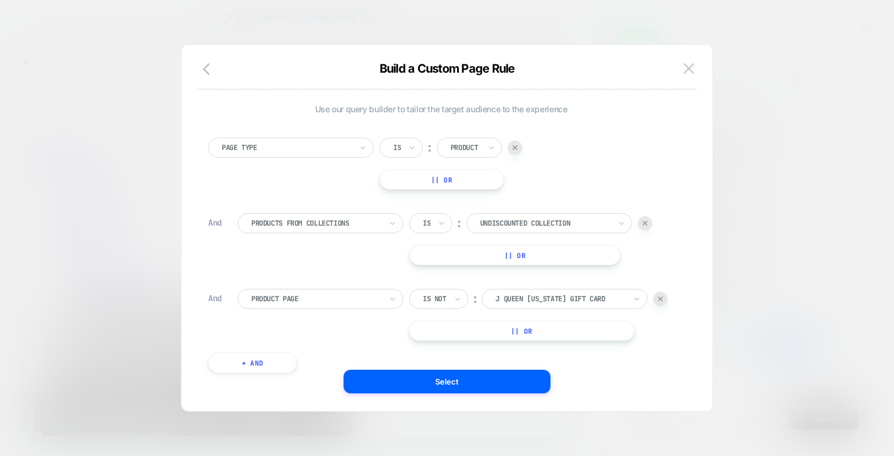
scroll to position [12, 0]
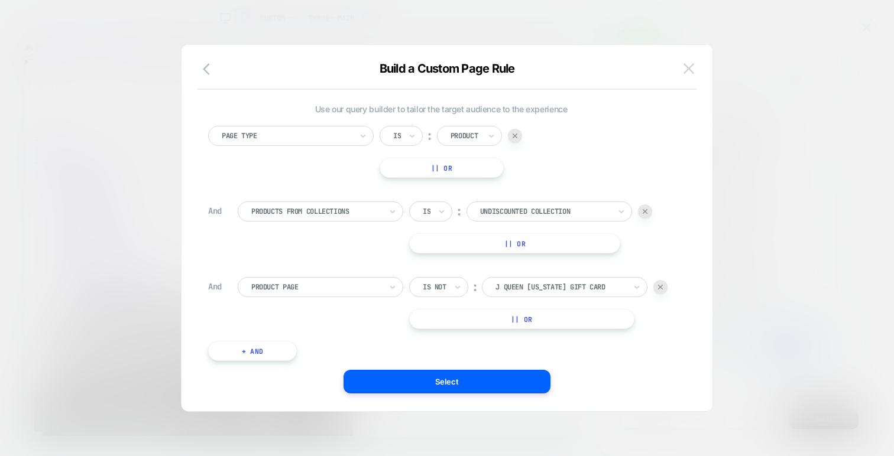
click at [691, 72] on img at bounding box center [689, 68] width 11 height 10
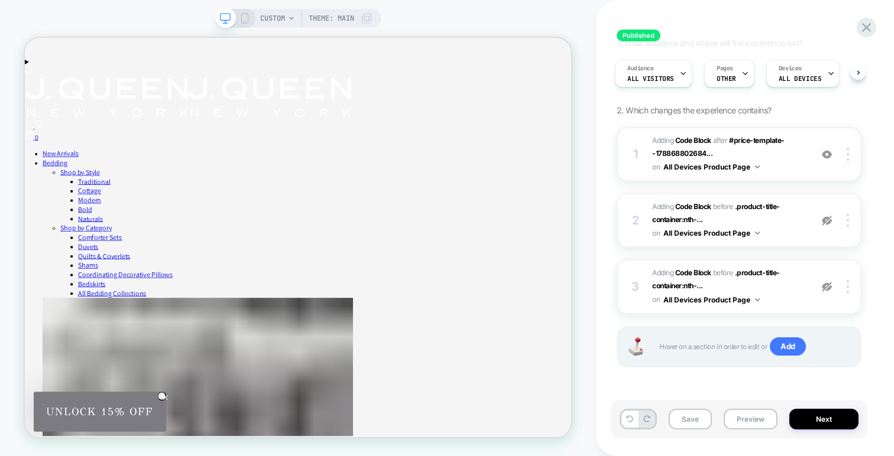
click at [662, 166] on div "on All Devices Product Page" at bounding box center [706, 167] width 108 height 15
click at [640, 160] on div "1" at bounding box center [636, 154] width 12 height 21
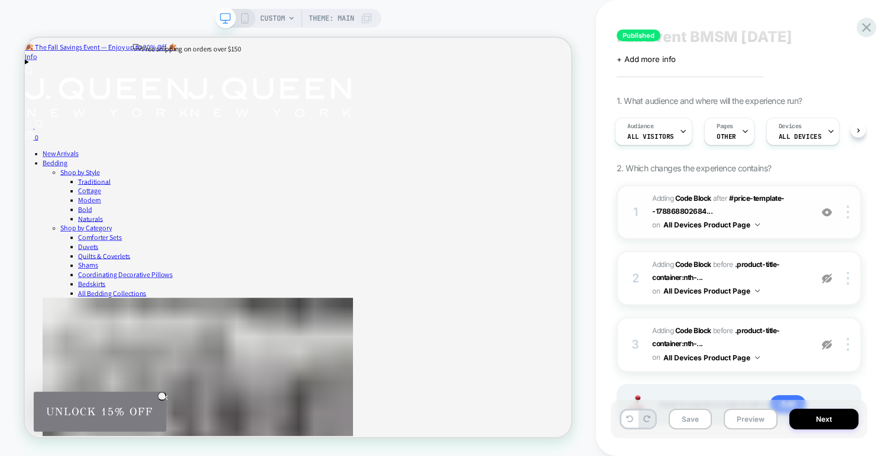
scroll to position [0, 0]
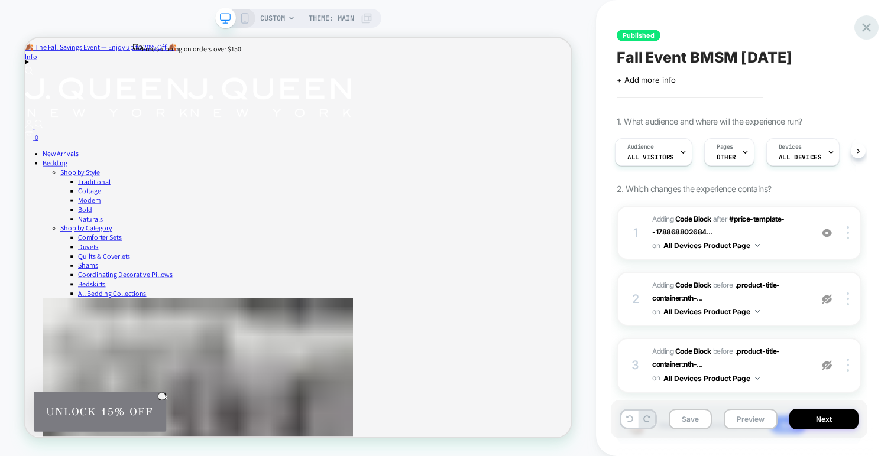
click at [869, 33] on icon at bounding box center [867, 28] width 16 height 16
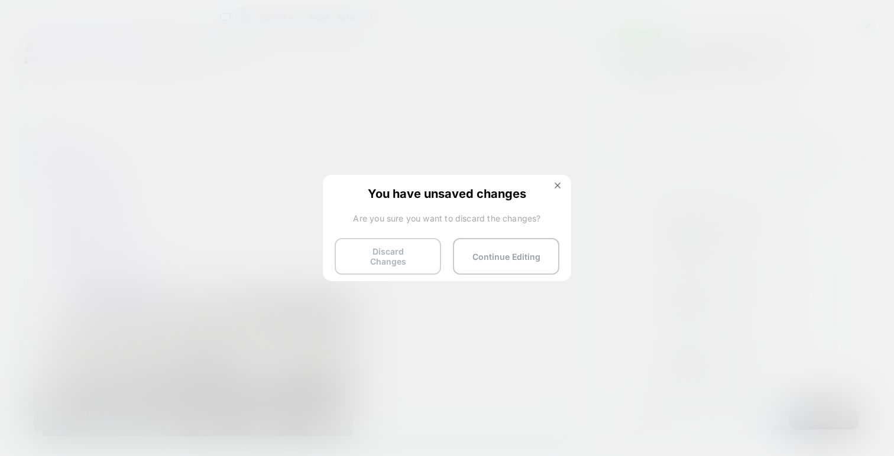
click at [400, 263] on button "Discard Changes" at bounding box center [388, 256] width 106 height 37
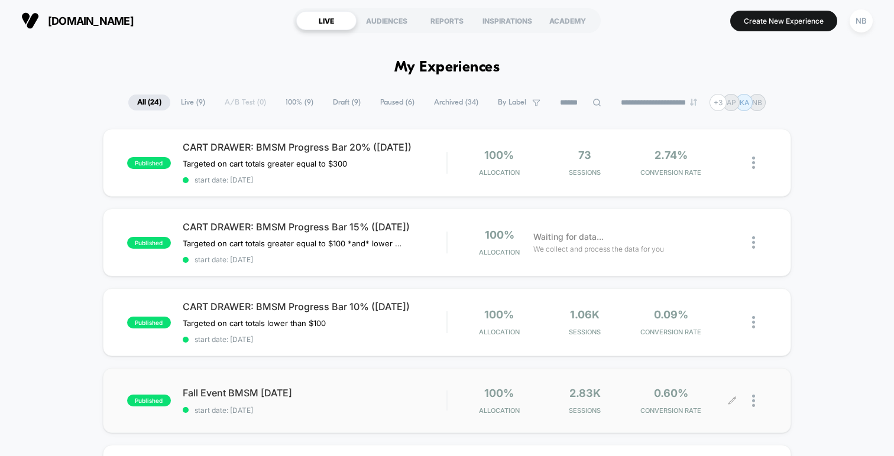
click at [735, 397] on icon at bounding box center [732, 401] width 9 height 9
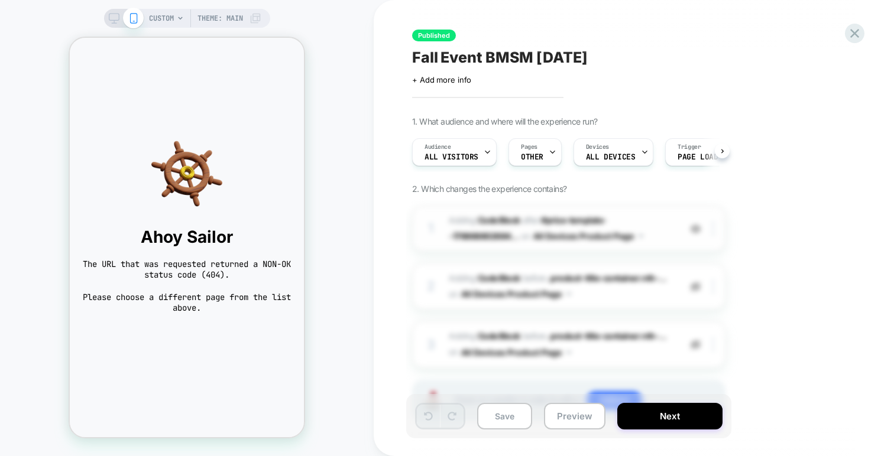
scroll to position [0, 1]
click at [851, 37] on icon at bounding box center [854, 33] width 9 height 9
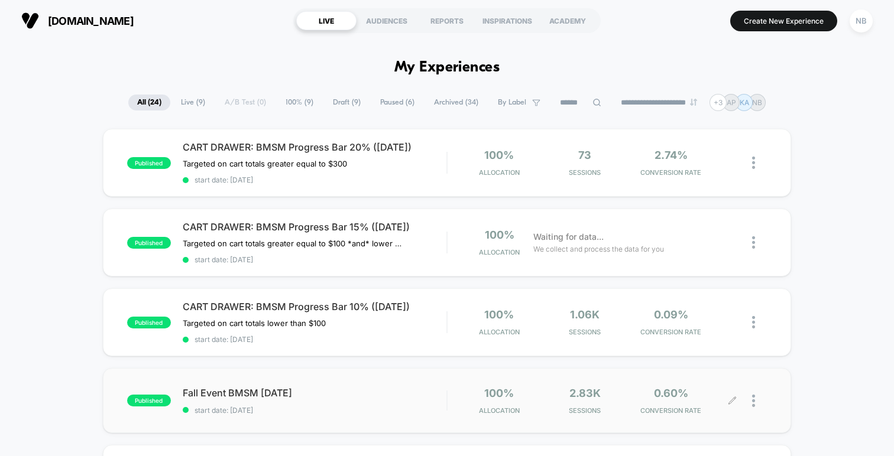
click at [732, 402] on icon at bounding box center [732, 401] width 9 height 9
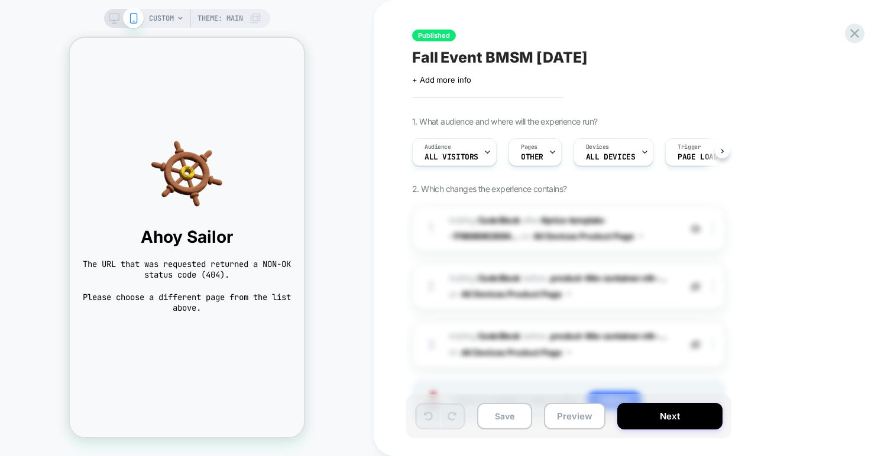
scroll to position [0, 1]
click at [247, 242] on span "Ahoy Sailor" at bounding box center [187, 237] width 211 height 20
click at [174, 223] on div "Ahoy Sailor The URL that was requested returned a NON-OK status code (404). Ple…" at bounding box center [187, 226] width 234 height 199
click at [171, 14] on span "CUSTOM" at bounding box center [161, 18] width 25 height 19
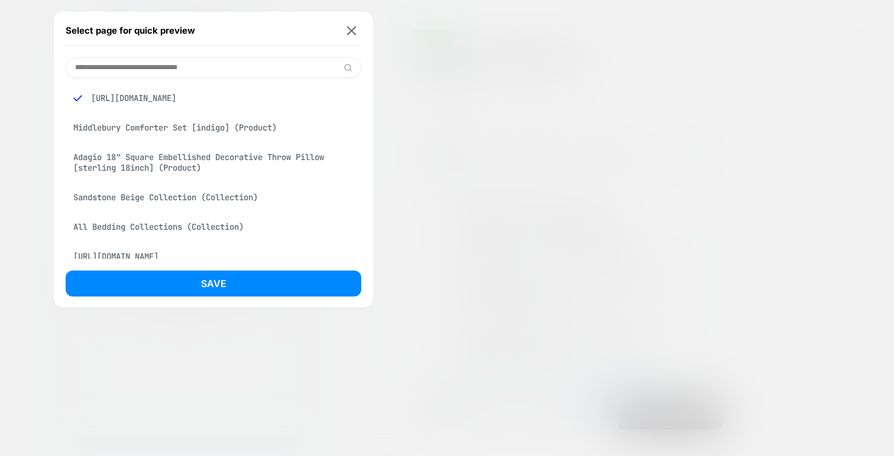
click at [158, 139] on div "Middlebury Comforter Set [indigo] (Product)" at bounding box center [214, 127] width 296 height 22
click at [173, 178] on div "Adagio 18" Square Embellished Decorative Throw Pillow [sterling 18inch] (Produc…" at bounding box center [214, 162] width 296 height 33
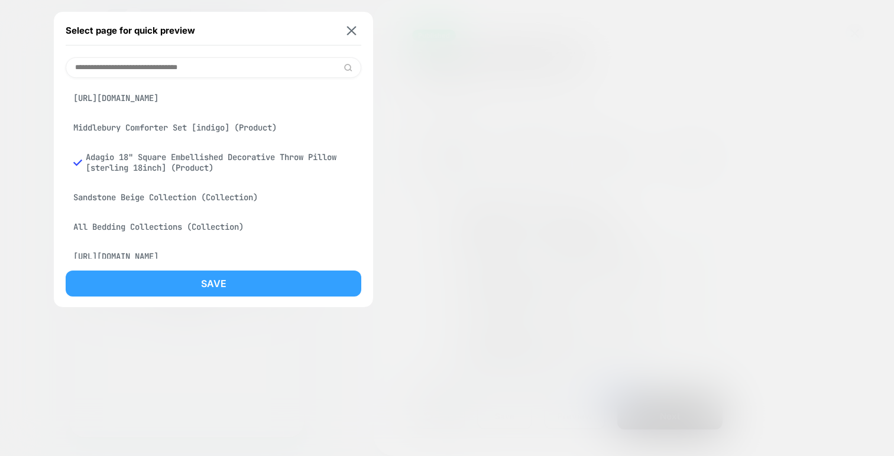
click at [171, 277] on button "Save" at bounding box center [214, 284] width 296 height 26
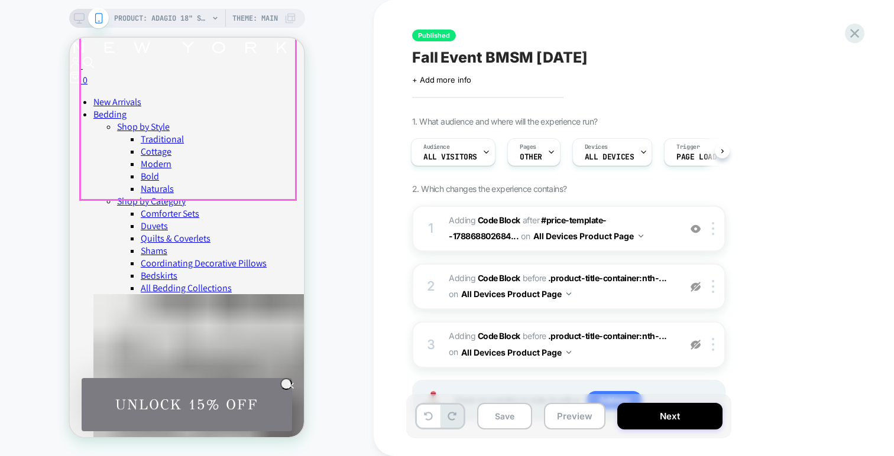
scroll to position [219, 0]
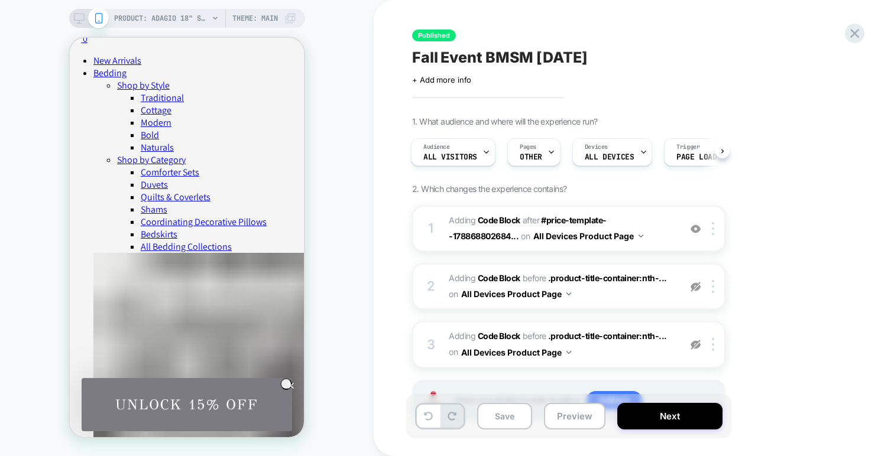
click at [75, 12] on div "PRODUCT: Adagio 18" Square Embellished Decorative Throw Pillow [sterling 18inch…" at bounding box center [187, 18] width 236 height 19
click at [81, 18] on icon at bounding box center [79, 18] width 11 height 11
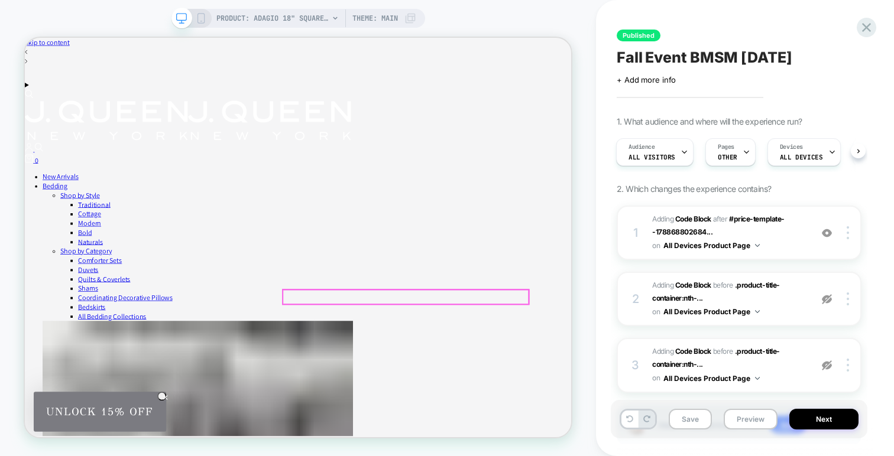
scroll to position [21, 0]
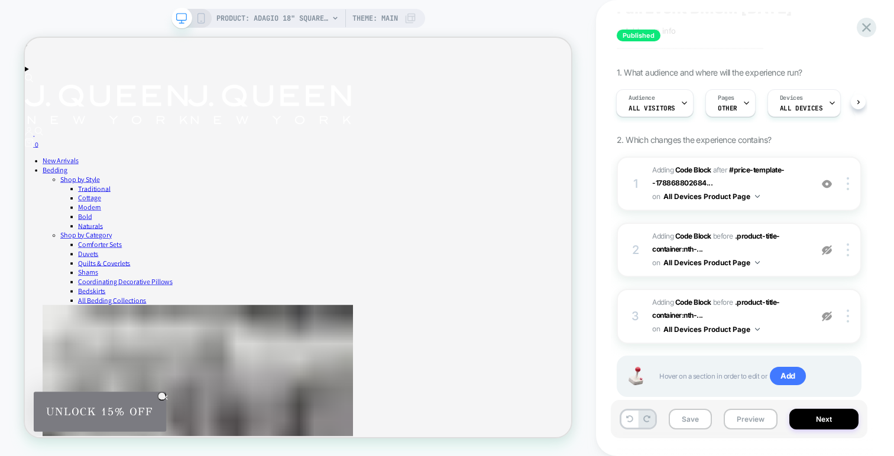
scroll to position [95, 0]
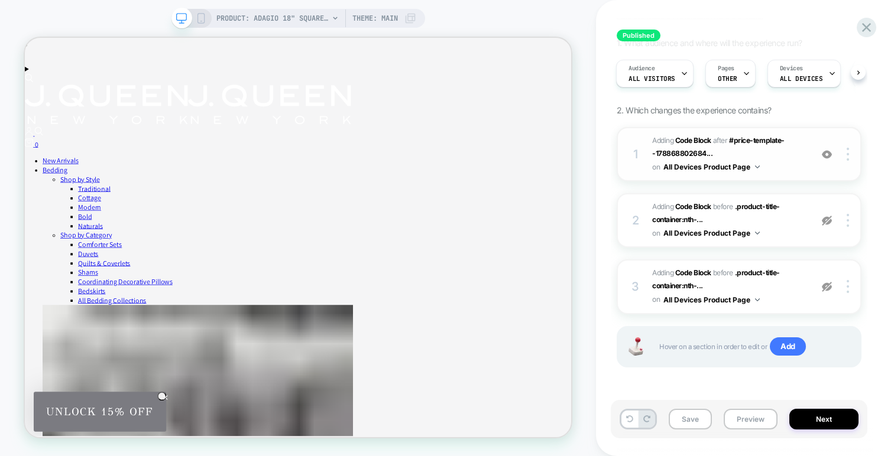
click at [762, 156] on span "Adding Code Block AFTER #price-template--178868802684... #price-template--17886…" at bounding box center [728, 154] width 153 height 40
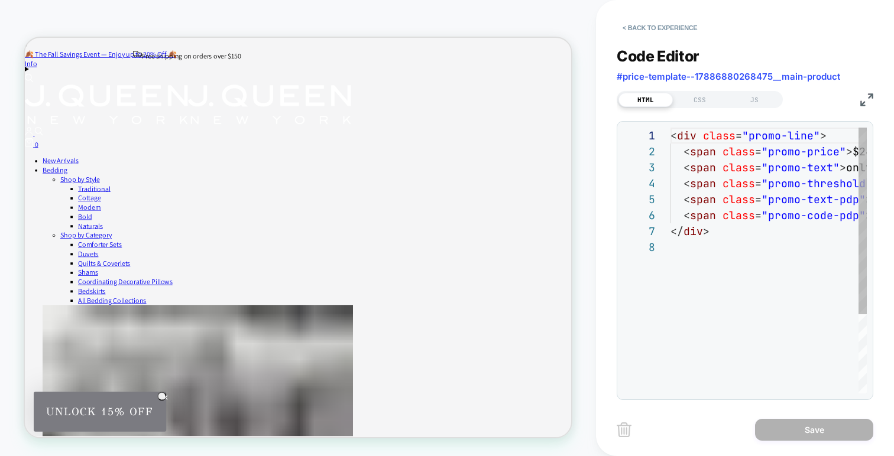
scroll to position [112, 0]
click at [760, 98] on div "JS" at bounding box center [754, 100] width 54 height 14
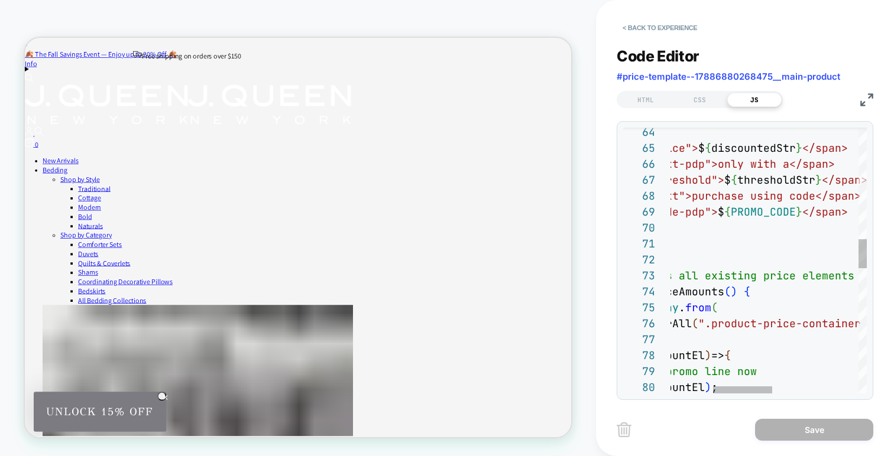
scroll to position [80, 237]
click at [767, 169] on div "promoLine.innerHTML = ` <span class="promo-price"> $ { discountedStr } </span> …" at bounding box center [839, 320] width 621 height 2405
drag, startPoint x: 779, startPoint y: 167, endPoint x: 756, endPoint y: 163, distance: 23.3
click at [756, 163] on div "promoLine.innerHTML = ` <span class="promo-price"> $ { discountedStr } </span> …" at bounding box center [839, 320] width 621 height 2405
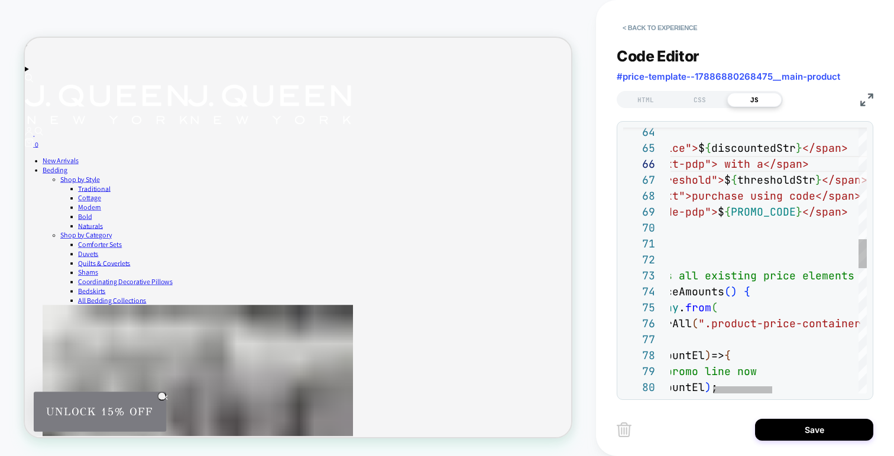
type textarea "**********"
click at [770, 436] on button "Save" at bounding box center [814, 430] width 118 height 22
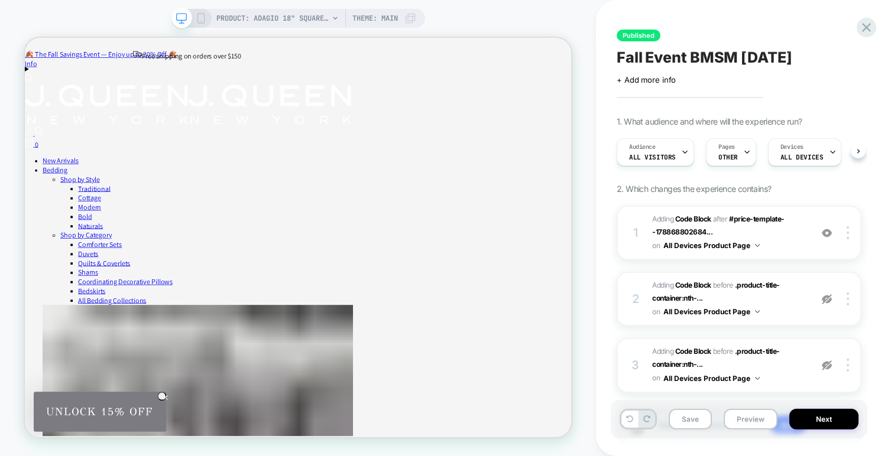
scroll to position [0, 1]
click at [795, 419] on button "Next" at bounding box center [823, 419] width 69 height 21
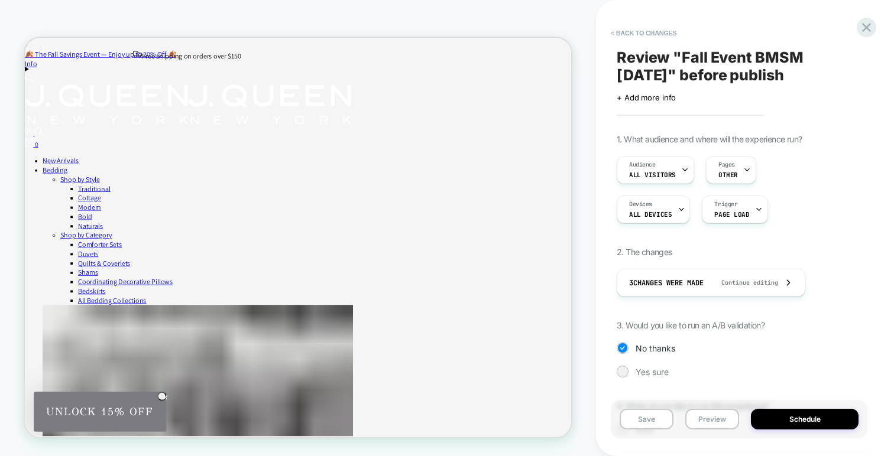
click at [795, 419] on button "Schedule" at bounding box center [805, 419] width 108 height 21
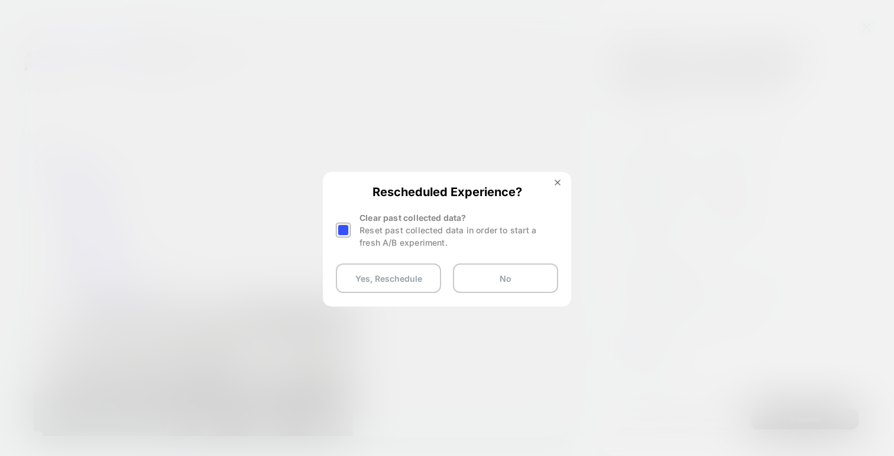
click at [339, 227] on div at bounding box center [343, 230] width 15 height 15
click at [365, 279] on button "Yes, Reschedule" at bounding box center [388, 279] width 105 height 30
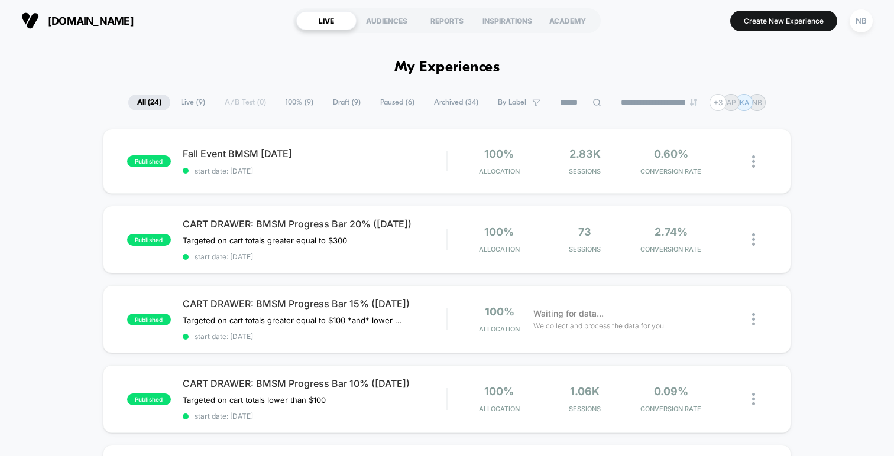
click at [448, 69] on h1 "My Experiences" at bounding box center [447, 67] width 106 height 17
click at [504, 21] on div "INSPIRATIONS" at bounding box center [507, 20] width 60 height 19
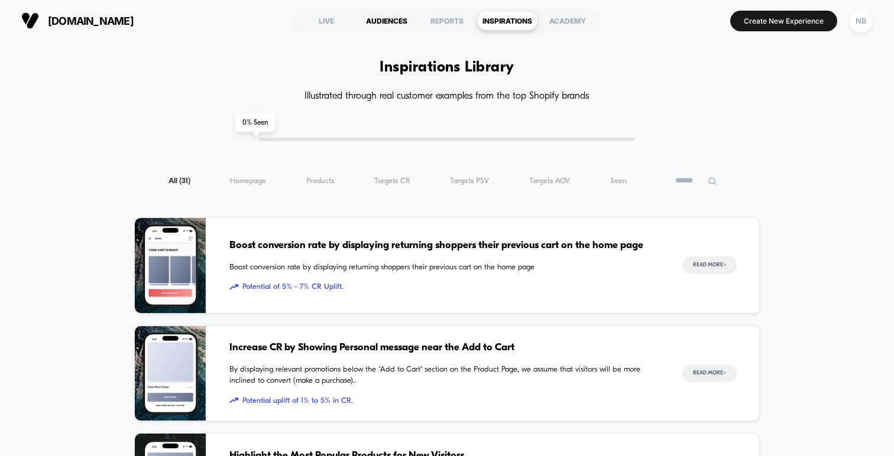
click at [388, 24] on div "AUDIENCES" at bounding box center [387, 20] width 60 height 19
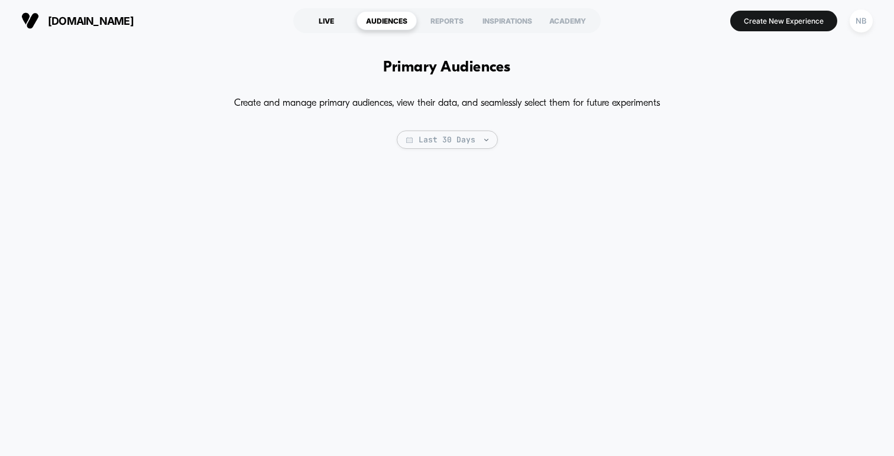
click at [326, 19] on div "LIVE" at bounding box center [326, 20] width 60 height 19
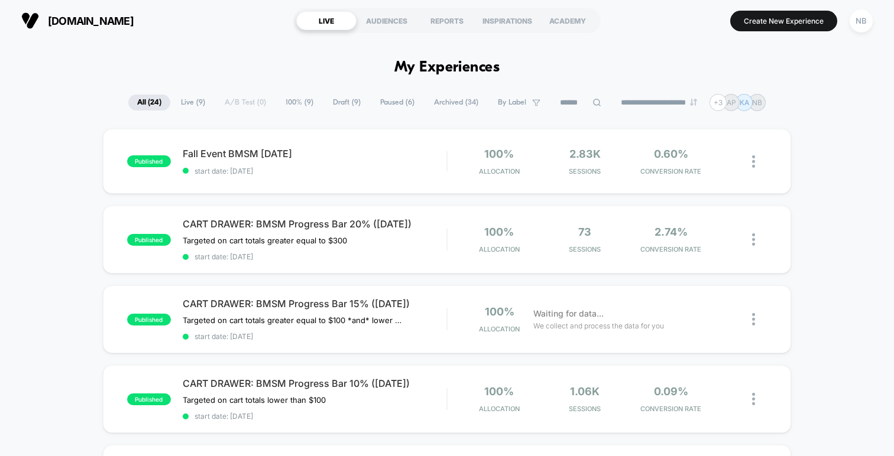
click at [105, 21] on span "[DOMAIN_NAME]" at bounding box center [91, 21] width 86 height 12
